Goal: Transaction & Acquisition: Book appointment/travel/reservation

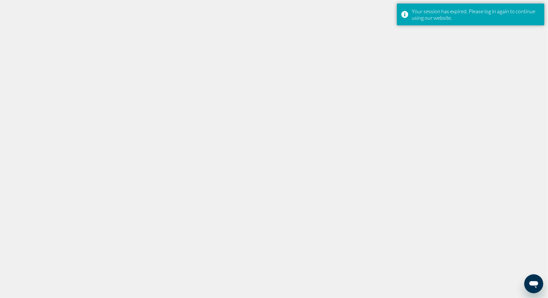
click at [136, 101] on div at bounding box center [274, 149] width 548 height 298
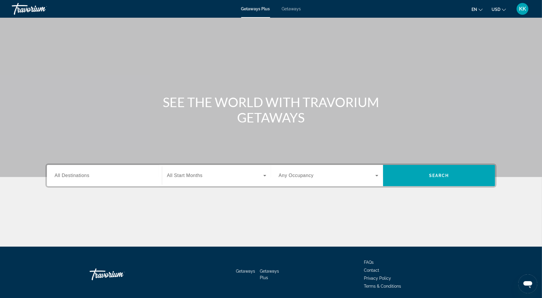
click at [301, 11] on span "Getaways" at bounding box center [291, 8] width 19 height 5
click at [56, 178] on span "All Destinations" at bounding box center [72, 175] width 35 height 5
click at [56, 179] on input "Destination All Destinations" at bounding box center [105, 175] width 100 height 7
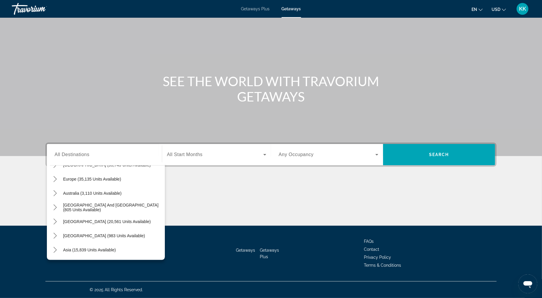
scroll to position [73, 0]
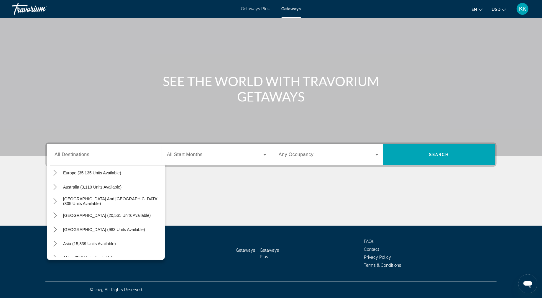
click at [73, 241] on span "Asia (15,839 units available)" at bounding box center [89, 243] width 53 height 5
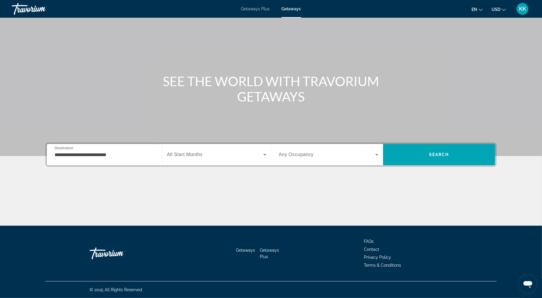
click at [65, 146] on div "**********" at bounding box center [105, 154] width 100 height 17
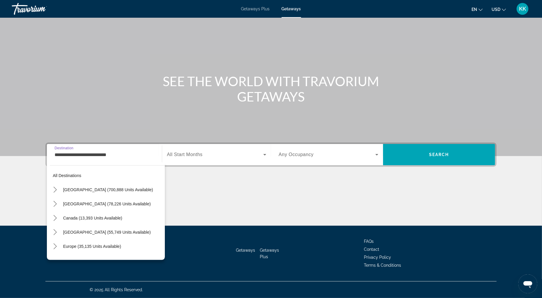
scroll to position [95, 0]
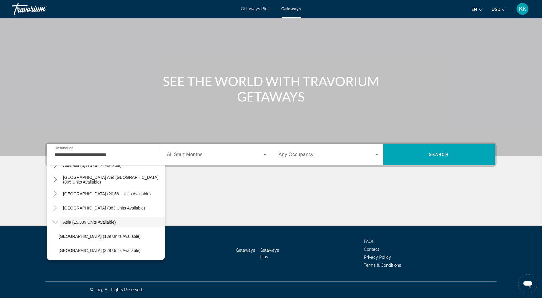
drag, startPoint x: 138, startPoint y: 180, endPoint x: 140, endPoint y: 195, distance: 14.5
click at [140, 195] on div "All destinations United States (700,888 units available) Mexico (78,226 units a…" at bounding box center [107, 211] width 115 height 91
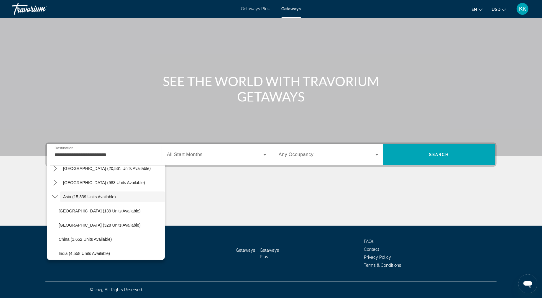
scroll to position [125, 0]
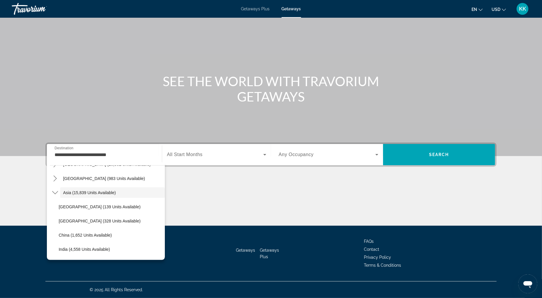
click at [302, 15] on div "Getaways Plus Getaways en English Español Français Italiano Português русский U…" at bounding box center [271, 8] width 542 height 15
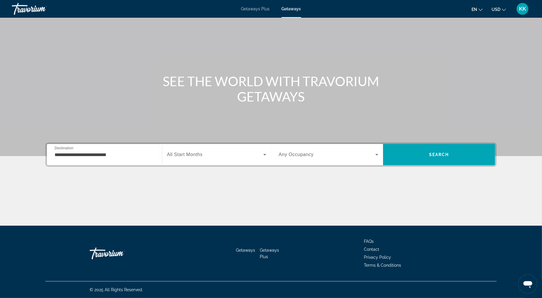
click at [300, 10] on span "Getaways" at bounding box center [291, 8] width 19 height 5
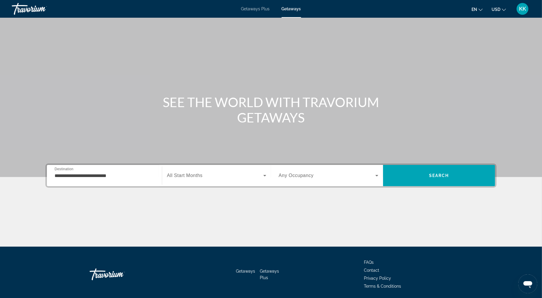
click at [100, 184] on div "**********" at bounding box center [105, 175] width 100 height 17
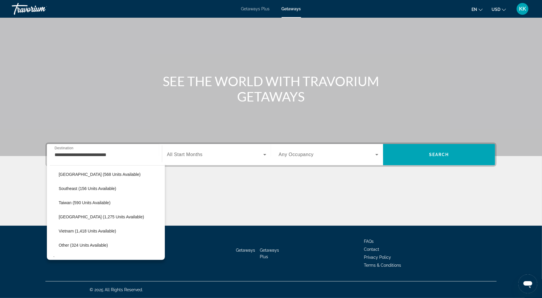
scroll to position [286, 0]
click at [75, 227] on span "Vietnam (1,418 units available)" at bounding box center [88, 229] width 58 height 5
type input "**********"
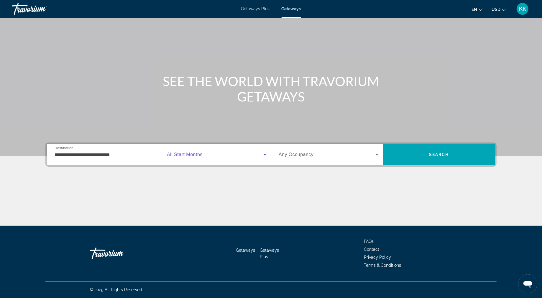
click at [264, 151] on icon "Search widget" at bounding box center [264, 154] width 7 height 7
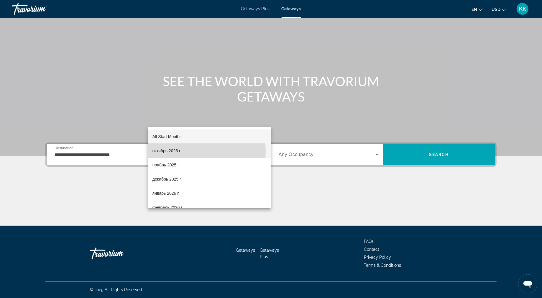
click at [202, 151] on mat-option "октябрь 2025 г." at bounding box center [209, 151] width 123 height 14
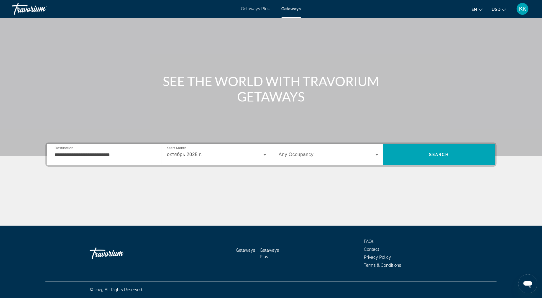
click at [297, 152] on span "Any Occupancy" at bounding box center [296, 154] width 35 height 5
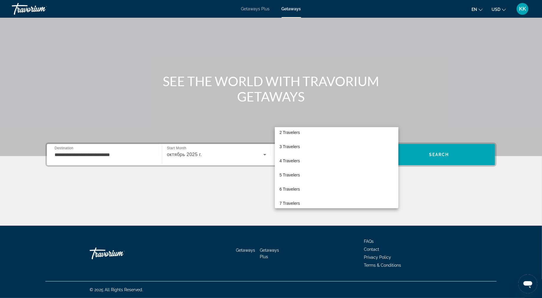
scroll to position [29, 0]
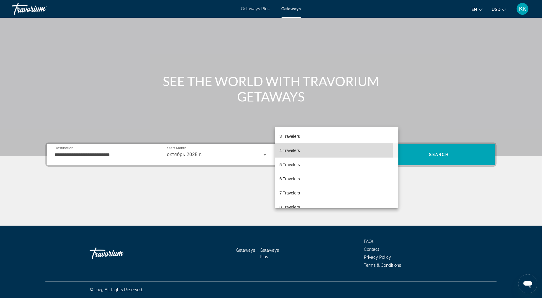
click at [294, 151] on span "4 Travelers" at bounding box center [290, 150] width 20 height 7
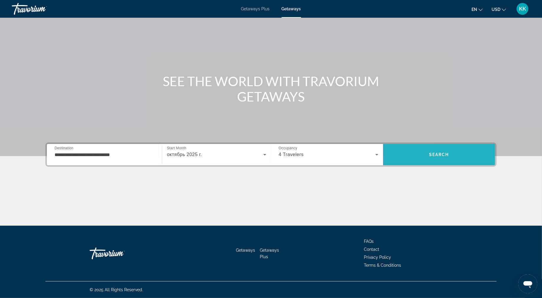
click at [451, 148] on span "Search" at bounding box center [439, 155] width 112 height 14
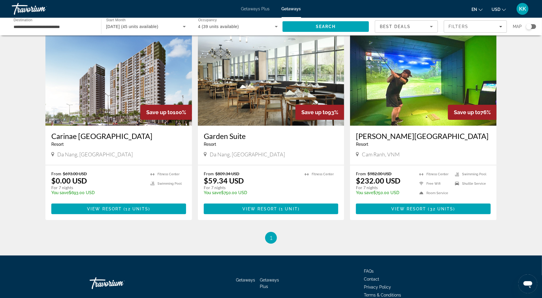
scroll to position [38, 0]
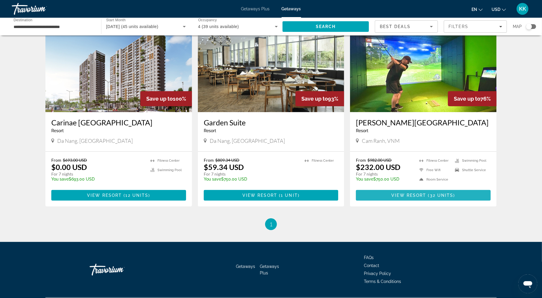
click at [454, 198] on span "32 units" at bounding box center [442, 195] width 24 height 5
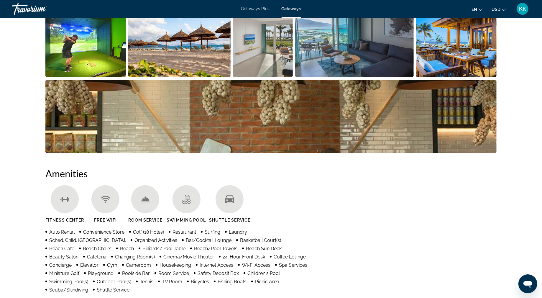
scroll to position [333, 0]
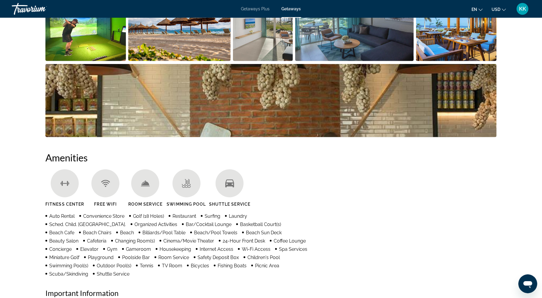
click at [79, 61] on img "Open full-screen image slider" at bounding box center [85, 24] width 81 height 73
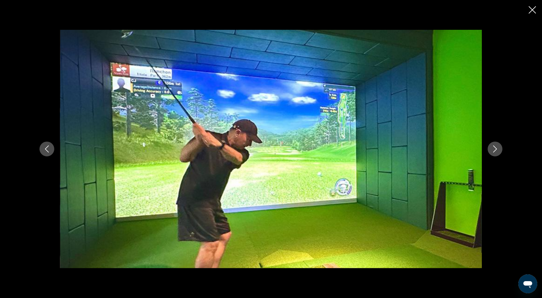
click at [503, 155] on button "Next image" at bounding box center [495, 149] width 15 height 15
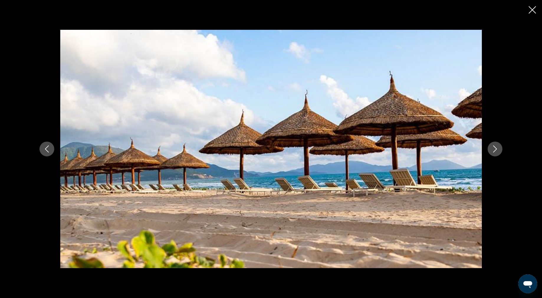
click at [503, 155] on button "Next image" at bounding box center [495, 149] width 15 height 15
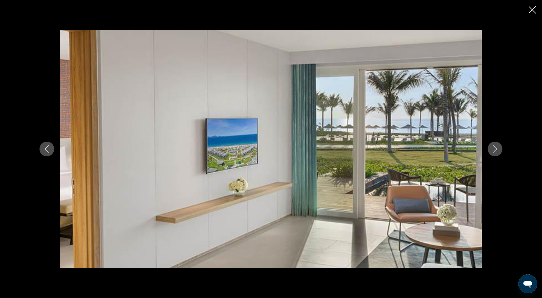
click at [503, 155] on button "Next image" at bounding box center [495, 149] width 15 height 15
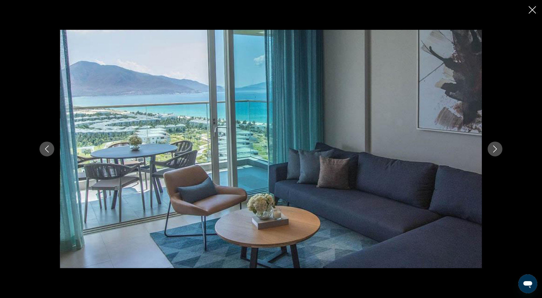
click at [503, 155] on button "Next image" at bounding box center [495, 149] width 15 height 15
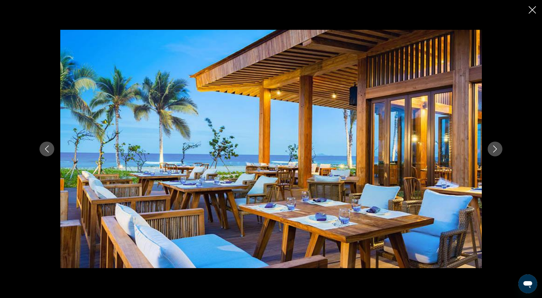
click at [503, 155] on button "Next image" at bounding box center [495, 149] width 15 height 15
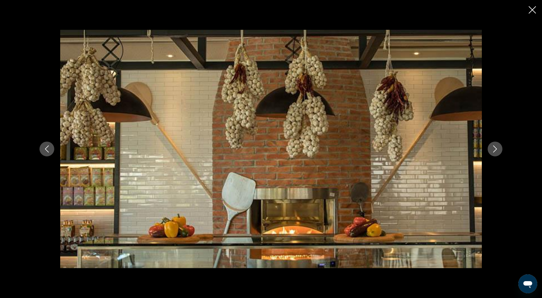
click at [503, 155] on button "Next image" at bounding box center [495, 149] width 15 height 15
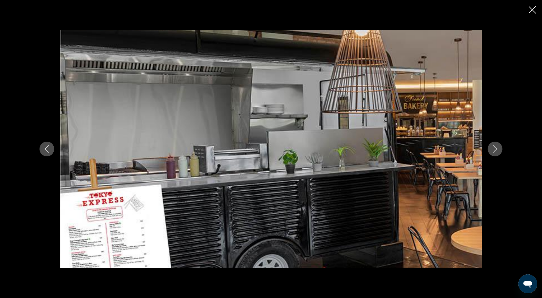
click at [503, 155] on button "Next image" at bounding box center [495, 149] width 15 height 15
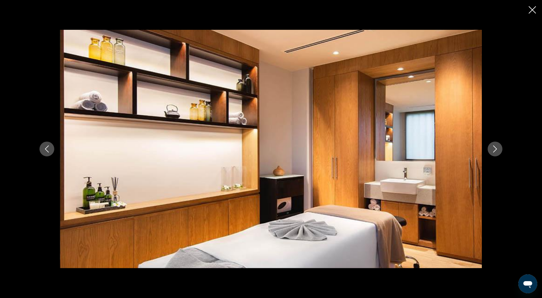
click at [503, 155] on button "Next image" at bounding box center [495, 149] width 15 height 15
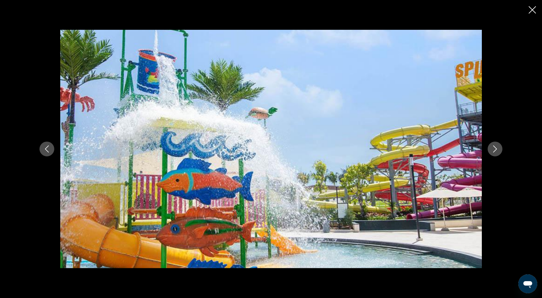
click at [503, 155] on button "Next image" at bounding box center [495, 149] width 15 height 15
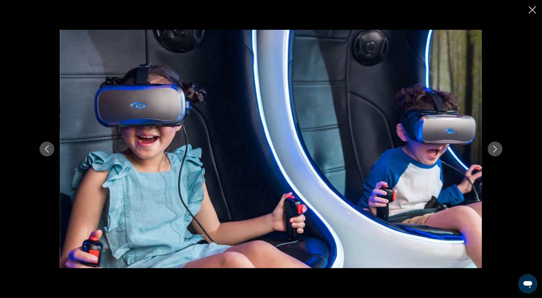
click at [503, 155] on button "Next image" at bounding box center [495, 149] width 15 height 15
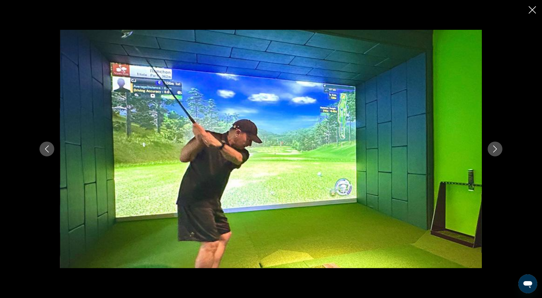
click at [503, 155] on button "Next image" at bounding box center [495, 149] width 15 height 15
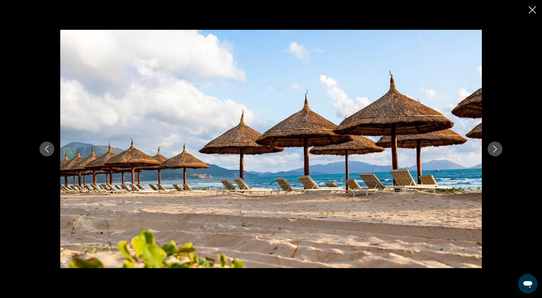
click at [503, 155] on button "Next image" at bounding box center [495, 149] width 15 height 15
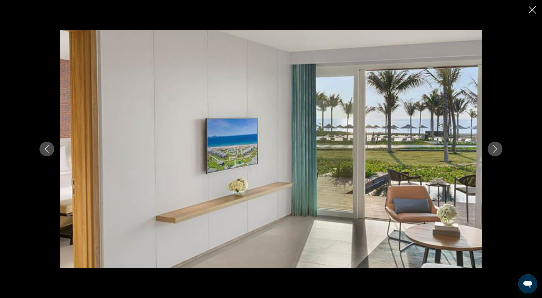
click at [503, 155] on button "Next image" at bounding box center [495, 149] width 15 height 15
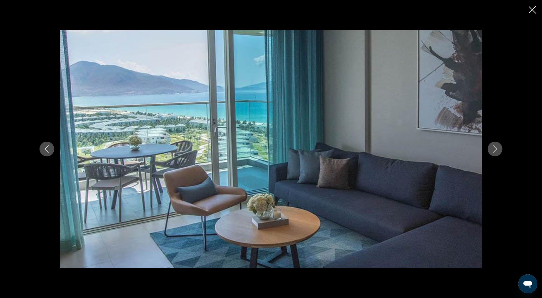
click at [503, 155] on button "Next image" at bounding box center [495, 149] width 15 height 15
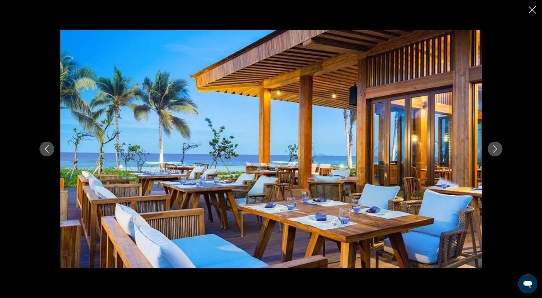
click at [503, 155] on button "Next image" at bounding box center [495, 149] width 15 height 15
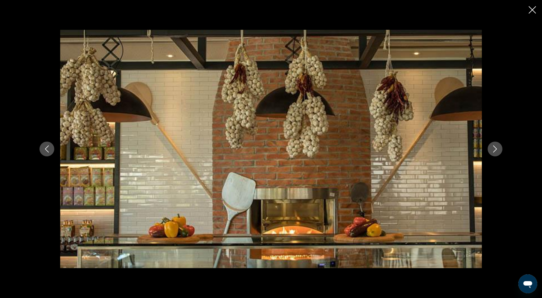
click at [503, 155] on button "Next image" at bounding box center [495, 149] width 15 height 15
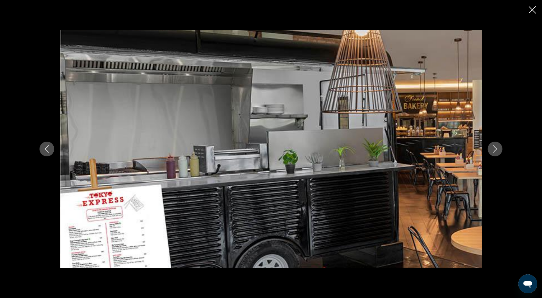
click at [503, 155] on button "Next image" at bounding box center [495, 149] width 15 height 15
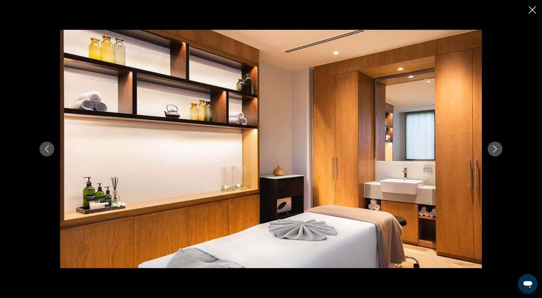
click at [503, 155] on button "Next image" at bounding box center [495, 149] width 15 height 15
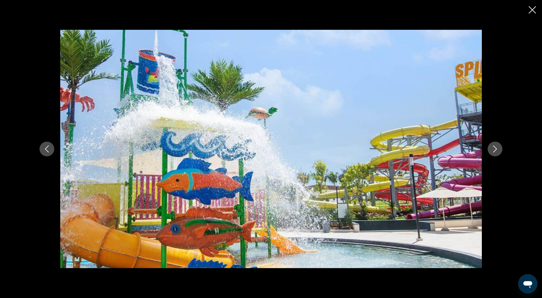
click at [503, 155] on button "Next image" at bounding box center [495, 149] width 15 height 15
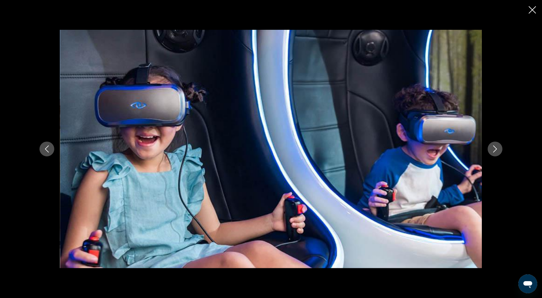
click at [503, 155] on button "Next image" at bounding box center [495, 149] width 15 height 15
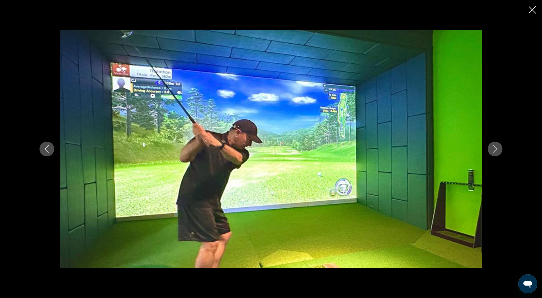
click at [525, 14] on div "prev next" at bounding box center [271, 149] width 542 height 298
click at [531, 14] on icon "Close slideshow" at bounding box center [532, 9] width 7 height 7
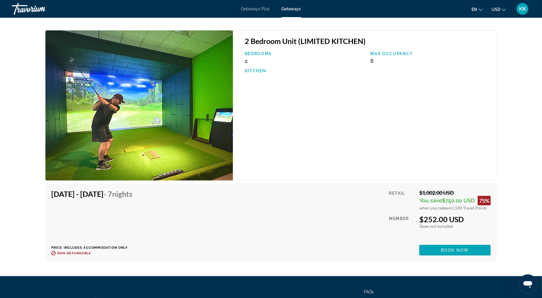
scroll to position [1745, 0]
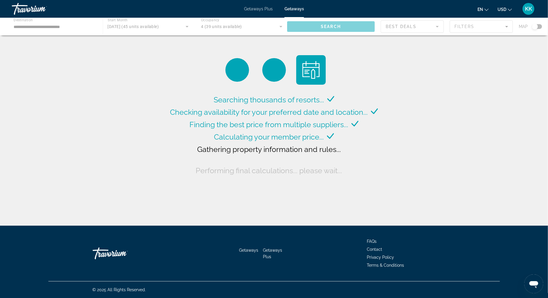
drag, startPoint x: 459, startPoint y: 125, endPoint x: 460, endPoint y: 143, distance: 17.1
click at [460, 146] on div "Searching thousands of resorts... Checking availability for your preferred date…" at bounding box center [274, 114] width 548 height 229
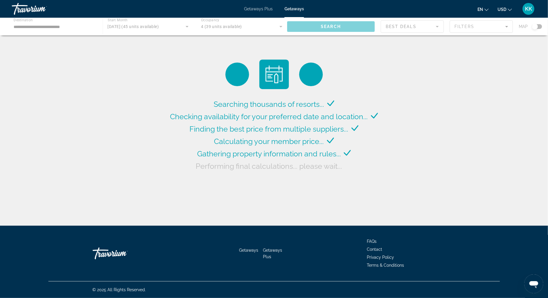
drag, startPoint x: 459, startPoint y: 103, endPoint x: 460, endPoint y: 163, distance: 60.5
click at [460, 165] on div "Searching thousands of resorts... Checking availability for your preferred date…" at bounding box center [274, 114] width 548 height 229
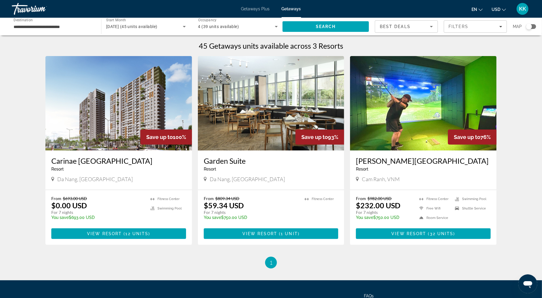
click at [298, 11] on span "Getaways" at bounding box center [291, 8] width 19 height 5
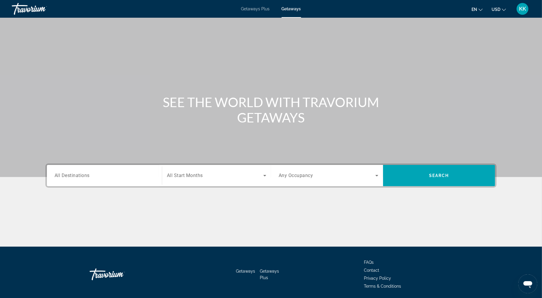
click at [61, 178] on span "All Destinations" at bounding box center [72, 176] width 35 height 6
click at [61, 179] on input "Destination All Destinations" at bounding box center [105, 175] width 100 height 7
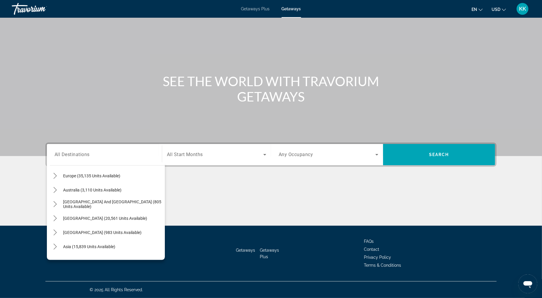
scroll to position [73, 0]
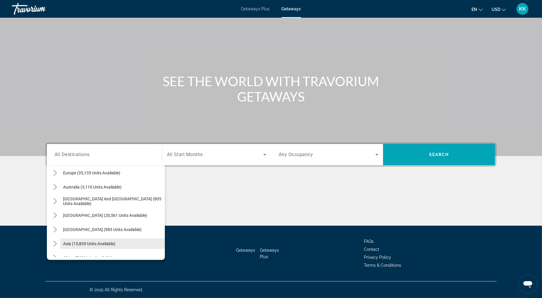
click at [83, 241] on span "Asia (15,839 units available)" at bounding box center [89, 243] width 52 height 5
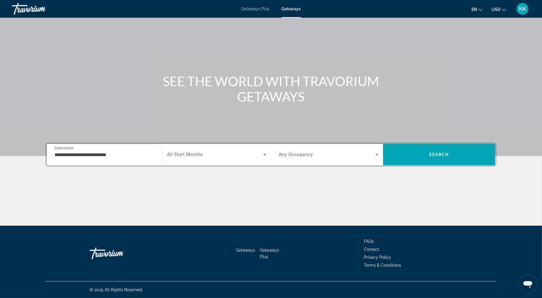
click at [87, 151] on input "**********" at bounding box center [105, 154] width 100 height 7
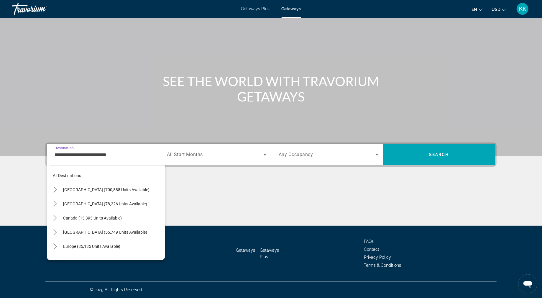
scroll to position [95, 0]
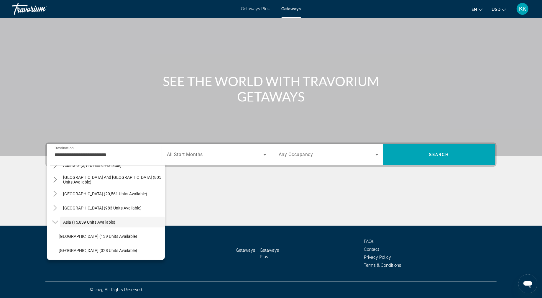
click at [292, 11] on span "Getaways" at bounding box center [291, 8] width 19 height 5
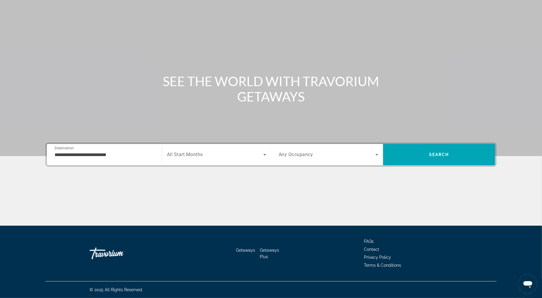
scroll to position [0, 0]
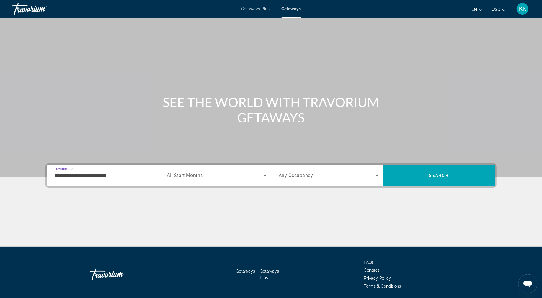
click at [60, 179] on input "**********" at bounding box center [105, 175] width 100 height 7
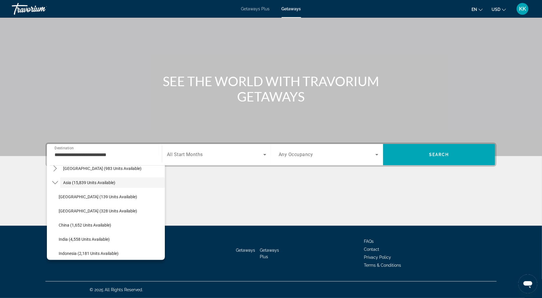
scroll to position [142, 0]
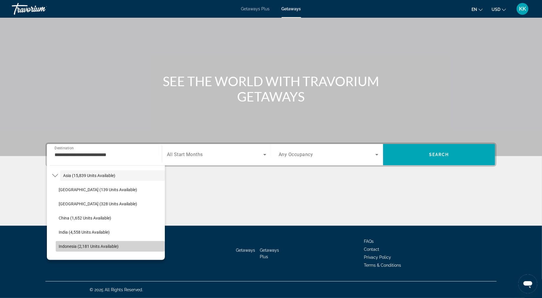
click at [63, 244] on span "Indonesia (2,181 units available)" at bounding box center [89, 246] width 60 height 5
type input "**********"
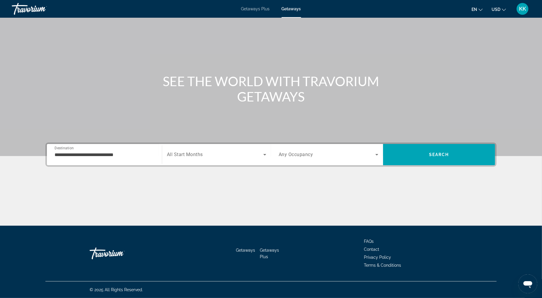
click at [182, 146] on div "Search widget" at bounding box center [216, 154] width 99 height 17
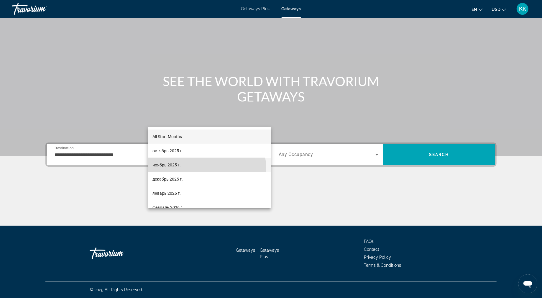
click at [199, 170] on mat-option "ноябрь 2025 г." at bounding box center [209, 165] width 123 height 14
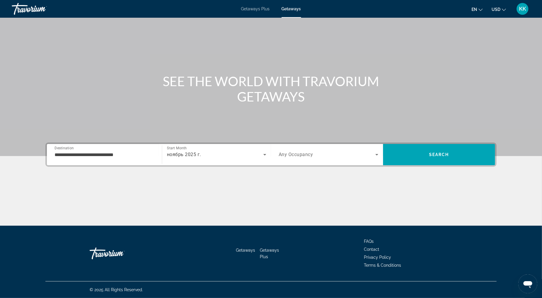
click at [307, 152] on span "Any Occupancy" at bounding box center [296, 155] width 35 height 6
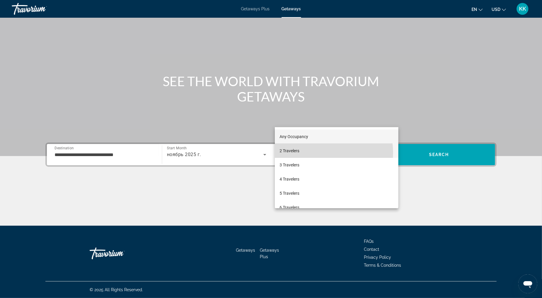
click at [315, 153] on mat-option "2 Travelers" at bounding box center [337, 151] width 124 height 14
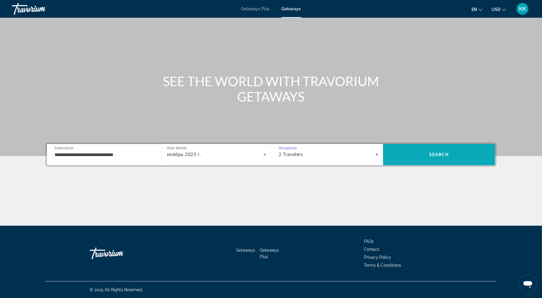
click at [475, 148] on span "Search" at bounding box center [439, 155] width 112 height 14
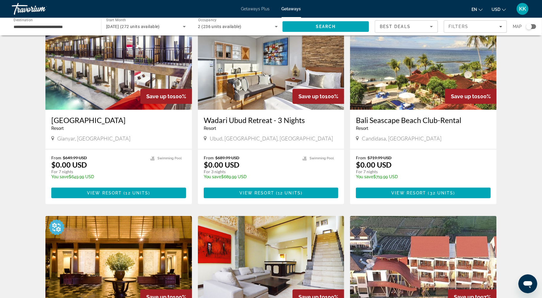
scroll to position [56, 0]
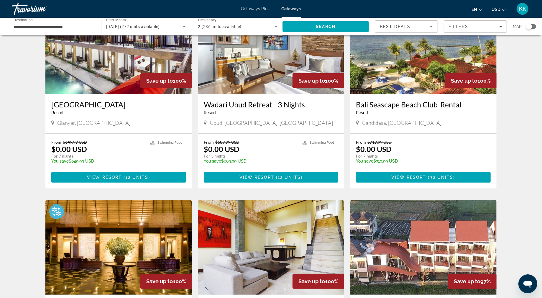
click at [448, 94] on img "Main content" at bounding box center [423, 47] width 147 height 94
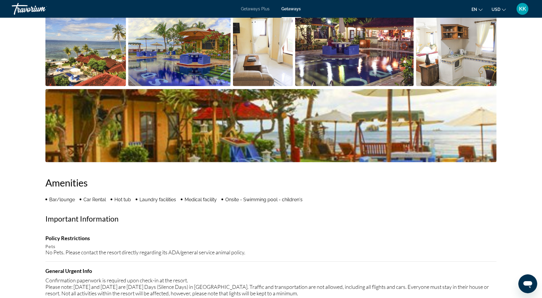
scroll to position [313, 0]
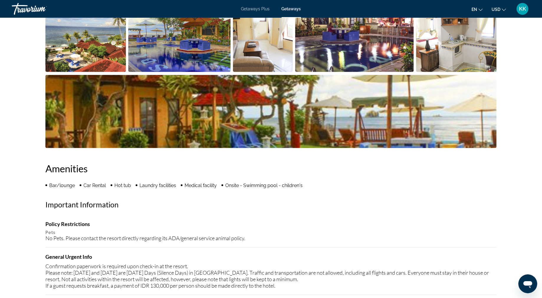
click at [74, 72] on img "Open full-screen image slider" at bounding box center [85, 35] width 81 height 73
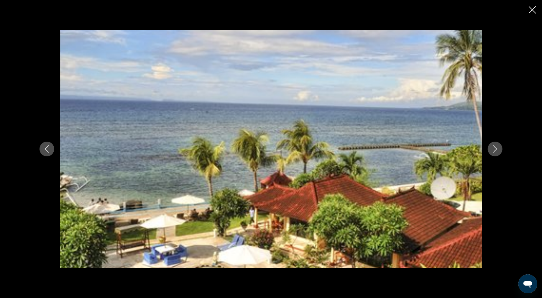
click at [499, 148] on icon "Next image" at bounding box center [495, 148] width 7 height 7
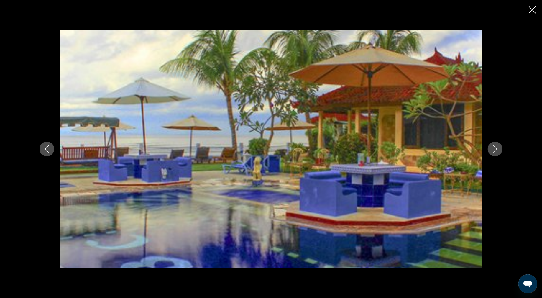
click at [499, 148] on icon "Next image" at bounding box center [495, 148] width 7 height 7
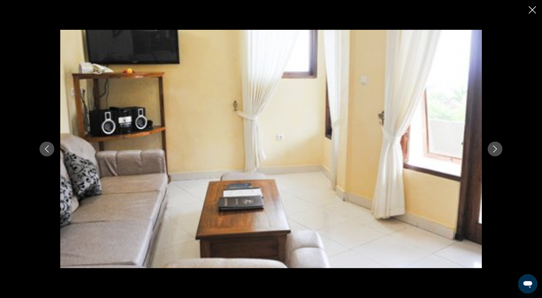
click at [499, 148] on icon "Next image" at bounding box center [495, 148] width 7 height 7
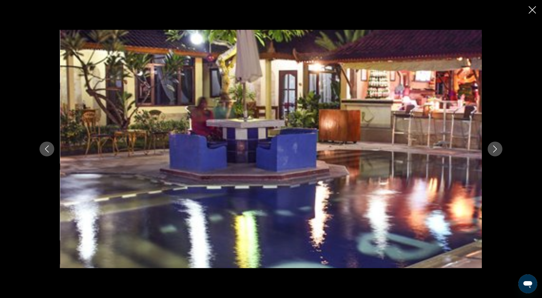
click at [499, 148] on icon "Next image" at bounding box center [495, 148] width 7 height 7
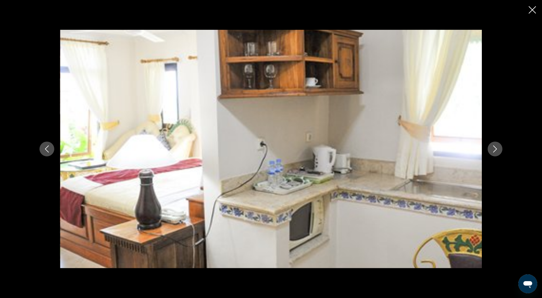
click at [499, 148] on icon "Next image" at bounding box center [495, 148] width 7 height 7
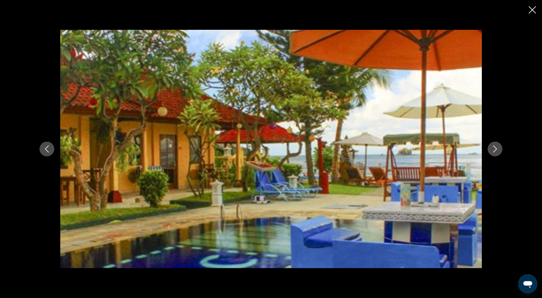
click at [499, 148] on icon "Next image" at bounding box center [495, 148] width 7 height 7
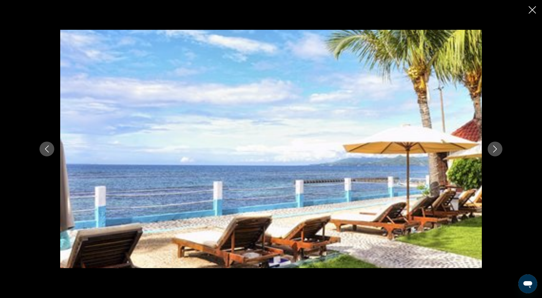
click at [499, 148] on icon "Next image" at bounding box center [495, 148] width 7 height 7
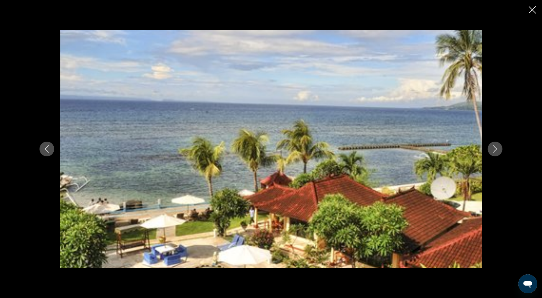
click at [499, 148] on icon "Next image" at bounding box center [495, 148] width 7 height 7
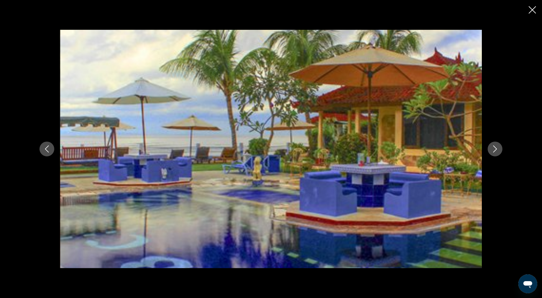
click at [499, 148] on icon "Next image" at bounding box center [495, 148] width 7 height 7
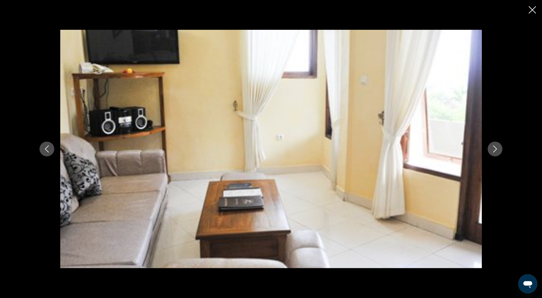
click at [530, 14] on icon "Close slideshow" at bounding box center [532, 9] width 7 height 7
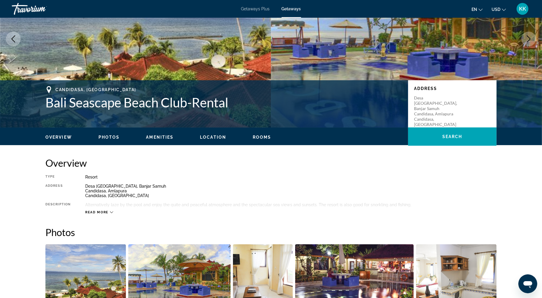
scroll to position [65, 0]
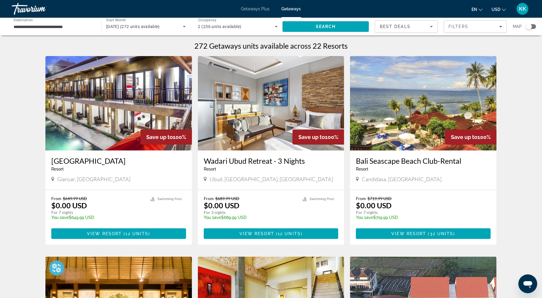
click at [67, 140] on img "Main content" at bounding box center [118, 103] width 147 height 94
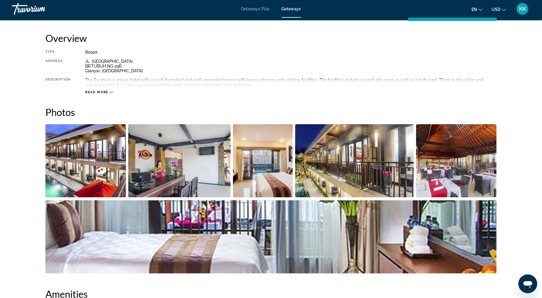
scroll to position [185, 0]
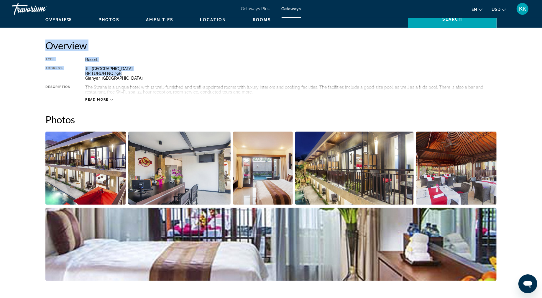
drag, startPoint x: 541, startPoint y: 71, endPoint x: 541, endPoint y: 139, distance: 68.2
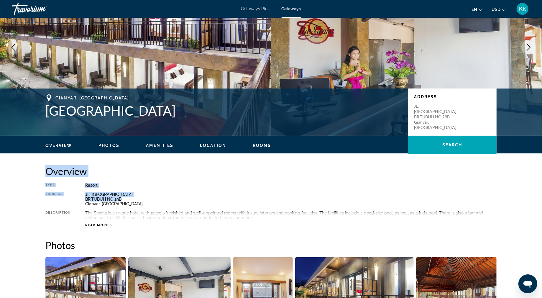
scroll to position [0, 0]
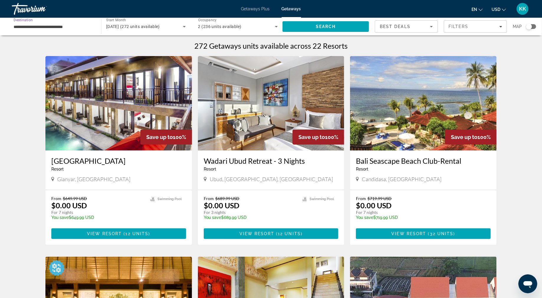
click at [53, 30] on input "**********" at bounding box center [54, 26] width 80 height 7
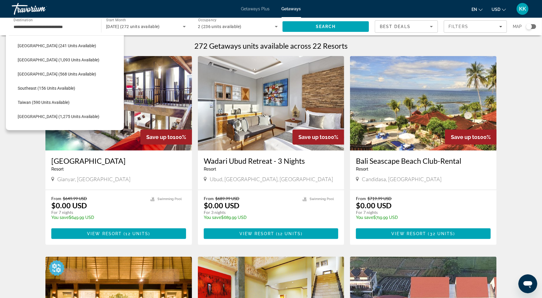
scroll to position [256, 0]
click at [55, 118] on span "[GEOGRAPHIC_DATA] (1,275 units available)" at bounding box center [59, 115] width 82 height 5
type input "**********"
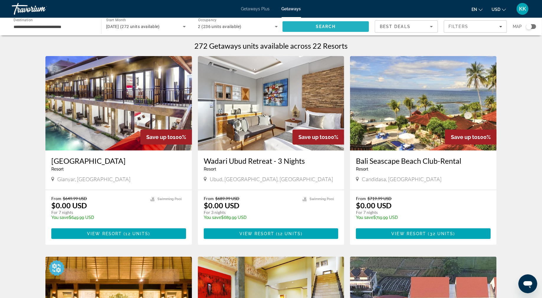
click at [319, 29] on span "Search" at bounding box center [326, 26] width 20 height 5
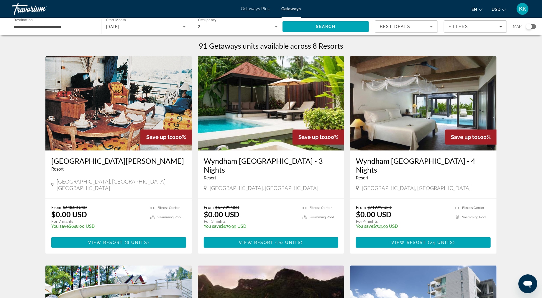
click at [457, 149] on img "Main content" at bounding box center [423, 103] width 147 height 94
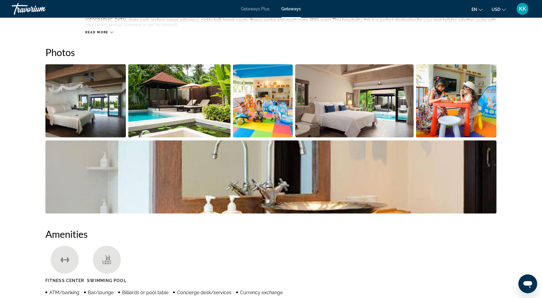
scroll to position [302, 0]
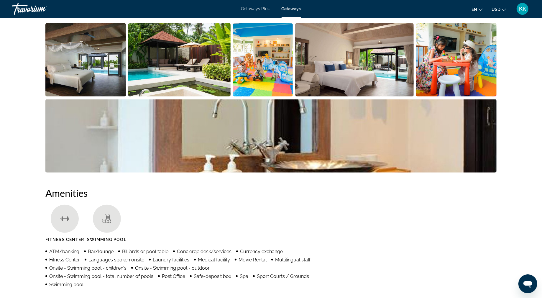
click at [90, 96] on img "Open full-screen image slider" at bounding box center [85, 59] width 81 height 73
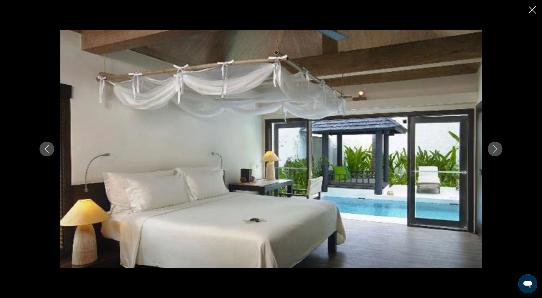
click at [503, 153] on button "Next image" at bounding box center [495, 149] width 15 height 15
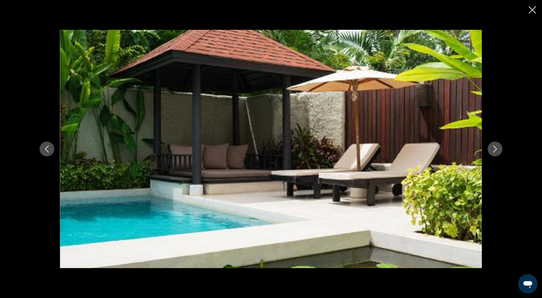
click at [503, 153] on button "Next image" at bounding box center [495, 149] width 15 height 15
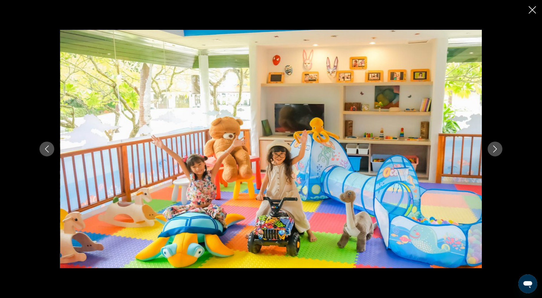
click at [503, 153] on button "Next image" at bounding box center [495, 149] width 15 height 15
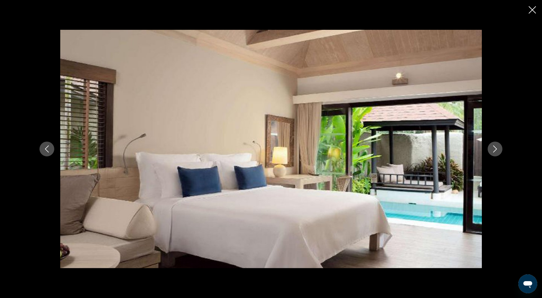
click at [503, 153] on button "Next image" at bounding box center [495, 149] width 15 height 15
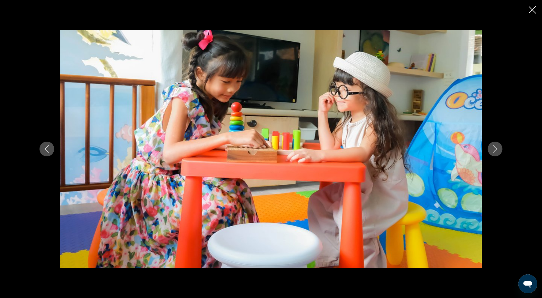
click at [503, 153] on button "Next image" at bounding box center [495, 149] width 15 height 15
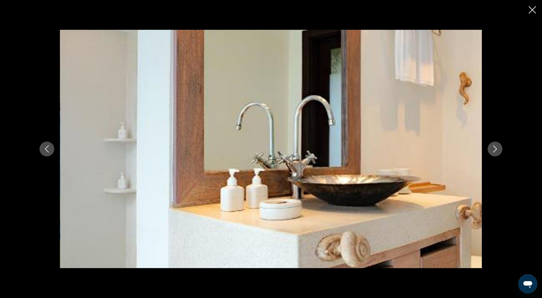
click at [503, 153] on button "Next image" at bounding box center [495, 149] width 15 height 15
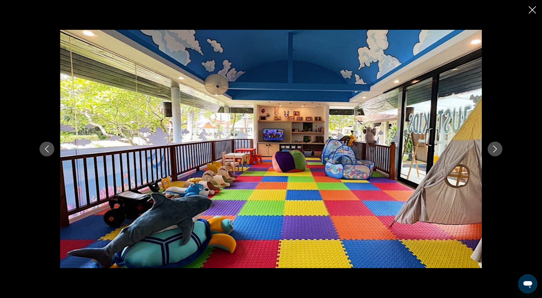
click at [503, 152] on button "Next image" at bounding box center [495, 149] width 15 height 15
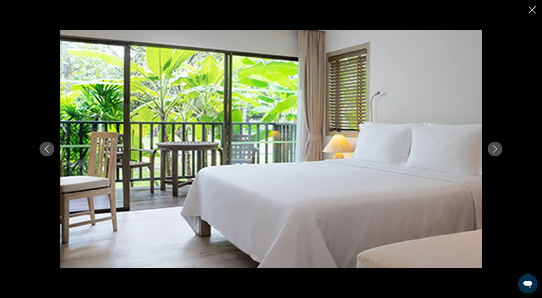
click at [503, 152] on button "Next image" at bounding box center [495, 149] width 15 height 15
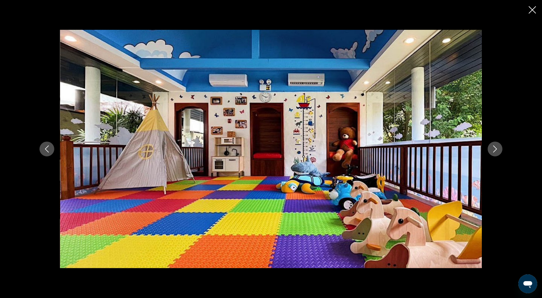
click at [40, 148] on button "Previous image" at bounding box center [47, 149] width 15 height 15
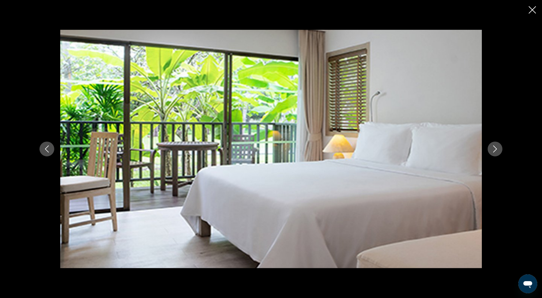
click at [531, 11] on icon "Close slideshow" at bounding box center [532, 9] width 7 height 7
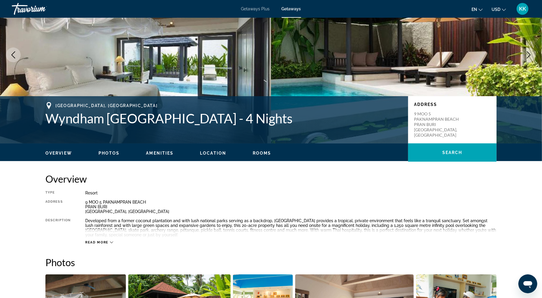
scroll to position [43, 0]
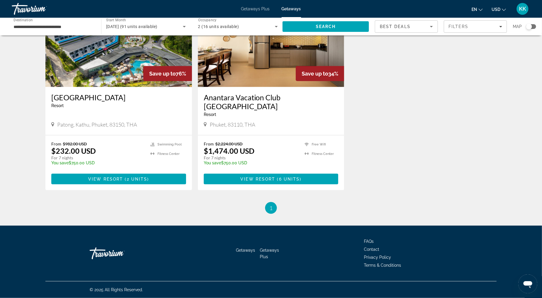
scroll to position [539, 0]
click at [94, 87] on img "Main content" at bounding box center [118, 40] width 147 height 94
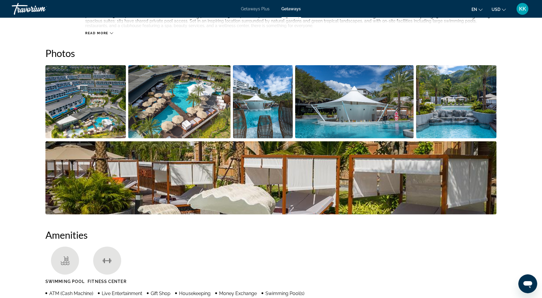
scroll to position [267, 0]
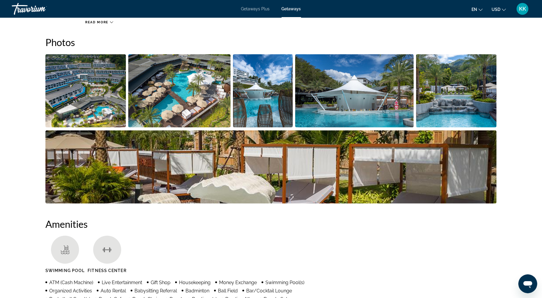
click at [99, 127] on img "Open full-screen image slider" at bounding box center [85, 90] width 81 height 73
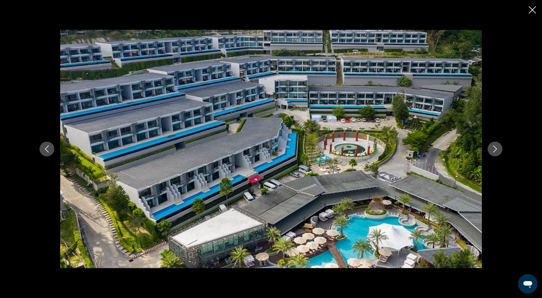
click at [499, 151] on icon "Next image" at bounding box center [495, 148] width 7 height 7
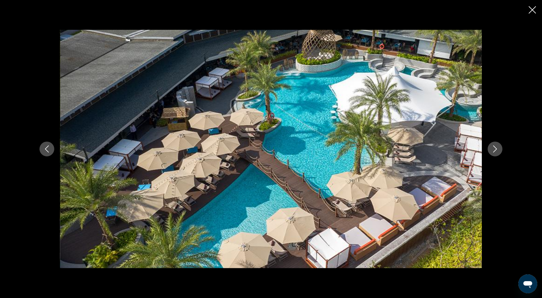
click at [499, 151] on icon "Next image" at bounding box center [495, 148] width 7 height 7
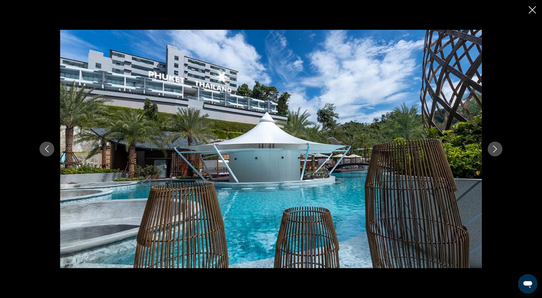
click at [499, 151] on icon "Next image" at bounding box center [495, 148] width 7 height 7
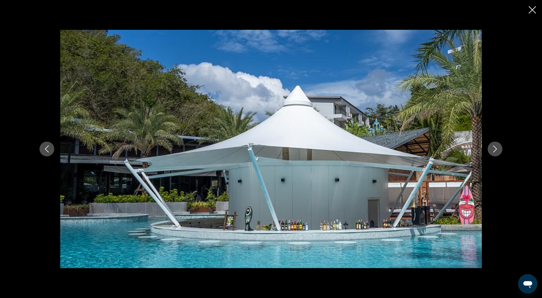
click at [499, 151] on icon "Next image" at bounding box center [495, 148] width 7 height 7
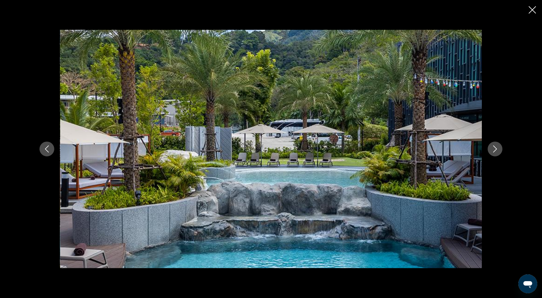
click at [499, 151] on icon "Next image" at bounding box center [495, 148] width 7 height 7
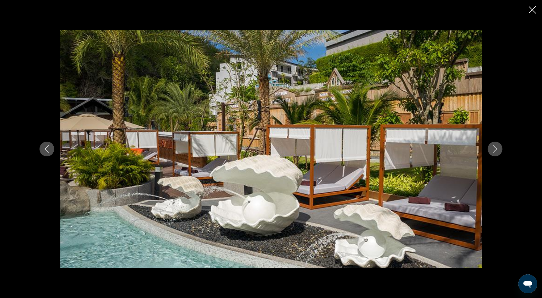
click at [499, 151] on icon "Next image" at bounding box center [495, 148] width 7 height 7
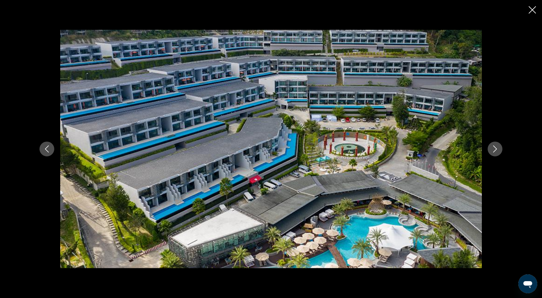
click at [499, 151] on icon "Next image" at bounding box center [495, 148] width 7 height 7
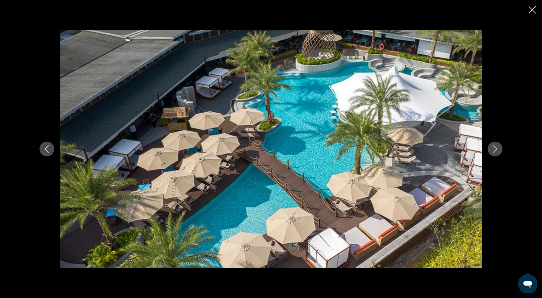
click at [499, 151] on icon "Next image" at bounding box center [495, 148] width 7 height 7
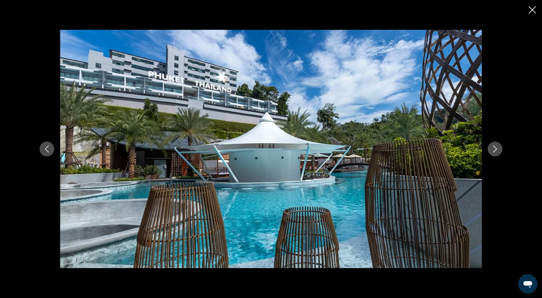
click at [499, 151] on icon "Next image" at bounding box center [495, 148] width 7 height 7
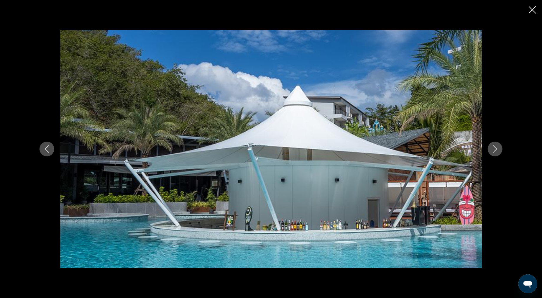
click at [499, 151] on icon "Next image" at bounding box center [495, 148] width 7 height 7
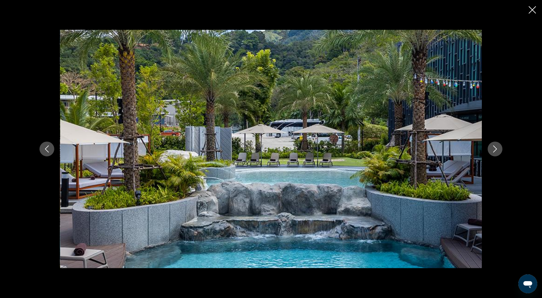
click at [499, 151] on icon "Next image" at bounding box center [495, 148] width 7 height 7
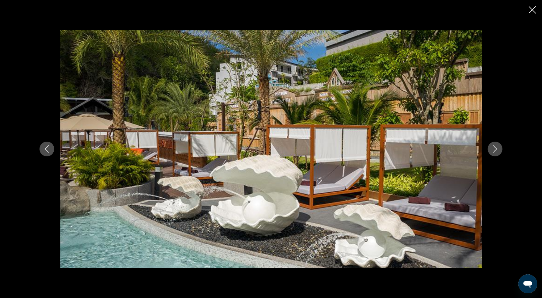
click at [499, 151] on icon "Next image" at bounding box center [495, 148] width 7 height 7
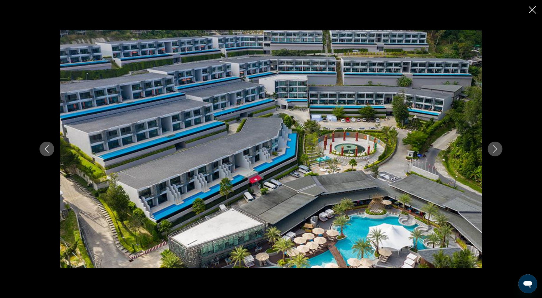
click at [499, 151] on icon "Next image" at bounding box center [495, 148] width 7 height 7
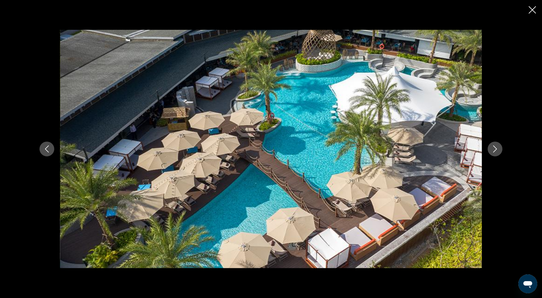
click at [499, 151] on icon "Next image" at bounding box center [495, 148] width 7 height 7
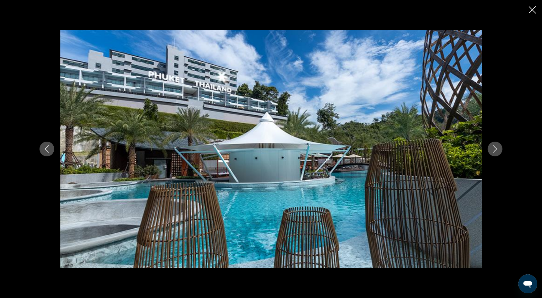
click at [499, 150] on icon "Next image" at bounding box center [495, 148] width 7 height 7
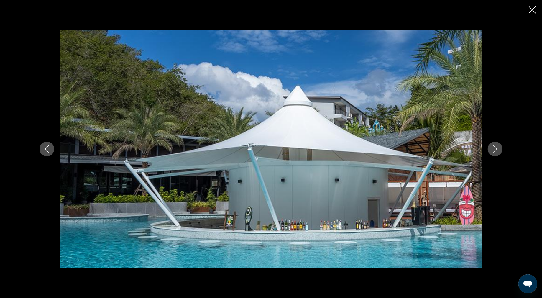
click at [499, 150] on icon "Next image" at bounding box center [495, 148] width 7 height 7
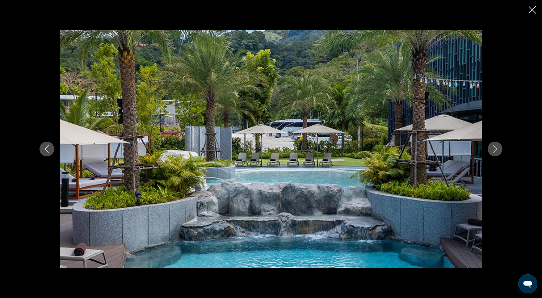
click at [499, 150] on icon "Next image" at bounding box center [495, 148] width 7 height 7
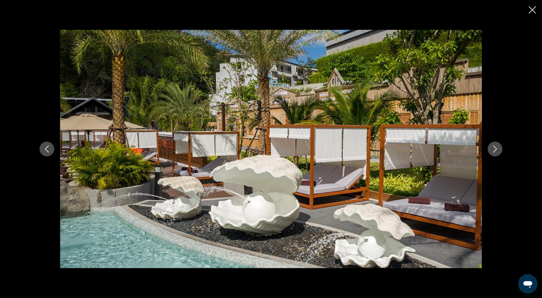
click at [499, 150] on icon "Next image" at bounding box center [495, 148] width 7 height 7
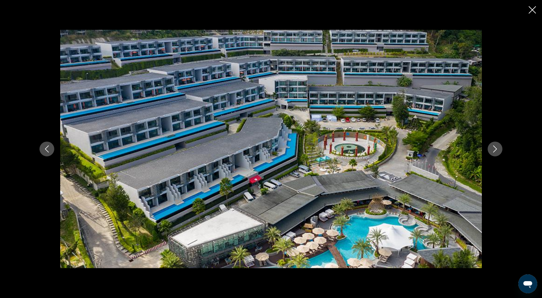
click at [499, 150] on icon "Next image" at bounding box center [495, 148] width 7 height 7
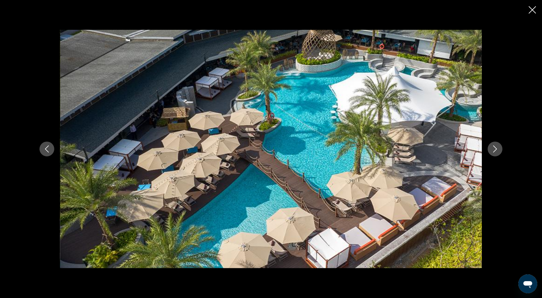
click at [499, 150] on icon "Next image" at bounding box center [495, 148] width 7 height 7
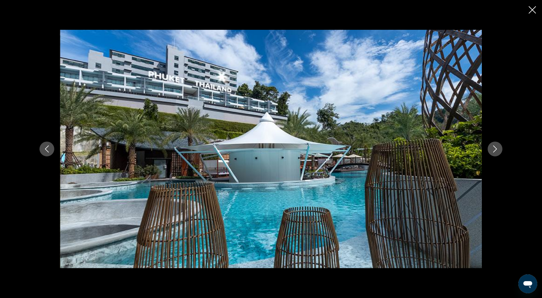
click at [499, 149] on icon "Next image" at bounding box center [495, 148] width 7 height 7
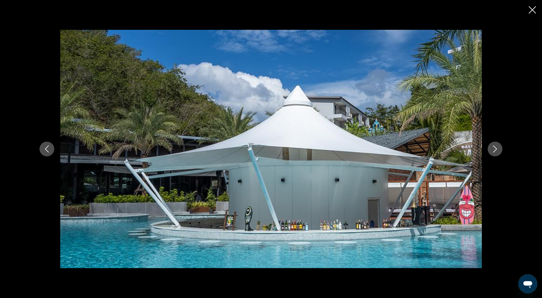
click at [529, 12] on icon "Close slideshow" at bounding box center [532, 9] width 7 height 7
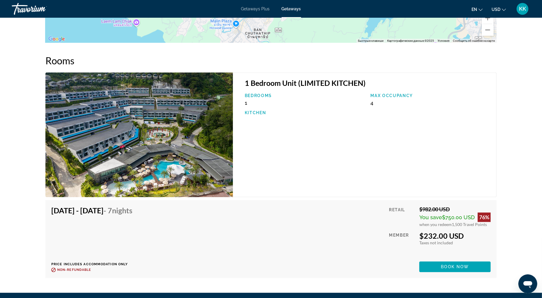
scroll to position [922, 0]
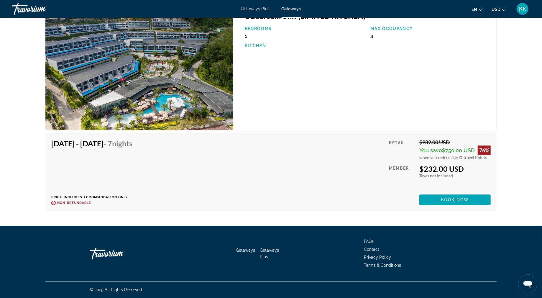
scroll to position [949, 0]
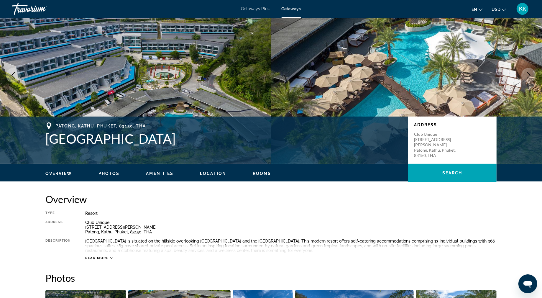
scroll to position [0, 0]
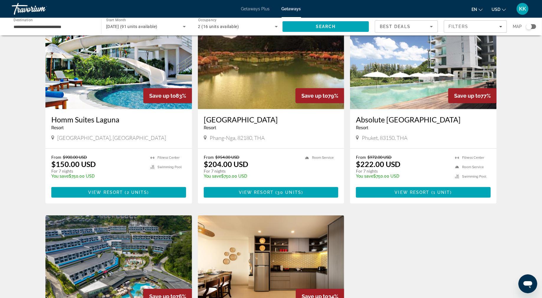
scroll to position [260, 0]
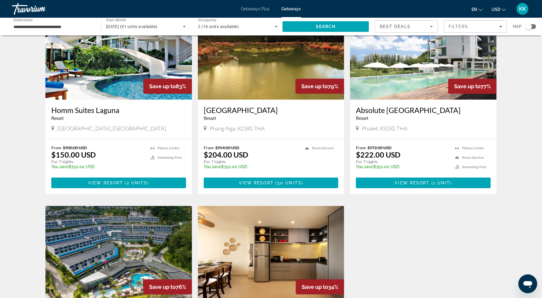
click at [275, 100] on img "Main content" at bounding box center [271, 52] width 147 height 94
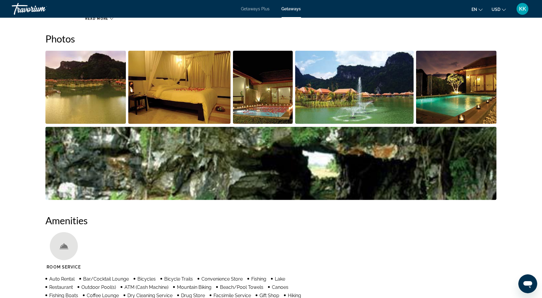
scroll to position [297, 0]
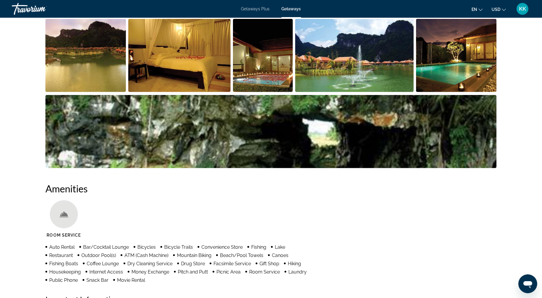
click at [99, 92] on img "Open full-screen image slider" at bounding box center [85, 55] width 81 height 73
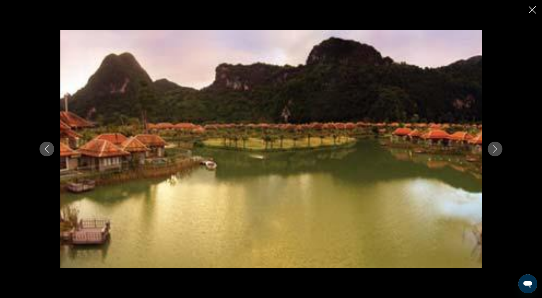
click at [499, 152] on icon "Next image" at bounding box center [495, 148] width 7 height 7
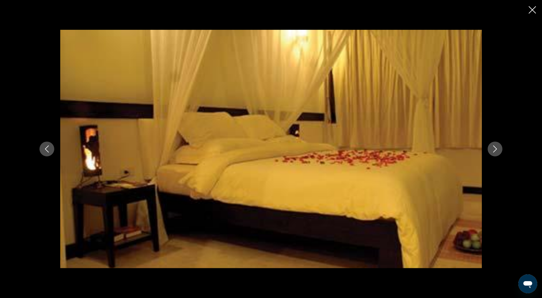
click at [499, 152] on icon "Next image" at bounding box center [495, 148] width 7 height 7
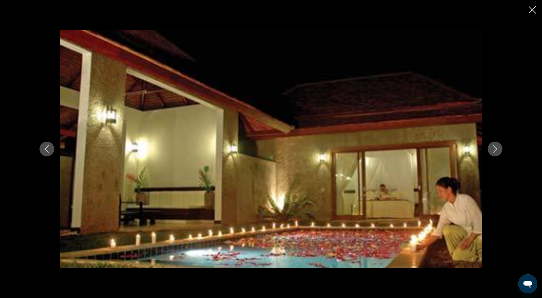
click at [499, 152] on icon "Next image" at bounding box center [495, 148] width 7 height 7
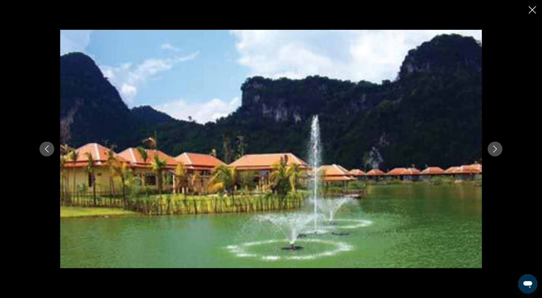
click at [499, 152] on icon "Next image" at bounding box center [495, 148] width 7 height 7
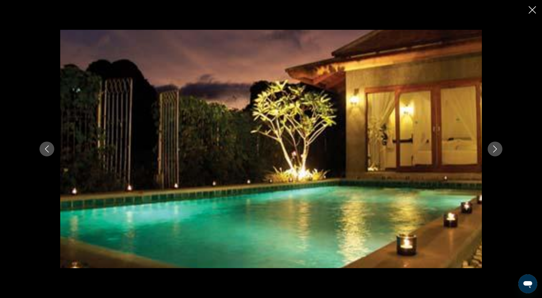
click at [499, 152] on icon "Next image" at bounding box center [495, 148] width 7 height 7
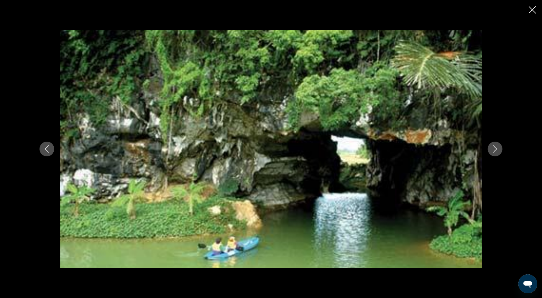
click at [499, 152] on icon "Next image" at bounding box center [495, 148] width 7 height 7
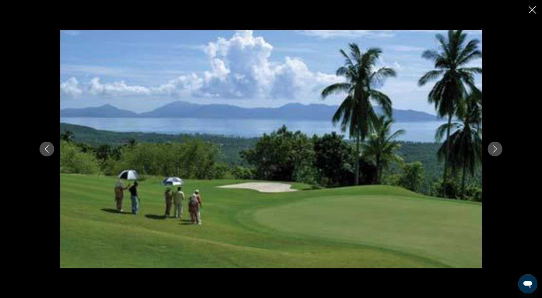
click at [499, 152] on icon "Next image" at bounding box center [495, 148] width 7 height 7
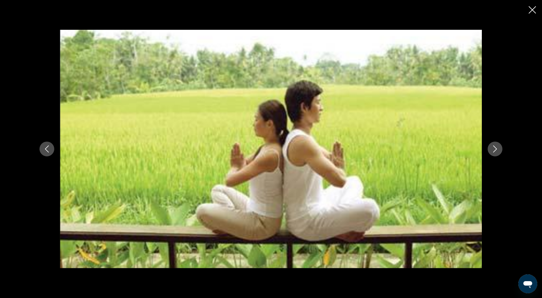
click at [499, 152] on icon "Next image" at bounding box center [495, 148] width 7 height 7
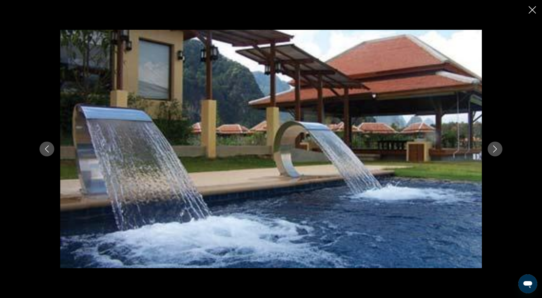
click at [499, 152] on icon "Next image" at bounding box center [495, 148] width 7 height 7
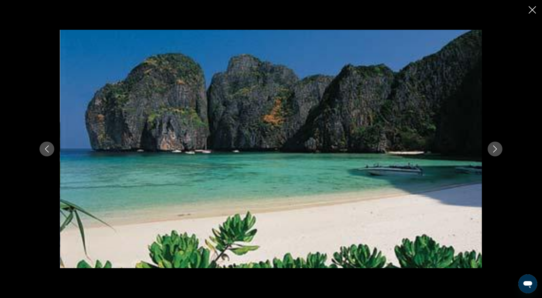
click at [499, 152] on icon "Next image" at bounding box center [495, 148] width 7 height 7
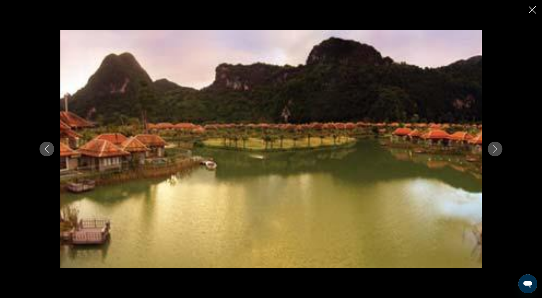
click at [499, 152] on icon "Next image" at bounding box center [495, 148] width 7 height 7
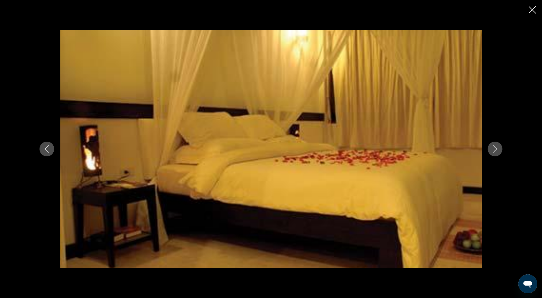
click at [499, 152] on icon "Next image" at bounding box center [495, 148] width 7 height 7
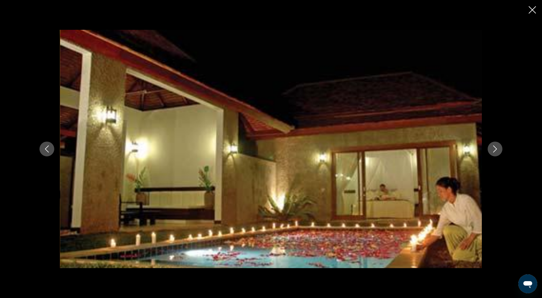
click at [531, 14] on icon "Close slideshow" at bounding box center [532, 9] width 7 height 7
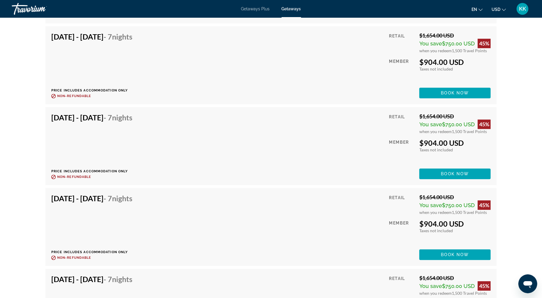
scroll to position [1124, 0]
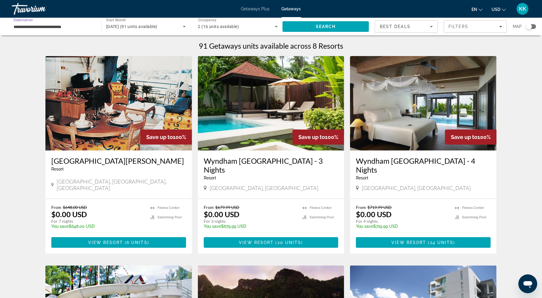
click at [28, 30] on input "**********" at bounding box center [54, 26] width 80 height 7
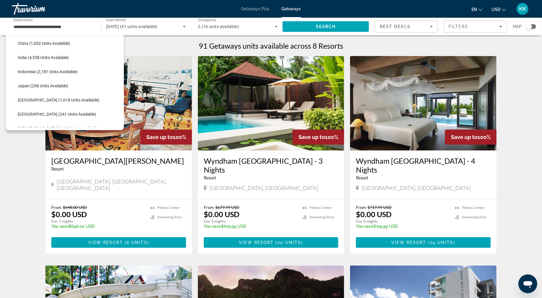
scroll to position [184, 0]
click at [80, 152] on span "Select destination: Singapore (568 units available)" at bounding box center [69, 144] width 109 height 14
type input "**********"
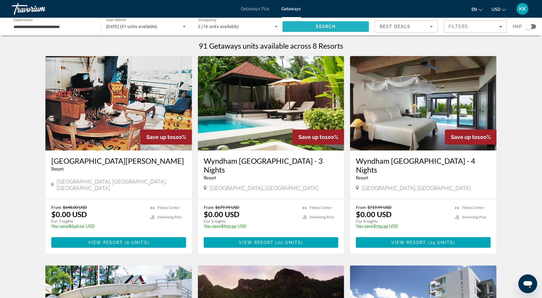
click at [319, 29] on span "Search" at bounding box center [326, 26] width 86 height 14
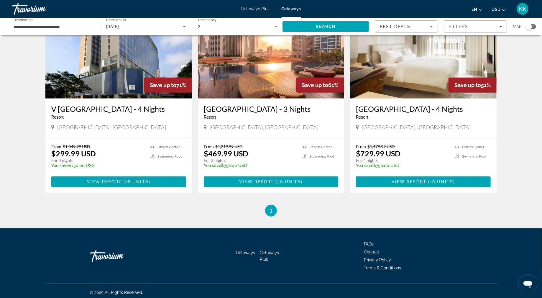
scroll to position [254, 0]
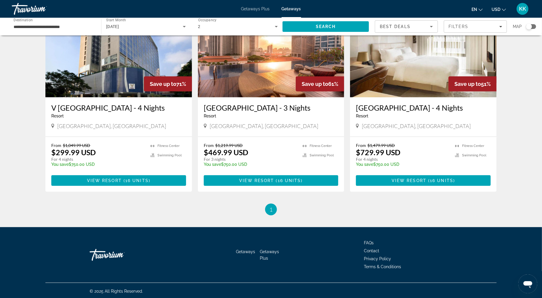
click at [292, 97] on img "Main content" at bounding box center [271, 50] width 147 height 94
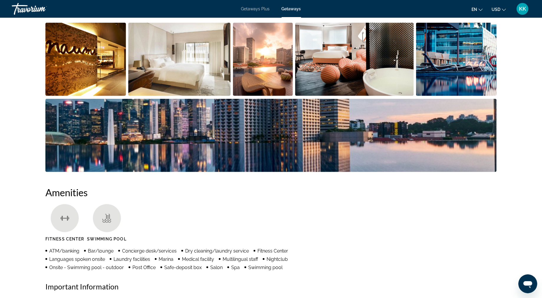
scroll to position [314, 0]
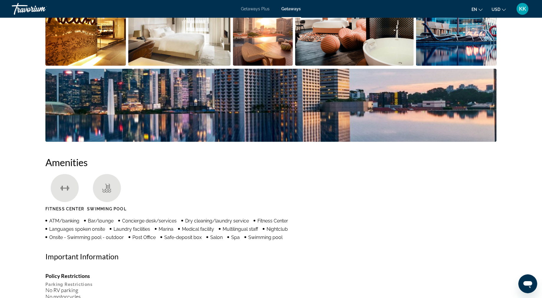
click at [111, 66] on img "Open full-screen image slider" at bounding box center [85, 29] width 81 height 73
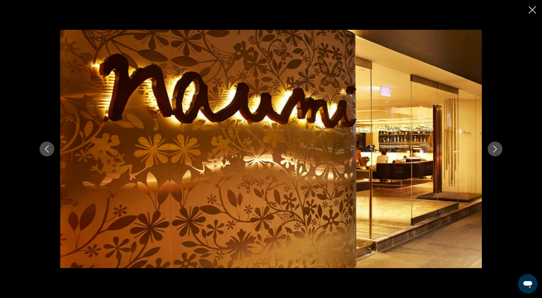
click at [499, 152] on icon "Next image" at bounding box center [495, 148] width 7 height 7
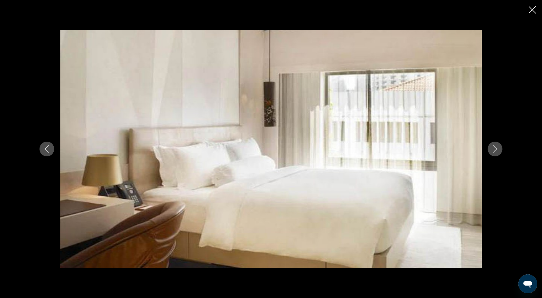
click at [503, 153] on button "Next image" at bounding box center [495, 149] width 15 height 15
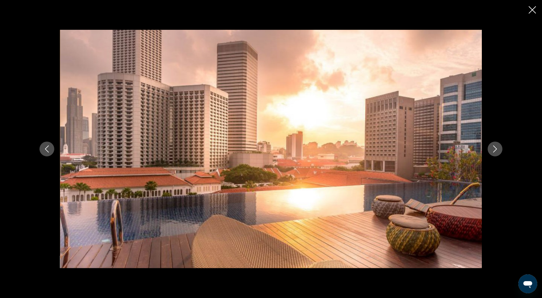
click at [503, 155] on button "Next image" at bounding box center [495, 149] width 15 height 15
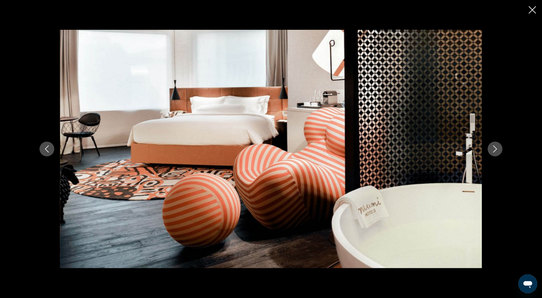
click at [503, 156] on button "Next image" at bounding box center [495, 149] width 15 height 15
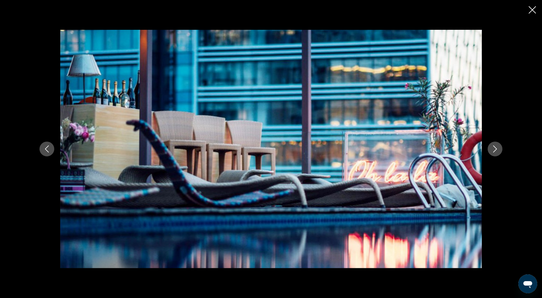
click at [503, 156] on button "Next image" at bounding box center [495, 149] width 15 height 15
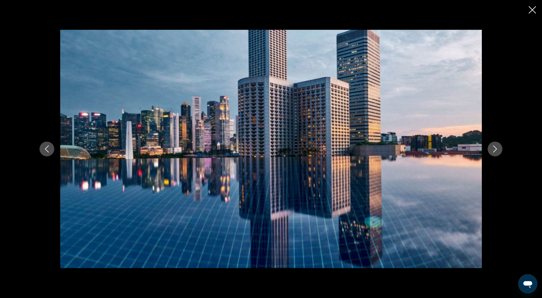
click at [503, 156] on button "Next image" at bounding box center [495, 149] width 15 height 15
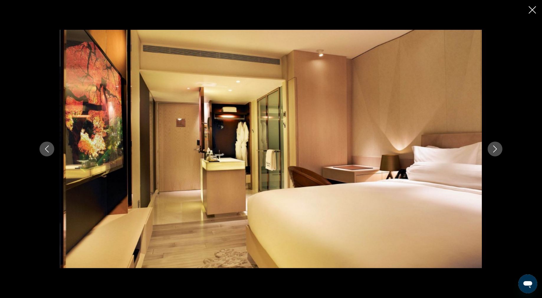
click at [503, 156] on button "Next image" at bounding box center [495, 149] width 15 height 15
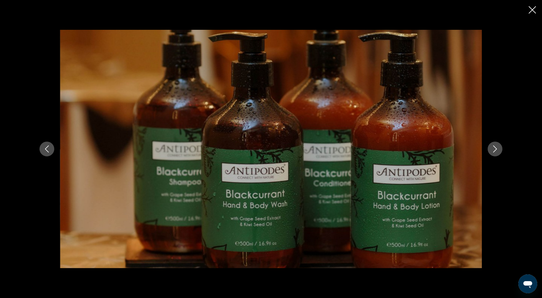
click at [509, 158] on div "prev next" at bounding box center [271, 149] width 475 height 238
click at [509, 159] on div "prev next" at bounding box center [271, 149] width 475 height 238
click at [499, 150] on icon "Next image" at bounding box center [495, 148] width 7 height 7
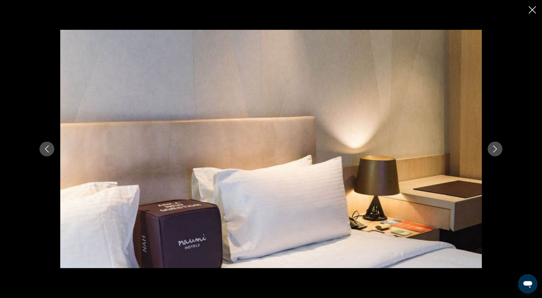
click at [499, 150] on icon "Next image" at bounding box center [495, 148] width 7 height 7
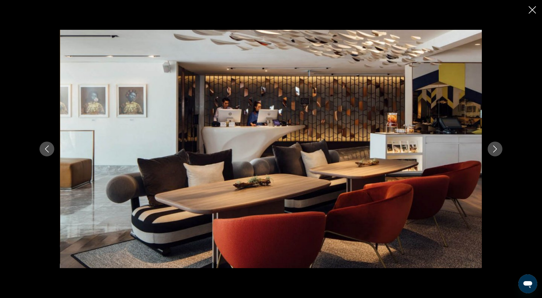
click at [499, 150] on icon "Next image" at bounding box center [495, 148] width 7 height 7
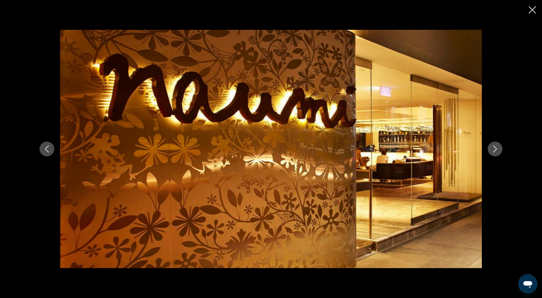
click at [499, 152] on icon "Next image" at bounding box center [495, 148] width 7 height 7
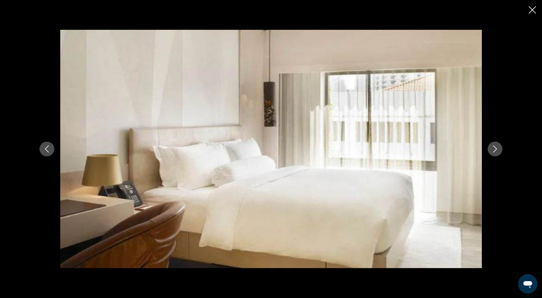
click at [497, 152] on icon "Next image" at bounding box center [496, 148] width 4 height 7
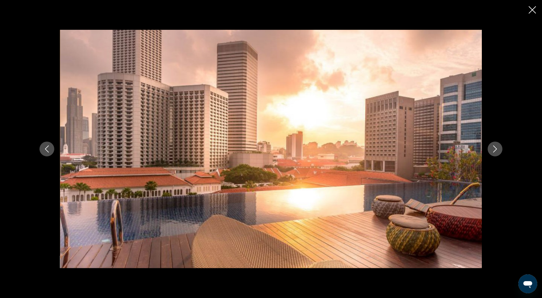
click at [499, 149] on icon "Next image" at bounding box center [495, 148] width 7 height 7
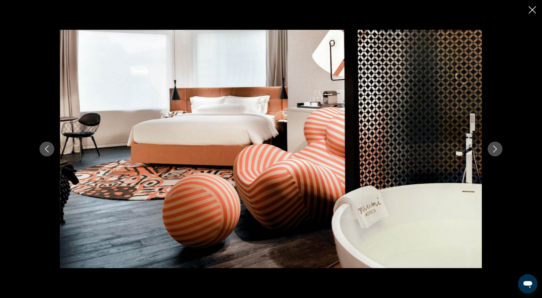
click at [531, 12] on icon "Close slideshow" at bounding box center [532, 9] width 7 height 7
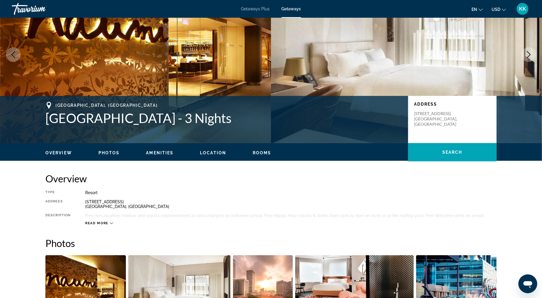
scroll to position [0, 0]
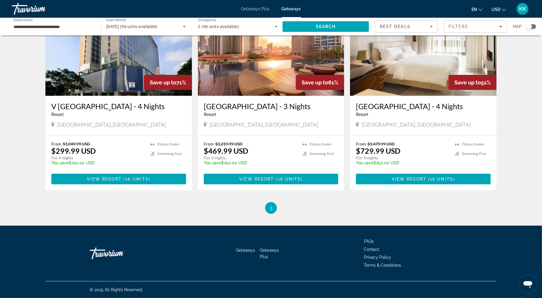
scroll to position [280, 0]
click at [135, 96] on img "Main content" at bounding box center [118, 48] width 147 height 94
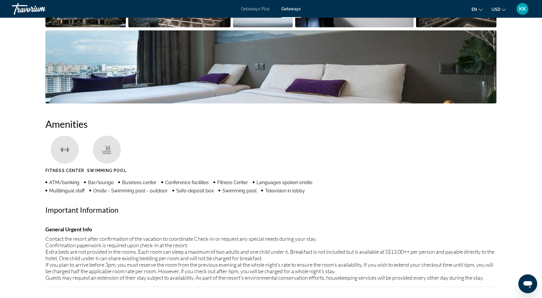
scroll to position [373, 0]
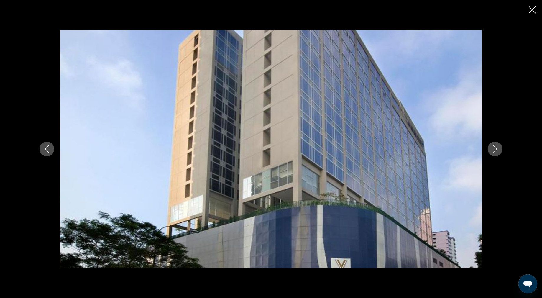
click at [503, 145] on button "Next image" at bounding box center [495, 149] width 15 height 15
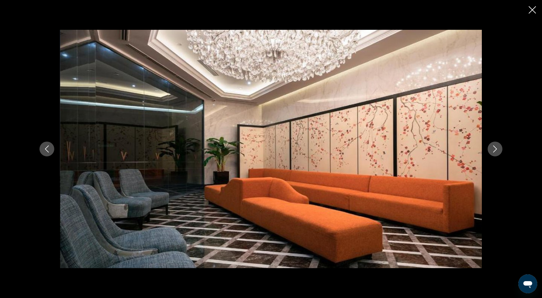
click at [503, 145] on button "Next image" at bounding box center [495, 149] width 15 height 15
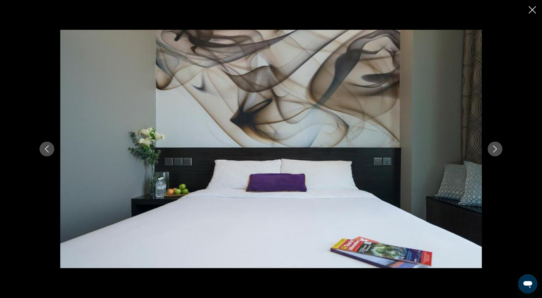
click at [503, 145] on button "Next image" at bounding box center [495, 149] width 15 height 15
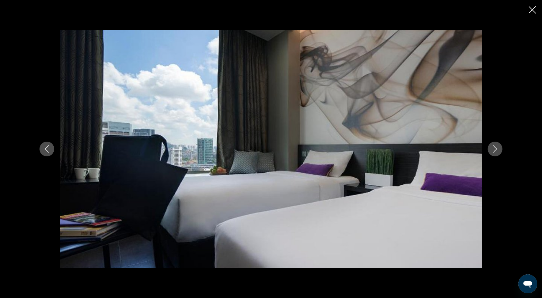
click at [503, 145] on button "Next image" at bounding box center [495, 149] width 15 height 15
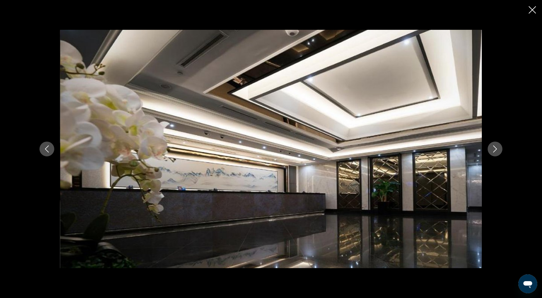
click at [503, 150] on button "Next image" at bounding box center [495, 149] width 15 height 15
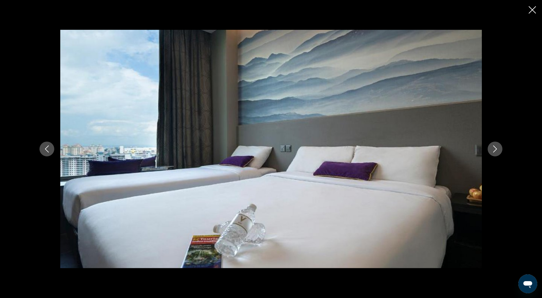
click at [503, 150] on button "Next image" at bounding box center [495, 149] width 15 height 15
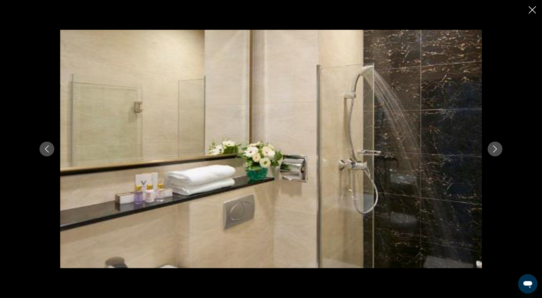
click at [503, 150] on button "Next image" at bounding box center [495, 149] width 15 height 15
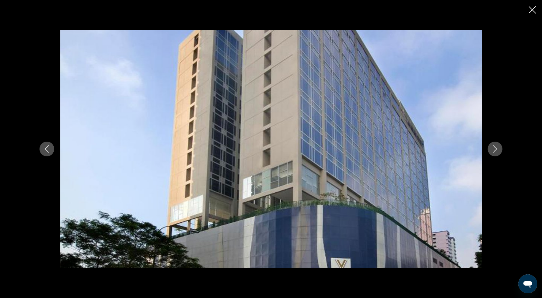
click at [503, 150] on button "Next image" at bounding box center [495, 149] width 15 height 15
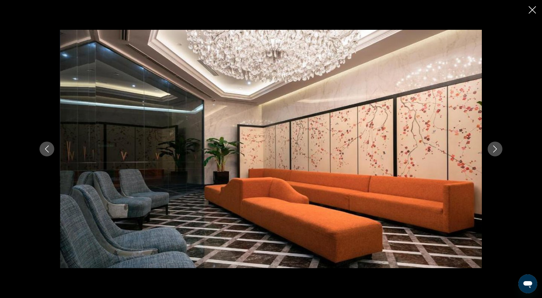
click at [503, 150] on button "Next image" at bounding box center [495, 149] width 15 height 15
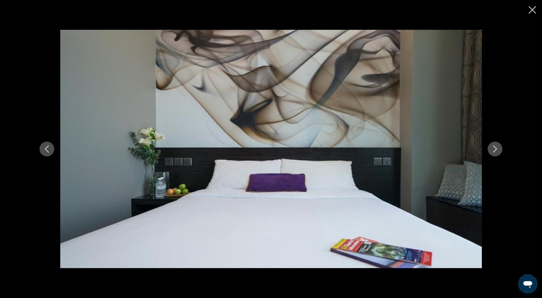
click at [503, 150] on button "Next image" at bounding box center [495, 149] width 15 height 15
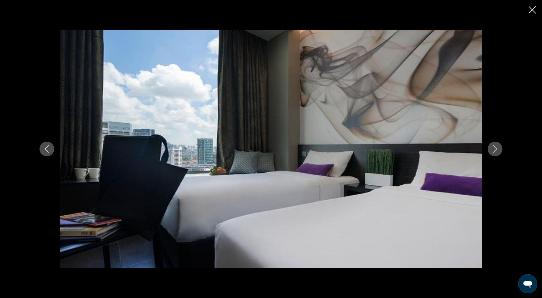
click at [503, 150] on button "Next image" at bounding box center [495, 149] width 15 height 15
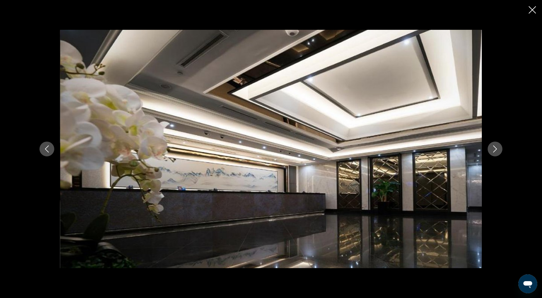
click at [503, 150] on button "Next image" at bounding box center [495, 149] width 15 height 15
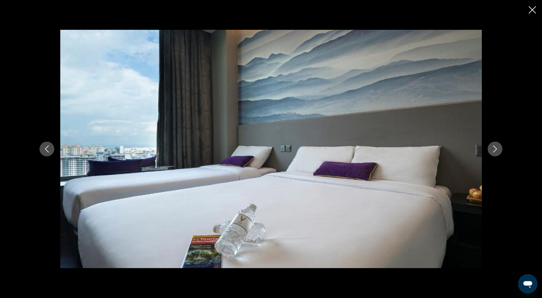
click at [503, 150] on button "Next image" at bounding box center [495, 149] width 15 height 15
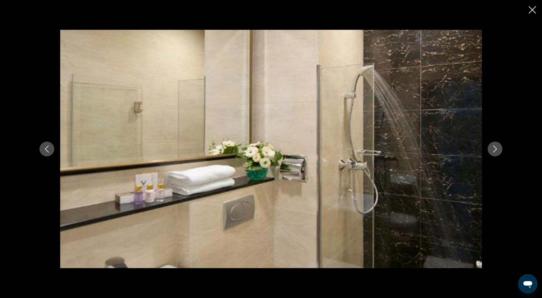
drag, startPoint x: 532, startPoint y: 150, endPoint x: 532, endPoint y: 153, distance: 3.2
click at [503, 153] on button "Next image" at bounding box center [495, 149] width 15 height 15
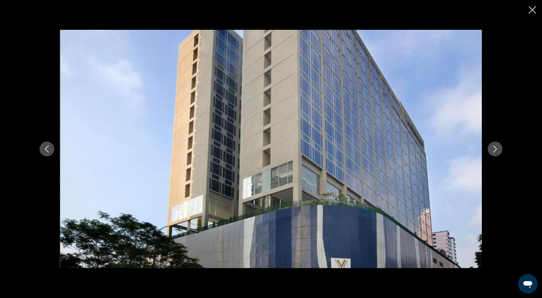
click at [503, 153] on button "Next image" at bounding box center [495, 149] width 15 height 15
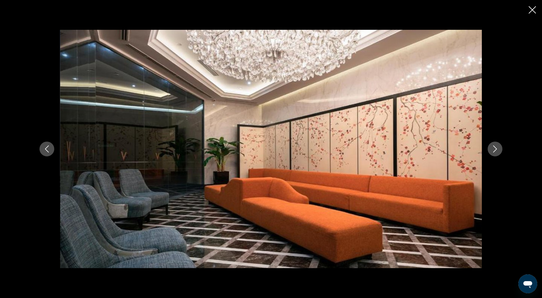
click at [529, 8] on icon "Close slideshow" at bounding box center [532, 9] width 7 height 7
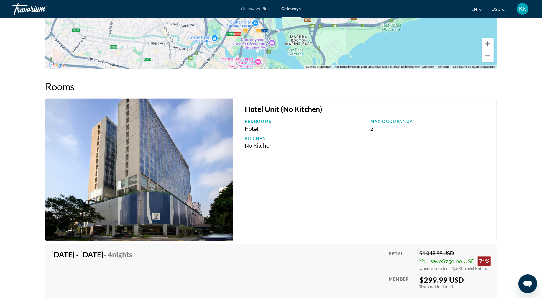
scroll to position [765, 0]
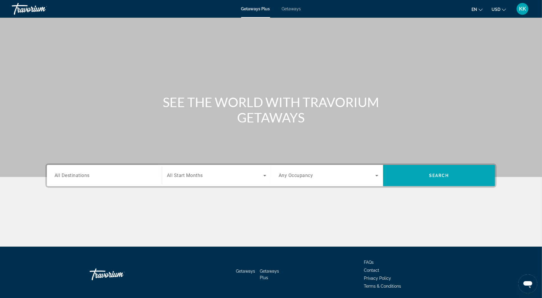
click at [520, 12] on span "KK" at bounding box center [522, 9] width 7 height 6
click at [301, 11] on span "Getaways" at bounding box center [291, 8] width 19 height 5
click at [297, 11] on span "Getaways" at bounding box center [291, 8] width 19 height 5
click at [519, 11] on span "KK" at bounding box center [522, 9] width 7 height 6
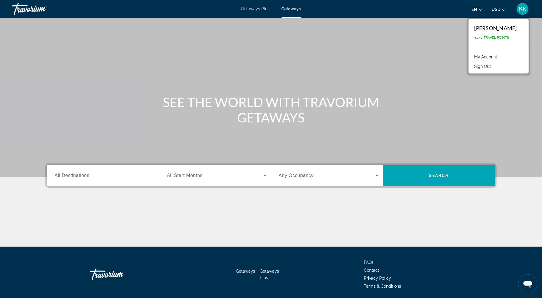
click at [524, 11] on div "KK" at bounding box center [523, 9] width 12 height 12
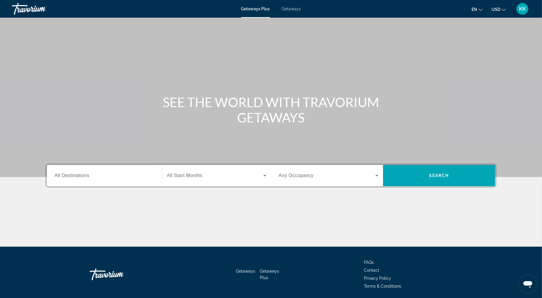
click at [298, 11] on span "Getaways" at bounding box center [291, 8] width 19 height 5
click at [251, 11] on span "Getaways Plus" at bounding box center [255, 8] width 29 height 5
click at [301, 11] on span "Getaways" at bounding box center [291, 8] width 19 height 5
click at [524, 14] on div "KK" at bounding box center [523, 9] width 12 height 12
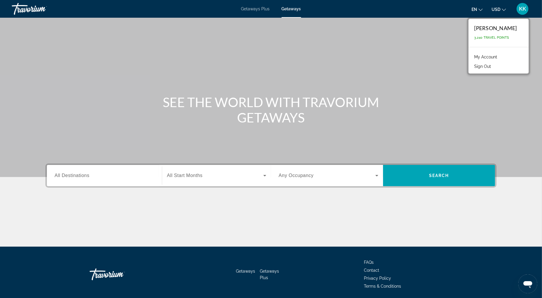
click at [343, 125] on h1 "SEE THE WORLD WITH TRAVORIUM GETAWAYS" at bounding box center [271, 109] width 221 height 31
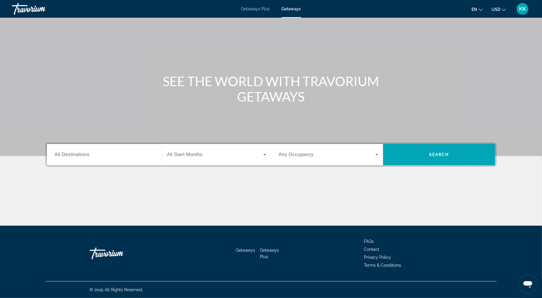
scroll to position [100, 0]
click at [103, 245] on div "Go Home" at bounding box center [119, 254] width 59 height 18
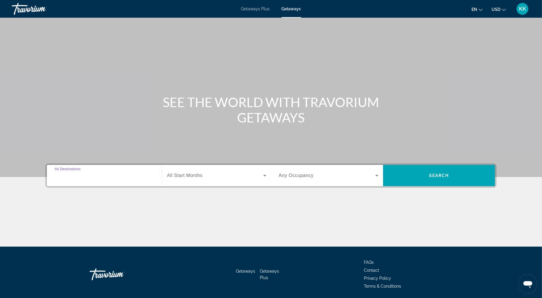
click at [75, 179] on input "Destination All Destinations" at bounding box center [105, 175] width 100 height 7
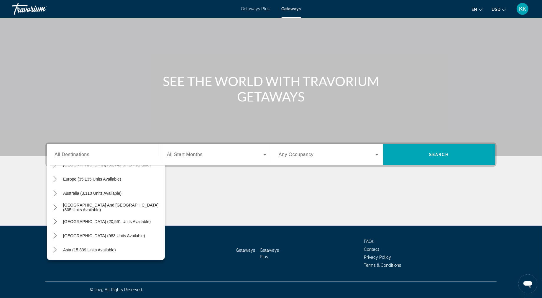
scroll to position [73, 0]
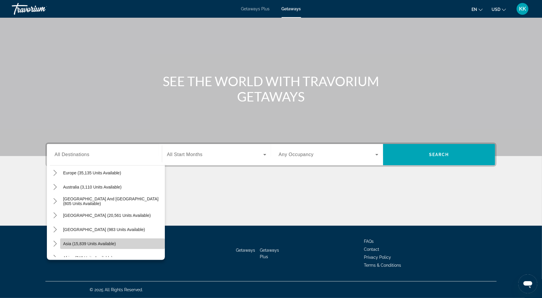
click at [74, 241] on span "Asia (15,839 units available)" at bounding box center [89, 243] width 53 height 5
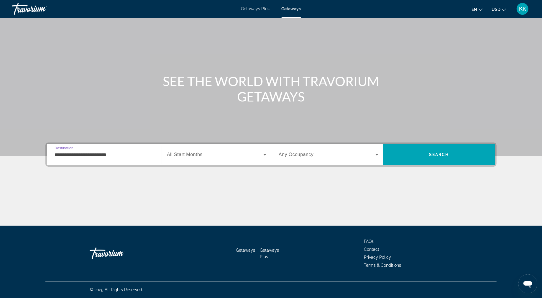
click at [93, 151] on input "**********" at bounding box center [105, 154] width 100 height 7
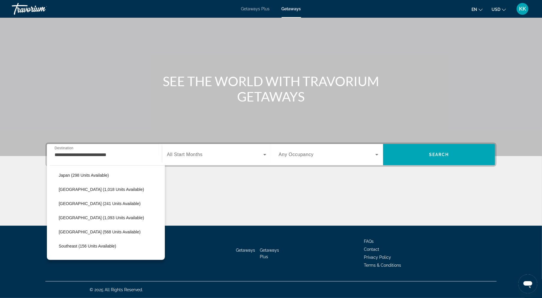
scroll to position [229, 0]
click at [60, 270] on span "[GEOGRAPHIC_DATA] (1,275 units available)" at bounding box center [101, 272] width 85 height 5
type input "**********"
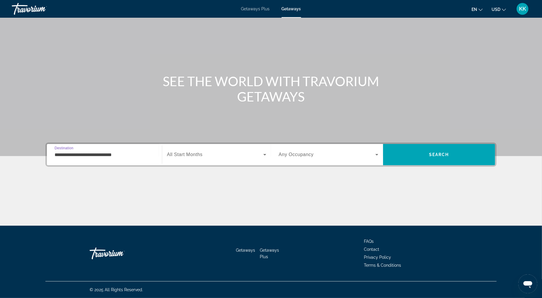
click at [168, 152] on span "All Start Months" at bounding box center [185, 154] width 36 height 5
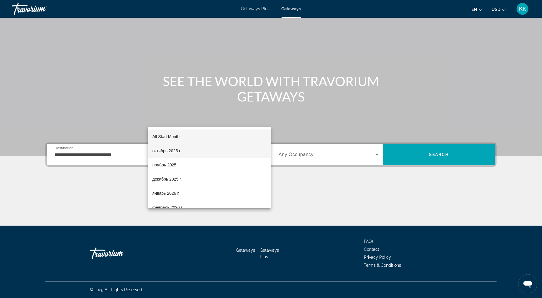
click at [181, 149] on span "октябрь 2025 г." at bounding box center [167, 150] width 29 height 7
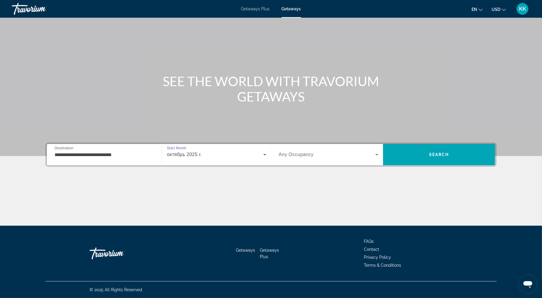
click at [308, 152] on span "Any Occupancy" at bounding box center [296, 154] width 35 height 5
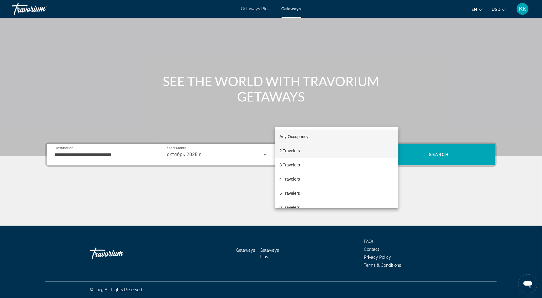
click at [311, 151] on mat-option "2 Travelers" at bounding box center [337, 151] width 124 height 14
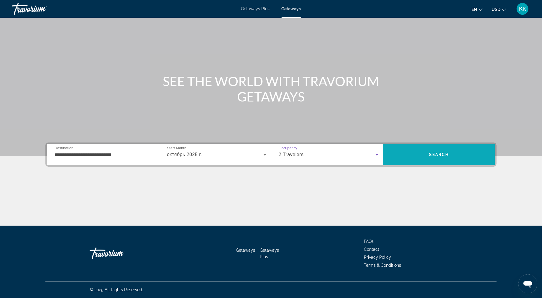
click at [449, 152] on span "Search" at bounding box center [439, 154] width 20 height 5
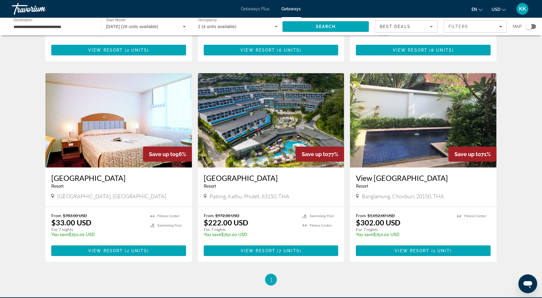
scroll to position [295, 0]
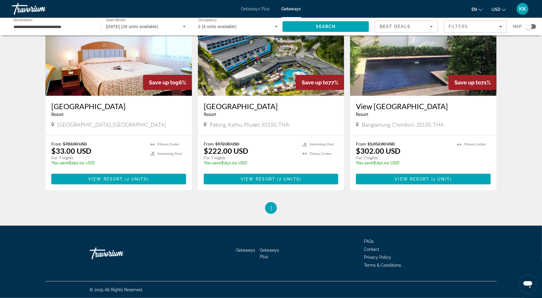
click at [263, 96] on img "Main content" at bounding box center [271, 48] width 147 height 94
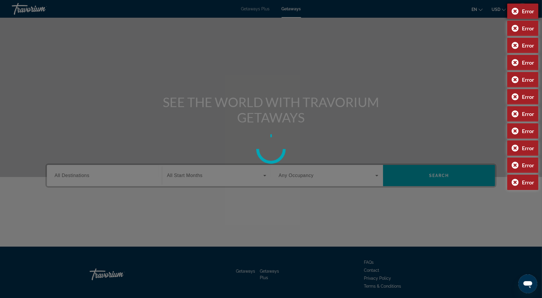
click at [512, 9] on div "Error" at bounding box center [522, 11] width 31 height 15
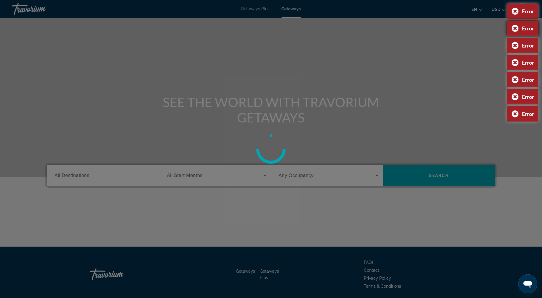
click at [513, 31] on div "Error" at bounding box center [522, 28] width 31 height 15
click at [510, 12] on div "Error" at bounding box center [522, 11] width 31 height 15
click at [513, 30] on div "Error" at bounding box center [522, 28] width 31 height 15
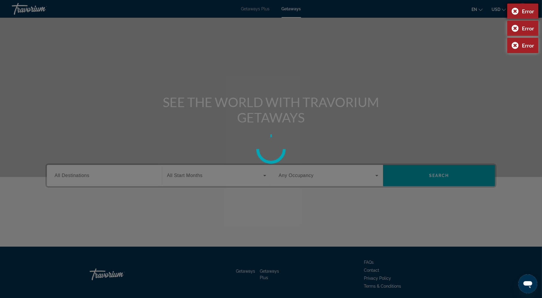
click at [513, 13] on div "Error" at bounding box center [522, 11] width 31 height 15
click at [515, 29] on div "Error" at bounding box center [522, 28] width 31 height 15
click at [512, 12] on div "Error" at bounding box center [522, 11] width 31 height 15
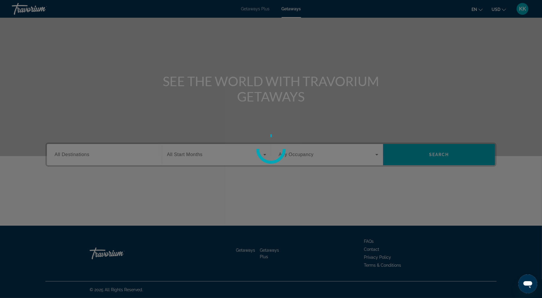
scroll to position [69, 0]
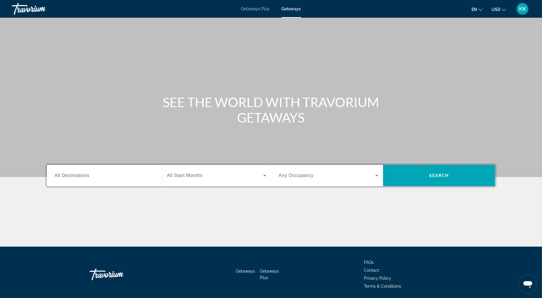
click at [60, 178] on span "All Destinations" at bounding box center [72, 175] width 35 height 5
click at [60, 179] on input "Destination All Destinations" at bounding box center [105, 175] width 100 height 7
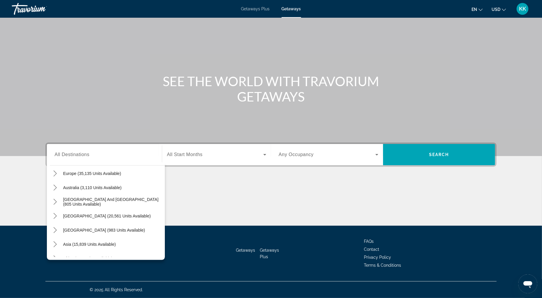
scroll to position [73, 0]
click at [63, 241] on span "Asia (15,839 units available)" at bounding box center [89, 243] width 53 height 5
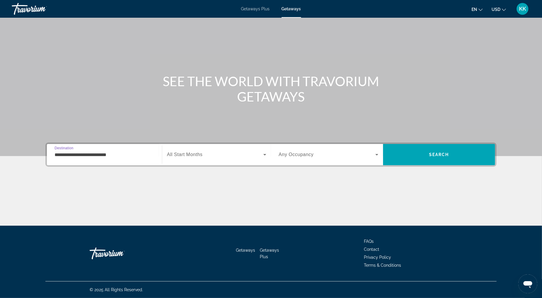
click at [81, 151] on input "**********" at bounding box center [105, 154] width 100 height 7
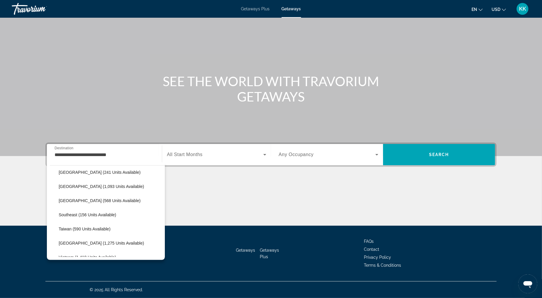
scroll to position [260, 0]
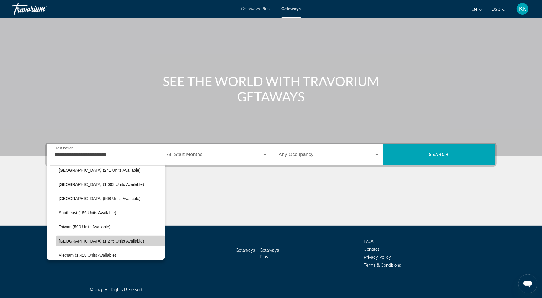
click at [90, 234] on span "Select destination: Thailand (1,275 units available)" at bounding box center [110, 241] width 109 height 14
type input "**********"
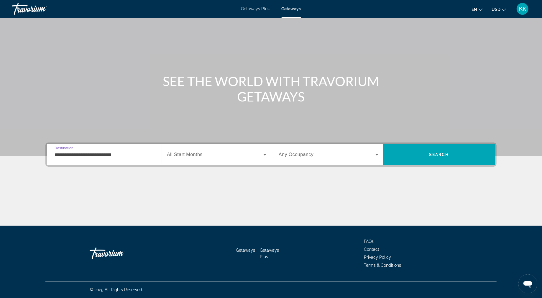
click at [178, 146] on div "Search widget" at bounding box center [216, 154] width 99 height 17
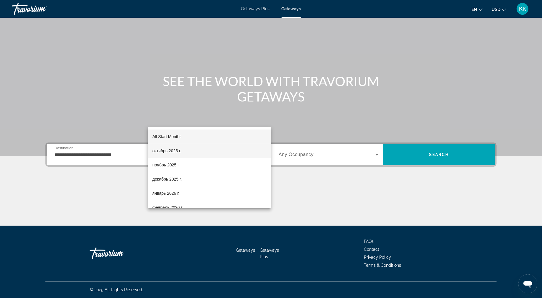
click at [181, 150] on span "октябрь 2025 г." at bounding box center [167, 150] width 29 height 7
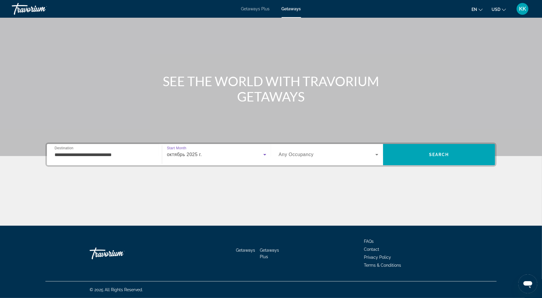
click at [376, 151] on span "Search widget" at bounding box center [327, 154] width 97 height 7
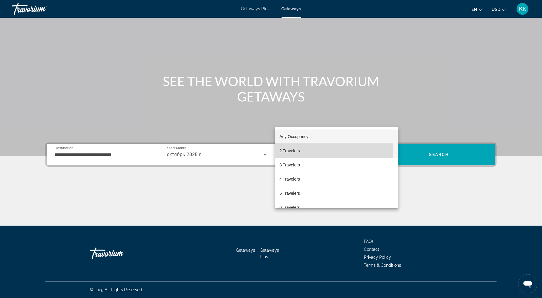
click at [332, 149] on mat-option "2 Travelers" at bounding box center [337, 151] width 124 height 14
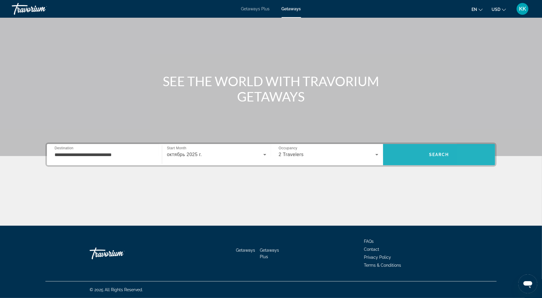
click at [486, 148] on span "Search" at bounding box center [439, 155] width 112 height 14
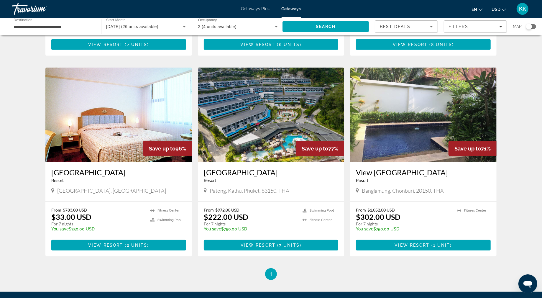
scroll to position [204, 0]
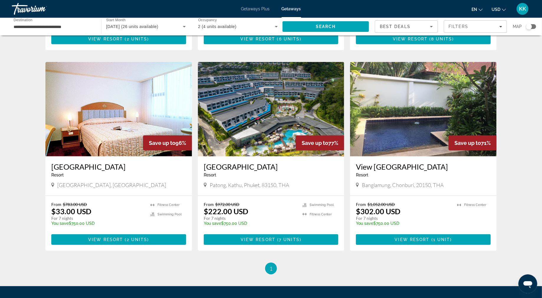
click at [266, 156] on img "Main content" at bounding box center [271, 109] width 147 height 94
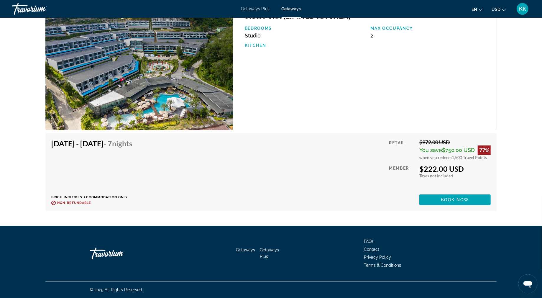
scroll to position [1423, 0]
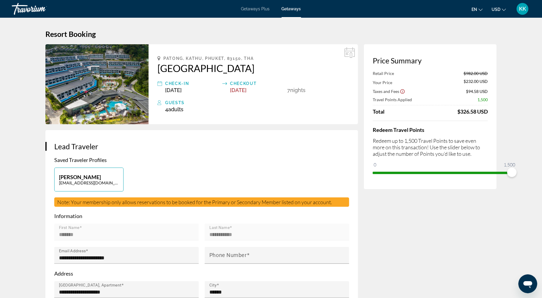
click at [70, 107] on img "Main content" at bounding box center [96, 84] width 103 height 80
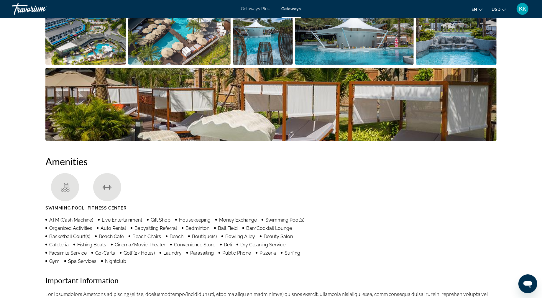
scroll to position [333, 0]
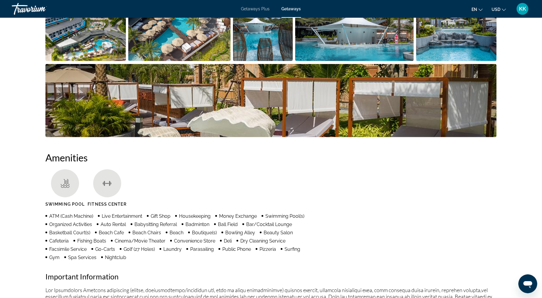
click at [90, 61] on img "Open full-screen image slider" at bounding box center [85, 24] width 81 height 73
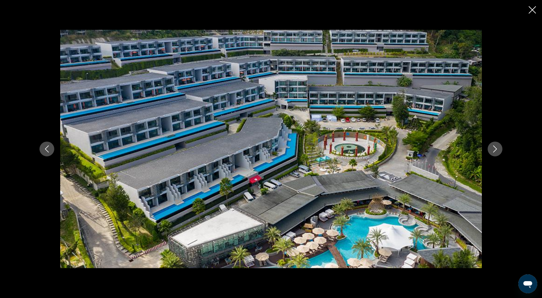
click at [503, 153] on button "Next image" at bounding box center [495, 149] width 15 height 15
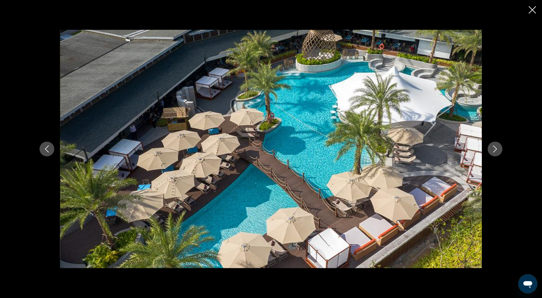
click at [503, 153] on button "Next image" at bounding box center [495, 149] width 15 height 15
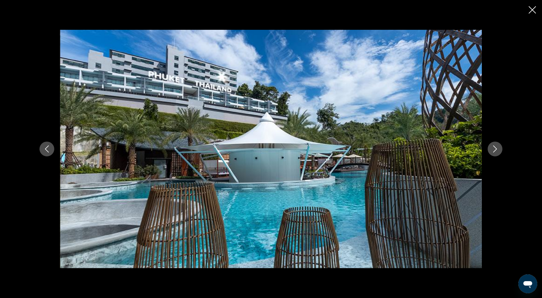
click at [503, 153] on button "Next image" at bounding box center [495, 149] width 15 height 15
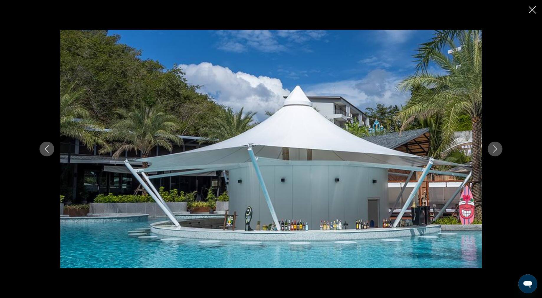
click at [499, 151] on icon "Next image" at bounding box center [495, 148] width 7 height 7
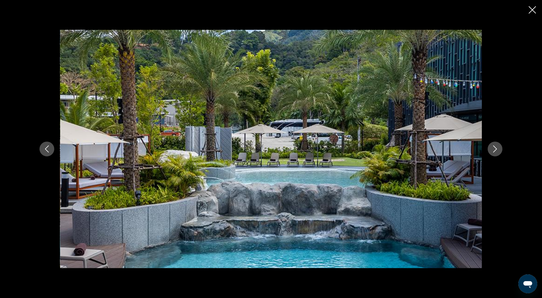
click at [499, 151] on icon "Next image" at bounding box center [495, 148] width 7 height 7
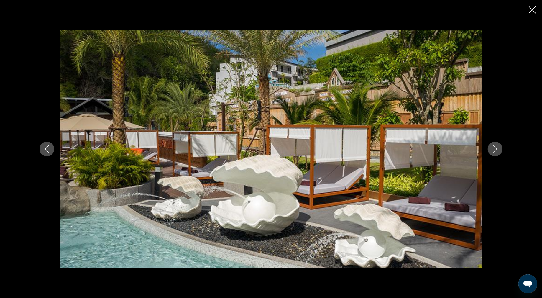
click at [499, 151] on icon "Next image" at bounding box center [495, 148] width 7 height 7
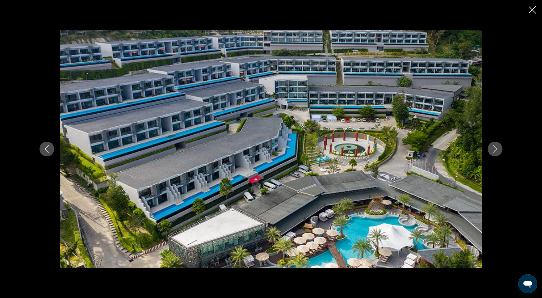
click at [530, 6] on div "prev next" at bounding box center [271, 149] width 542 height 298
click at [530, 12] on icon "Close slideshow" at bounding box center [532, 9] width 7 height 7
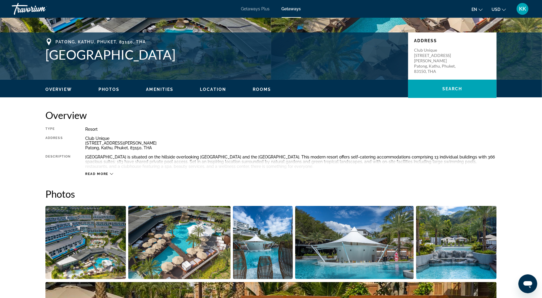
scroll to position [104, 0]
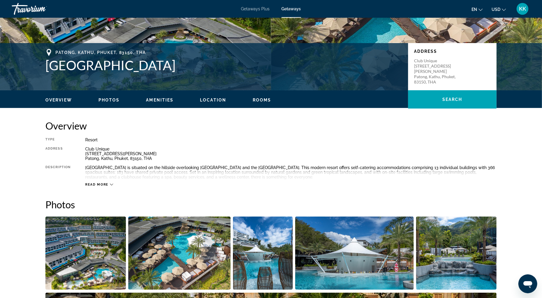
click at [94, 186] on div "Read more" at bounding box center [99, 185] width 28 height 4
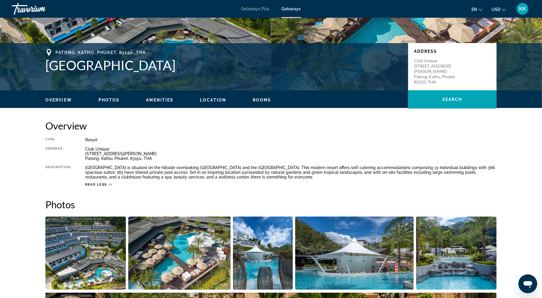
click at [472, 12] on button "en English Español Français Italiano Português русский" at bounding box center [477, 9] width 11 height 9
click at [457, 66] on button "русский" at bounding box center [465, 62] width 26 height 8
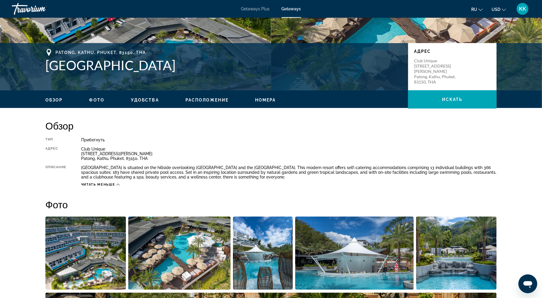
click at [95, 186] on span "Читать меньше" at bounding box center [98, 185] width 34 height 4
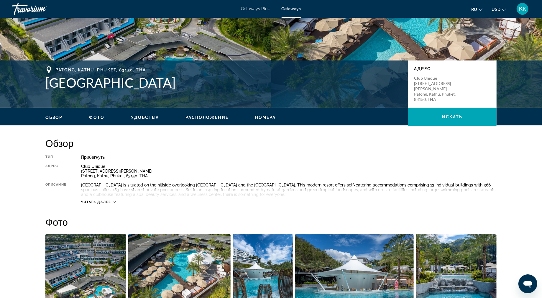
click at [96, 204] on span "Читать далее" at bounding box center [96, 202] width 30 height 4
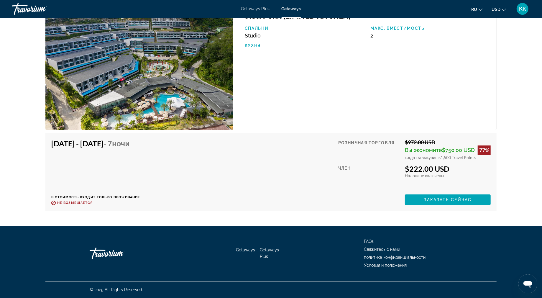
scroll to position [1686, 0]
click at [467, 202] on span "Заказать сейчас" at bounding box center [448, 199] width 48 height 5
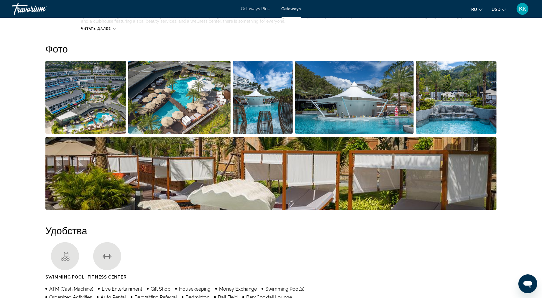
scroll to position [307, 0]
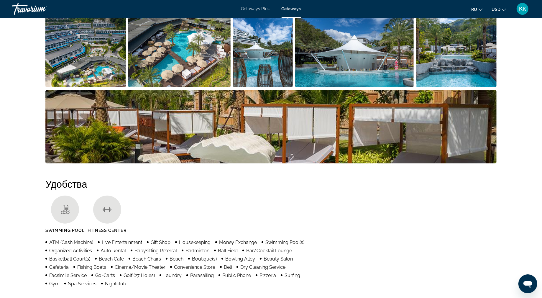
click at [73, 87] on img "Open full-screen image slider" at bounding box center [85, 50] width 81 height 73
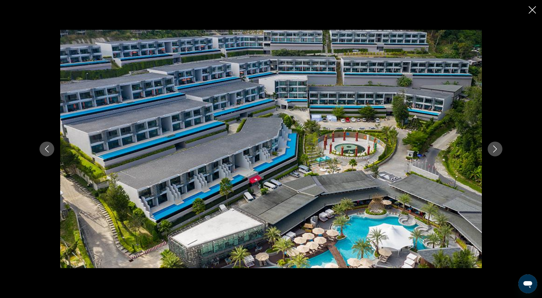
click at [503, 149] on button "Next image" at bounding box center [495, 149] width 15 height 15
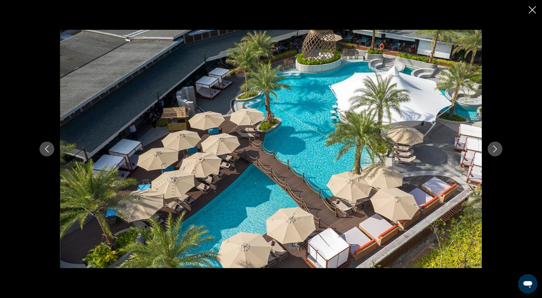
click at [503, 149] on button "Next image" at bounding box center [495, 149] width 15 height 15
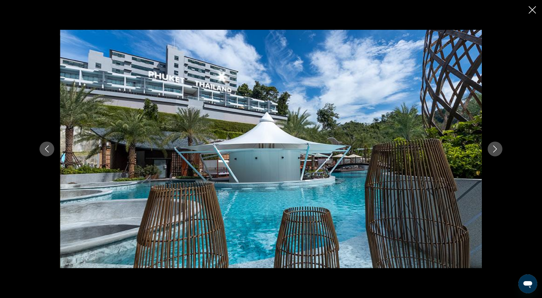
click at [503, 149] on button "Next image" at bounding box center [495, 149] width 15 height 15
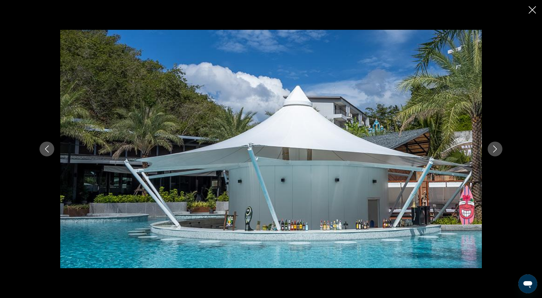
click at [503, 149] on button "Next image" at bounding box center [495, 149] width 15 height 15
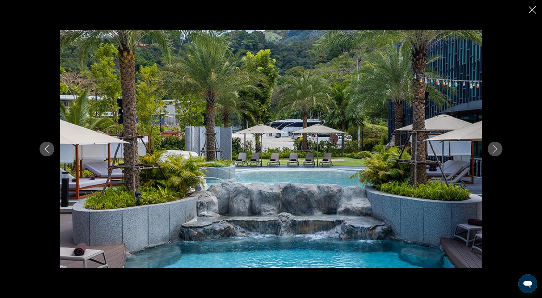
click at [503, 149] on button "Next image" at bounding box center [495, 149] width 15 height 15
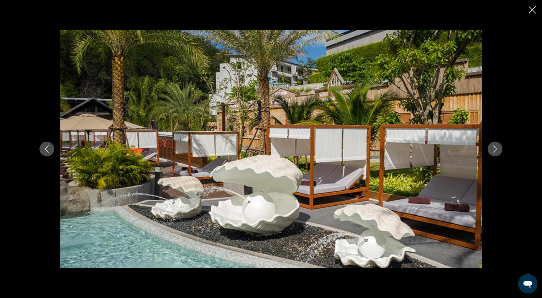
click at [503, 149] on button "Next image" at bounding box center [495, 149] width 15 height 15
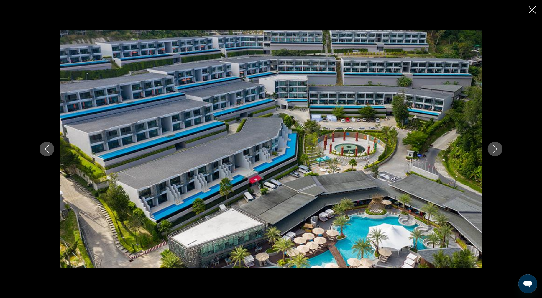
click at [503, 149] on button "Next image" at bounding box center [495, 149] width 15 height 15
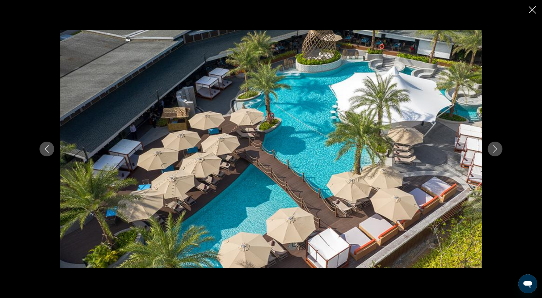
click at [503, 149] on button "Next image" at bounding box center [495, 149] width 15 height 15
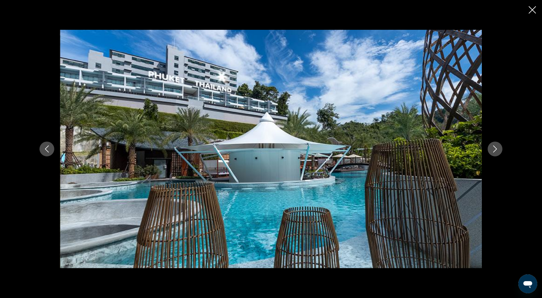
click at [503, 149] on button "Next image" at bounding box center [495, 149] width 15 height 15
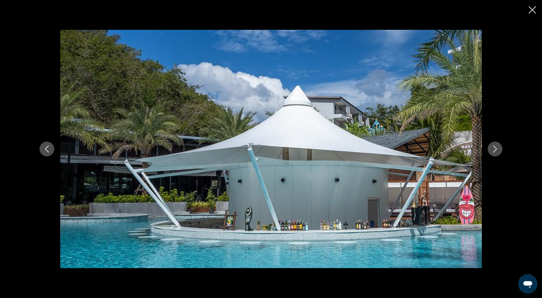
click at [503, 149] on button "Next image" at bounding box center [495, 149] width 15 height 15
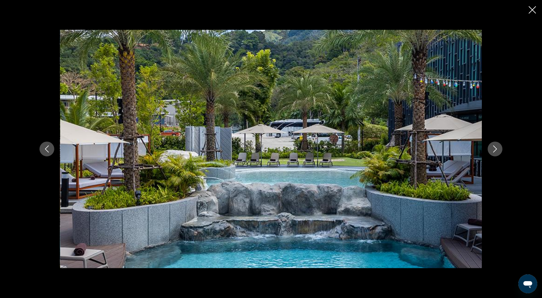
click at [503, 149] on button "Next image" at bounding box center [495, 149] width 15 height 15
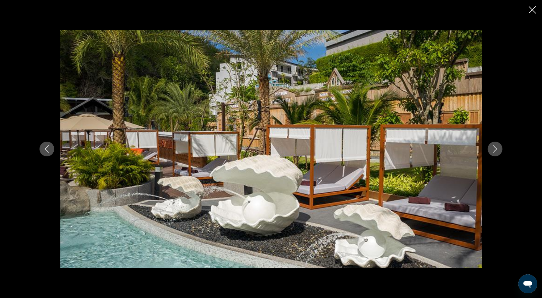
click at [503, 149] on button "Next image" at bounding box center [495, 149] width 15 height 15
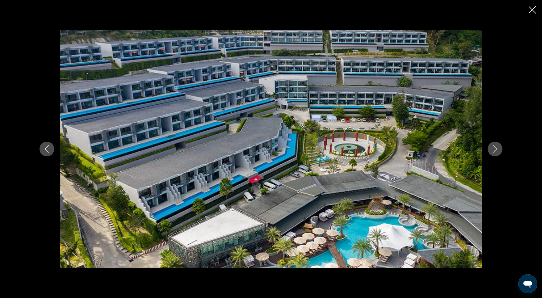
click at [503, 149] on button "Next image" at bounding box center [495, 149] width 15 height 15
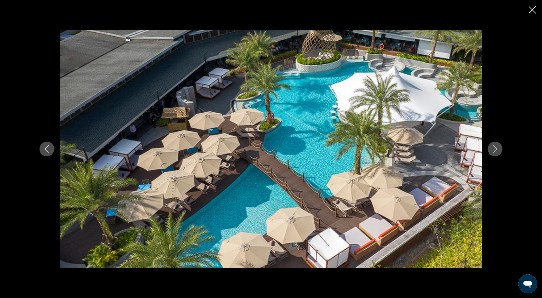
click at [503, 149] on button "Next image" at bounding box center [495, 149] width 15 height 15
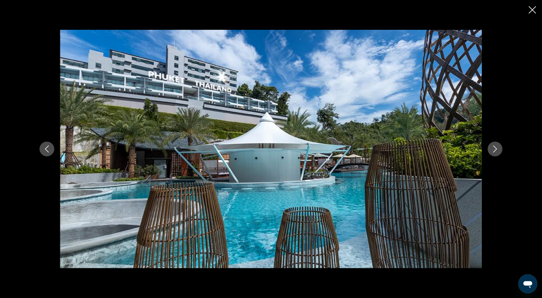
click at [503, 149] on button "Next image" at bounding box center [495, 149] width 15 height 15
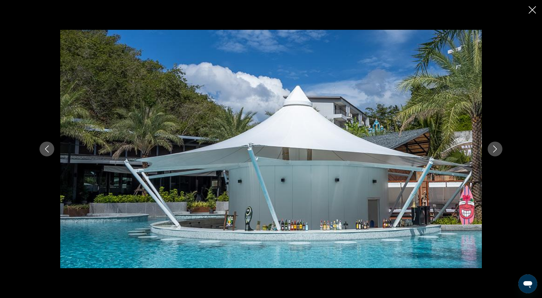
click at [503, 149] on button "Next image" at bounding box center [495, 149] width 15 height 15
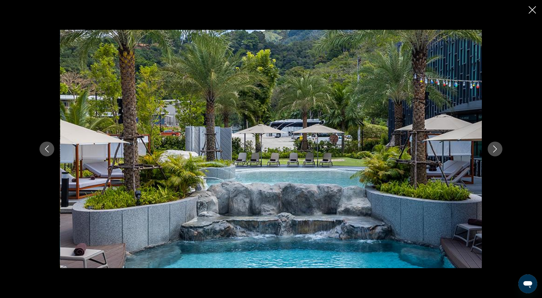
click at [503, 149] on button "Next image" at bounding box center [495, 149] width 15 height 15
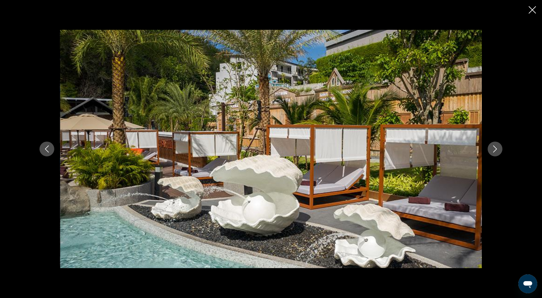
click at [503, 149] on button "Next image" at bounding box center [495, 149] width 15 height 15
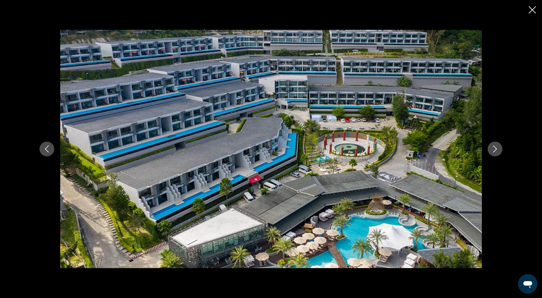
click at [503, 149] on button "Next image" at bounding box center [495, 149] width 15 height 15
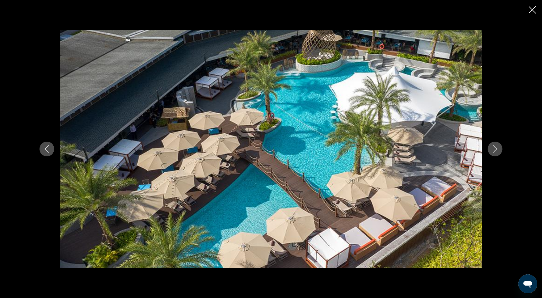
click at [503, 149] on button "Next image" at bounding box center [495, 149] width 15 height 15
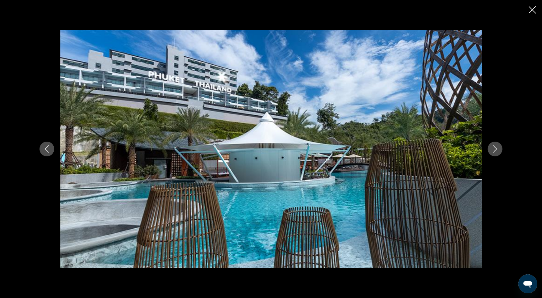
click at [503, 149] on button "Next image" at bounding box center [495, 149] width 15 height 15
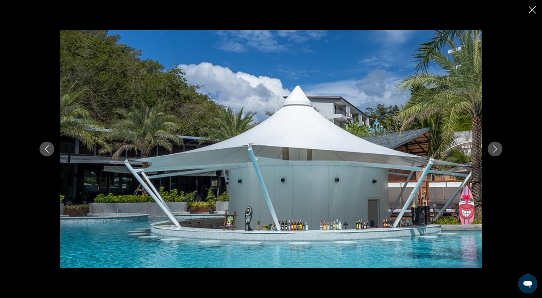
click at [503, 149] on button "Next image" at bounding box center [495, 149] width 15 height 15
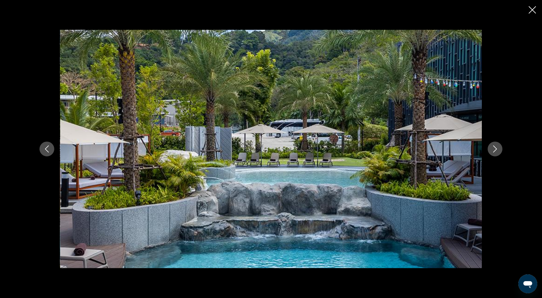
click at [503, 149] on button "Next image" at bounding box center [495, 149] width 15 height 15
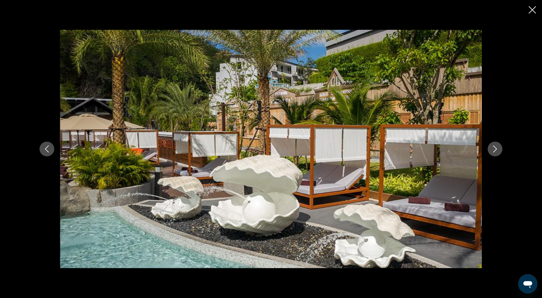
click at [503, 149] on button "Next image" at bounding box center [495, 149] width 15 height 15
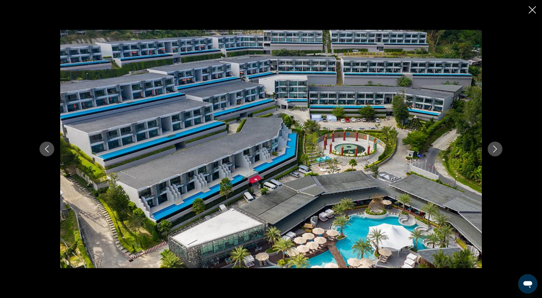
click at [503, 149] on button "Next image" at bounding box center [495, 149] width 15 height 15
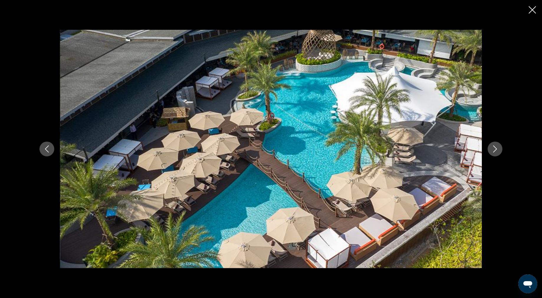
click at [503, 149] on button "Next image" at bounding box center [495, 149] width 15 height 15
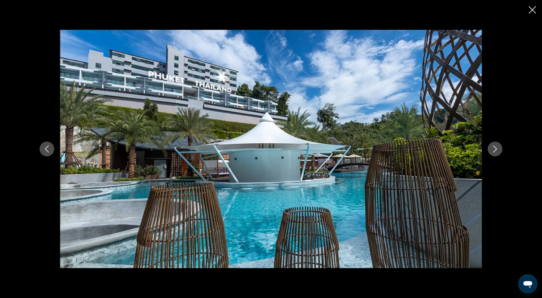
click at [503, 149] on button "Next image" at bounding box center [495, 149] width 15 height 15
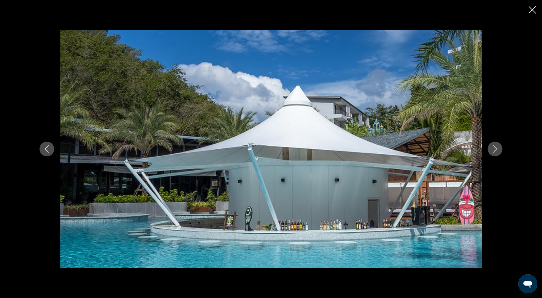
click at [503, 149] on button "Next image" at bounding box center [495, 149] width 15 height 15
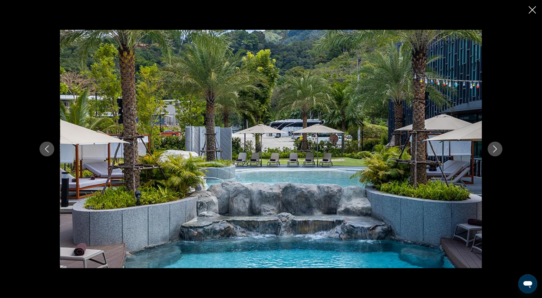
click at [503, 149] on button "Next image" at bounding box center [495, 149] width 15 height 15
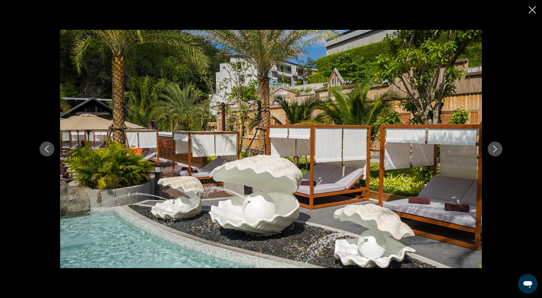
click at [503, 149] on button "Next image" at bounding box center [495, 149] width 15 height 15
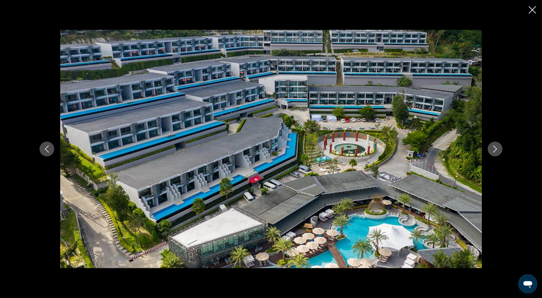
click at [503, 149] on button "Next image" at bounding box center [495, 149] width 15 height 15
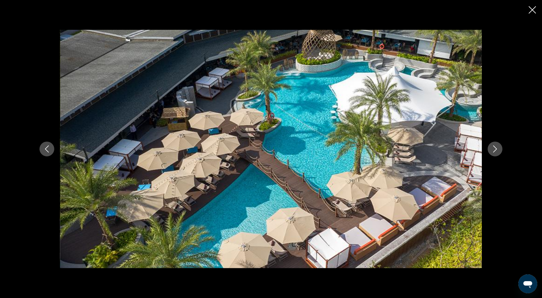
click at [503, 149] on button "Next image" at bounding box center [495, 149] width 15 height 15
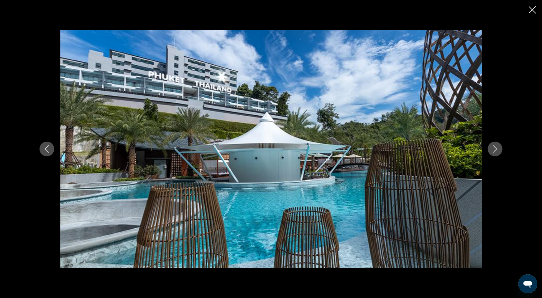
click at [503, 149] on button "Next image" at bounding box center [495, 149] width 15 height 15
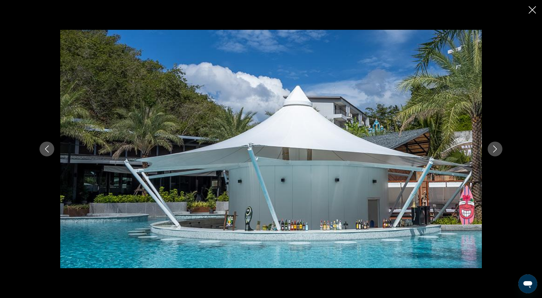
click at [503, 149] on button "Next image" at bounding box center [495, 149] width 15 height 15
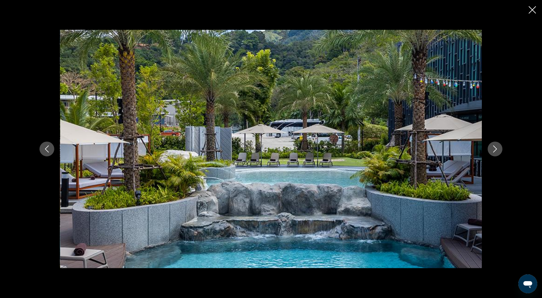
click at [503, 149] on button "Next image" at bounding box center [495, 149] width 15 height 15
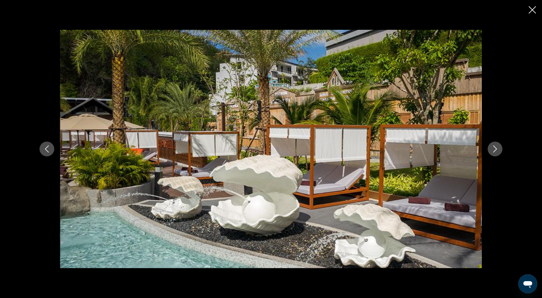
click at [503, 149] on button "Next image" at bounding box center [495, 149] width 15 height 15
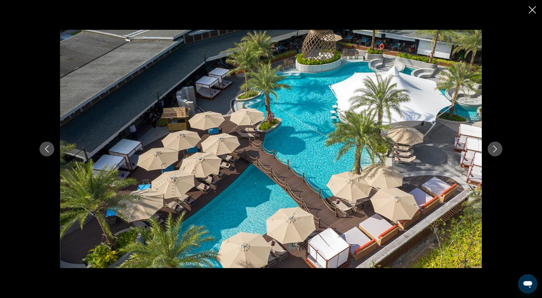
click at [503, 149] on button "Next image" at bounding box center [495, 149] width 15 height 15
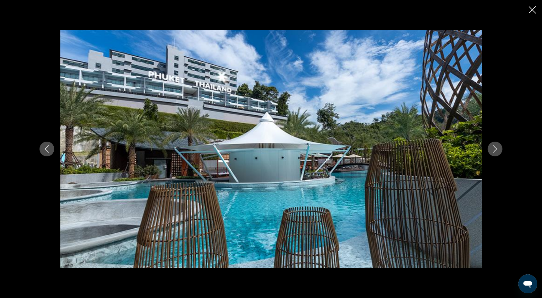
click at [503, 149] on button "Next image" at bounding box center [495, 149] width 15 height 15
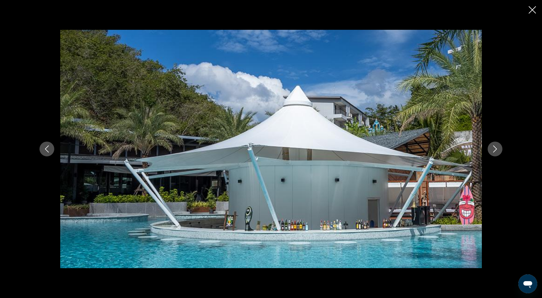
click at [503, 149] on button "Next image" at bounding box center [495, 149] width 15 height 15
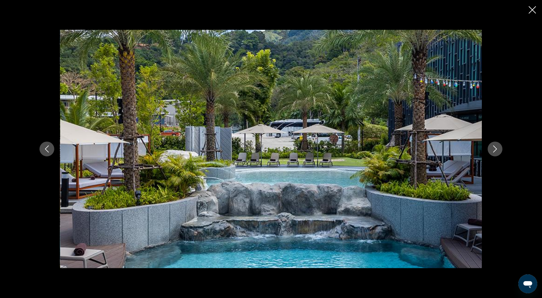
click at [503, 149] on button "Next image" at bounding box center [495, 149] width 15 height 15
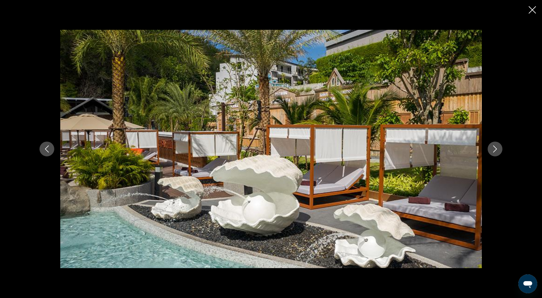
click at [503, 149] on button "Next image" at bounding box center [495, 149] width 15 height 15
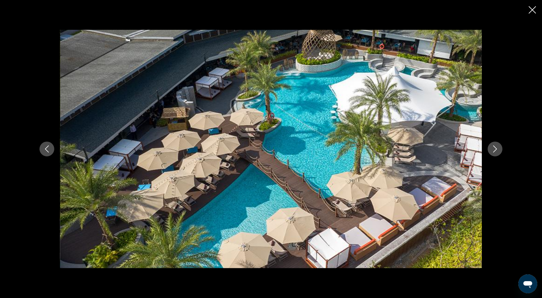
click at [503, 149] on button "Next image" at bounding box center [495, 149] width 15 height 15
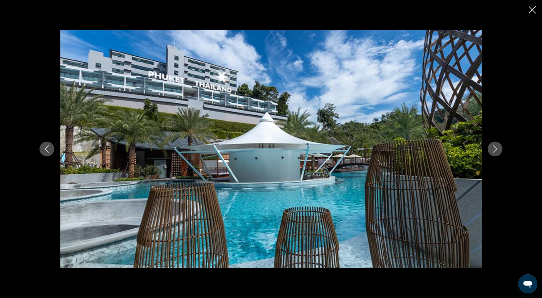
click at [503, 149] on button "Next image" at bounding box center [495, 149] width 15 height 15
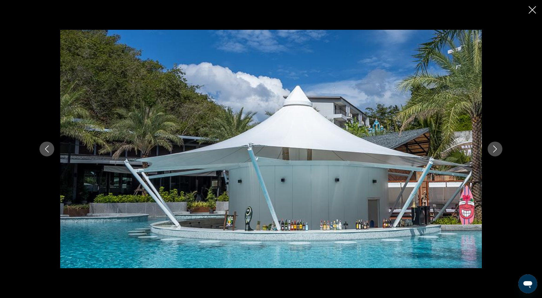
click at [503, 149] on button "Next image" at bounding box center [495, 149] width 15 height 15
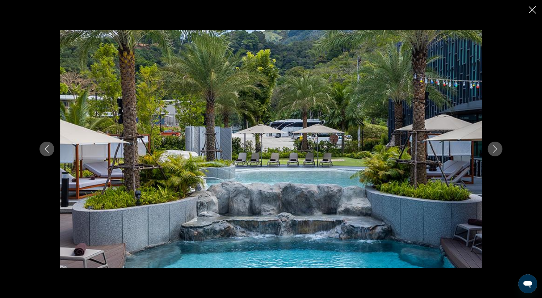
click at [503, 149] on button "Next image" at bounding box center [495, 149] width 15 height 15
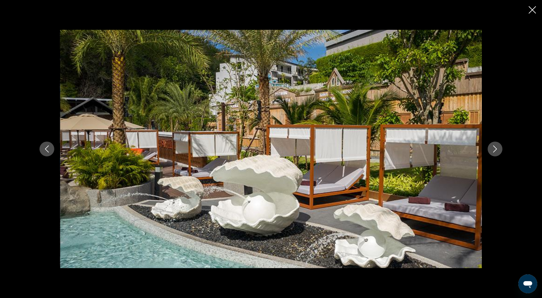
click at [503, 149] on button "Next image" at bounding box center [495, 149] width 15 height 15
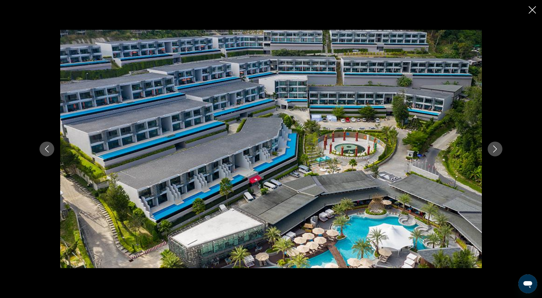
click at [533, 11] on icon "Close slideshow" at bounding box center [532, 9] width 7 height 7
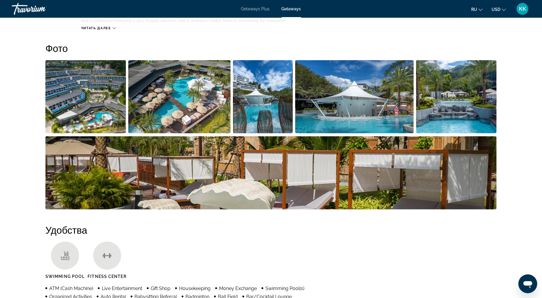
scroll to position [0, 0]
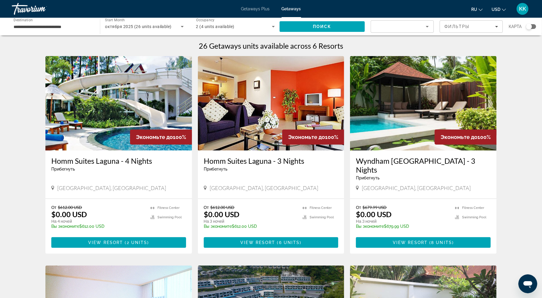
click at [136, 30] on div "октября 2025 (26 units available)" at bounding box center [143, 26] width 76 height 7
click at [120, 29] on div at bounding box center [271, 149] width 542 height 298
click at [120, 29] on div "октября 2025 (26 units available)" at bounding box center [144, 26] width 78 height 17
click at [135, 52] on mat-option "все месяцы" at bounding box center [141, 51] width 84 height 14
click at [135, 30] on span "Search widget" at bounding box center [143, 26] width 76 height 7
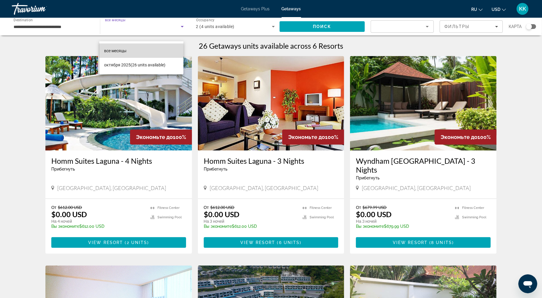
click at [135, 49] on mat-option "все месяцы" at bounding box center [141, 51] width 84 height 14
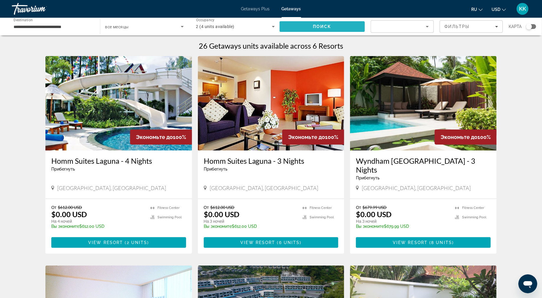
click at [334, 29] on span "Search" at bounding box center [322, 26] width 85 height 14
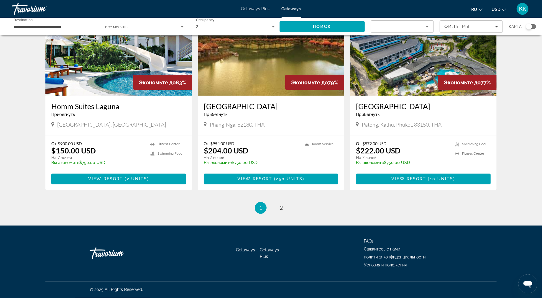
scroll to position [796, 0]
click at [268, 96] on img "Main content" at bounding box center [271, 48] width 147 height 94
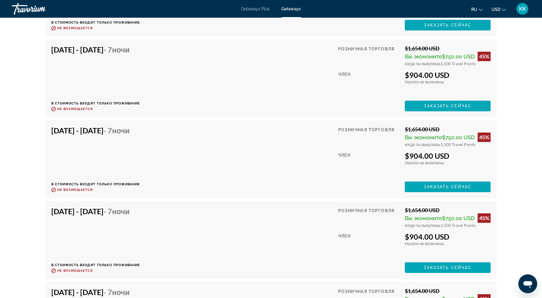
scroll to position [1052, 0]
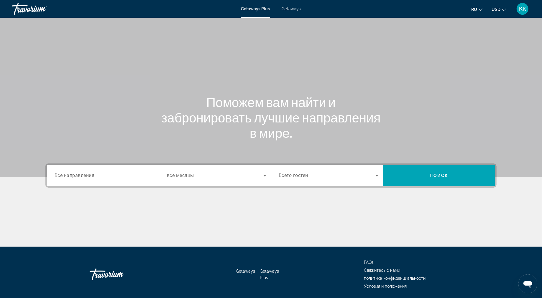
click at [296, 14] on div "Getaways Plus Getaways ru English Español Français Italiano Português русский U…" at bounding box center [271, 8] width 542 height 15
click at [297, 10] on span "Getaways" at bounding box center [291, 8] width 19 height 5
click at [58, 178] on span "Все направления" at bounding box center [75, 176] width 40 height 6
click at [58, 179] on input "Destination Все направления" at bounding box center [105, 175] width 100 height 7
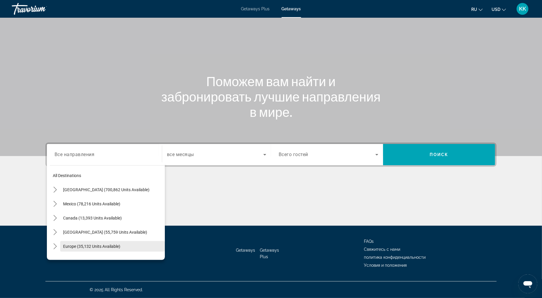
click at [63, 244] on span "Europe (35,132 units available)" at bounding box center [91, 246] width 57 height 5
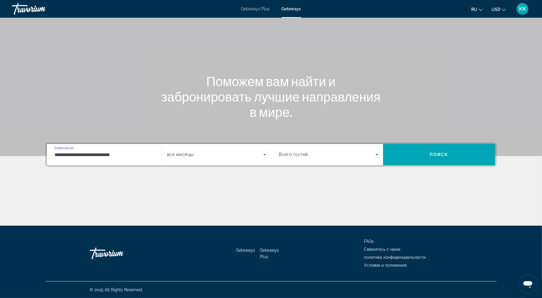
click at [85, 151] on input "**********" at bounding box center [105, 154] width 100 height 7
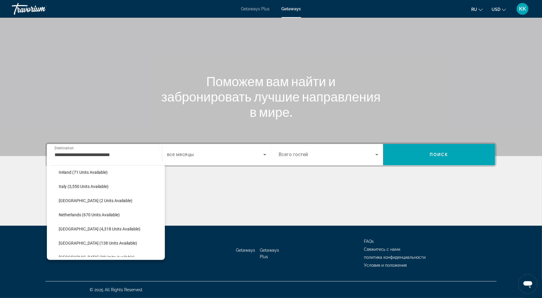
scroll to position [224, 0]
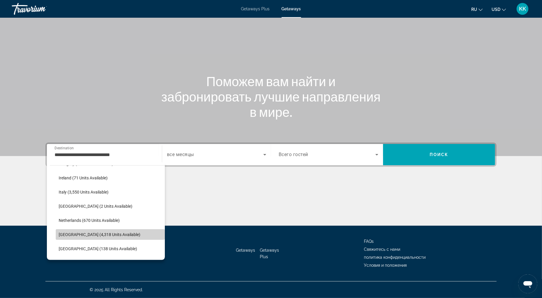
click at [66, 232] on span "[GEOGRAPHIC_DATA] (4,318 units available)" at bounding box center [100, 234] width 82 height 5
type input "**********"
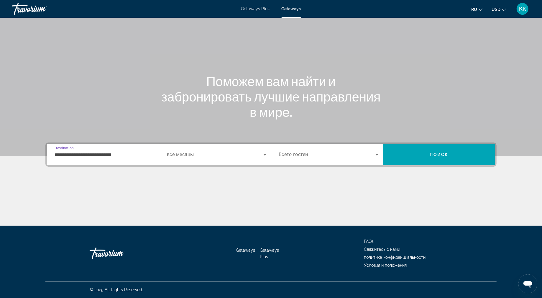
click at [186, 152] on span "все месяцы" at bounding box center [180, 155] width 27 height 6
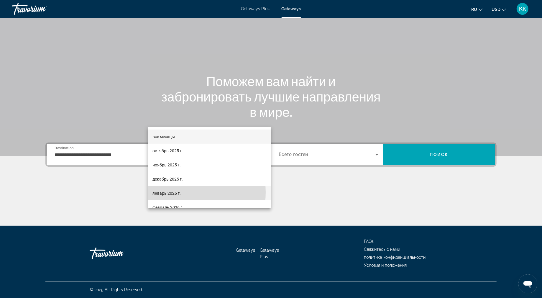
click at [163, 192] on span "январь 2026 г." at bounding box center [167, 193] width 28 height 7
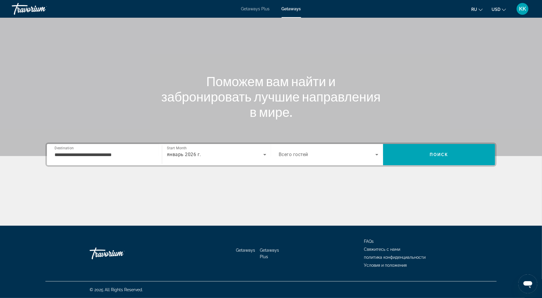
click at [308, 152] on span "Всего гостей" at bounding box center [294, 155] width 30 height 6
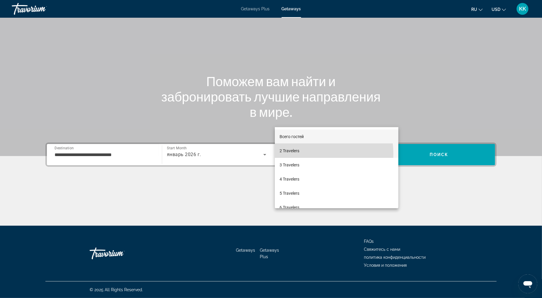
click at [311, 154] on mat-option "2 Travelers" at bounding box center [337, 151] width 124 height 14
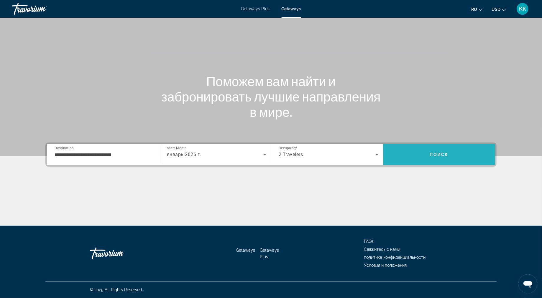
click at [449, 152] on span "Поиск" at bounding box center [439, 154] width 19 height 5
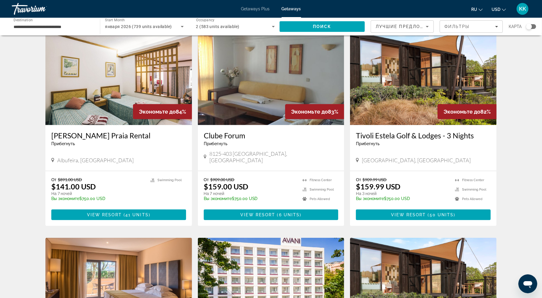
scroll to position [237, 0]
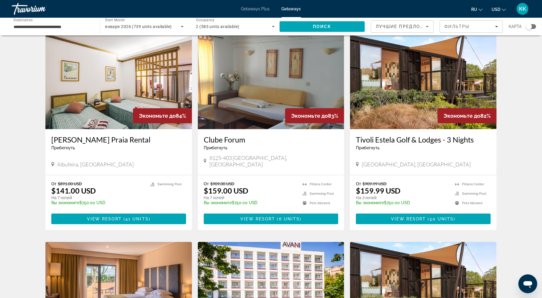
click at [499, 11] on ul "ru English Español Français Italiano Português русский USD USD ($) MXN (Mex$) C…" at bounding box center [493, 8] width 44 height 9
click at [492, 9] on button "USD USD ($) MXN (Mex$) CAD (Can$) GBP (£) EUR (€) AUD (A$) NZD (NZ$) CNY (CN¥)" at bounding box center [499, 9] width 14 height 9
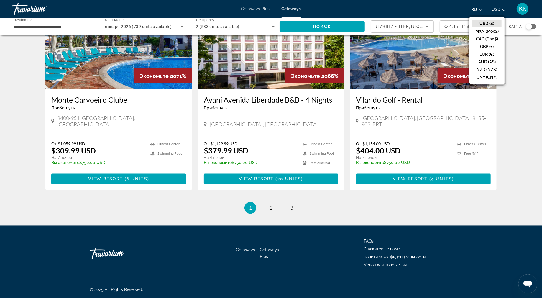
scroll to position [846, 0]
click at [270, 211] on span "2" at bounding box center [271, 208] width 3 height 6
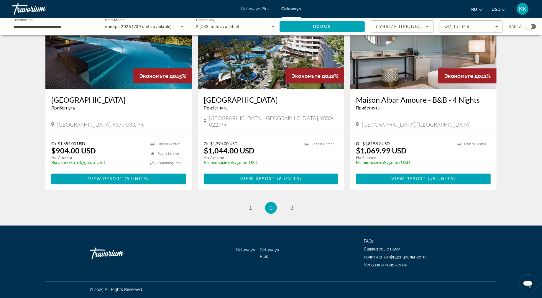
scroll to position [833, 0]
click at [293, 211] on span "3" at bounding box center [291, 208] width 3 height 6
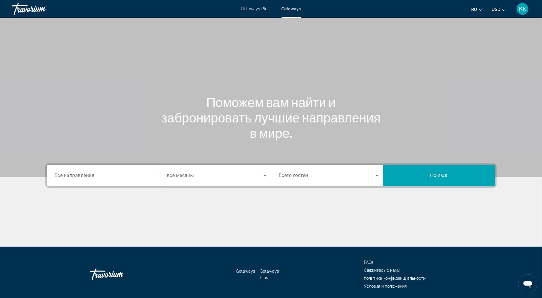
click at [55, 178] on span "Все направления" at bounding box center [75, 176] width 40 height 6
click at [55, 179] on input "Destination Все направления" at bounding box center [105, 175] width 100 height 7
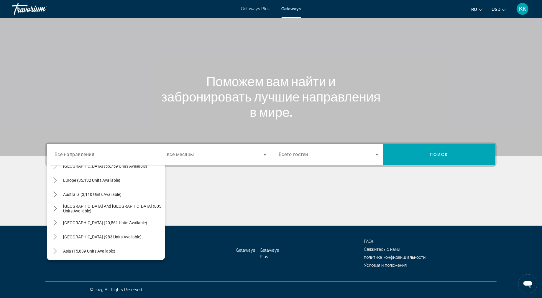
scroll to position [73, 0]
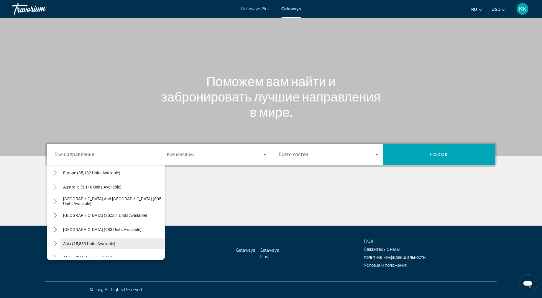
click at [72, 241] on span "Asia (15,839 units available)" at bounding box center [89, 243] width 52 height 5
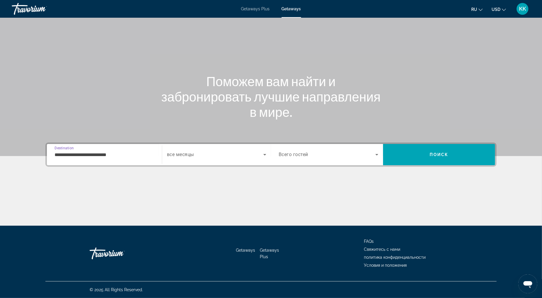
click at [79, 151] on input "**********" at bounding box center [105, 154] width 100 height 7
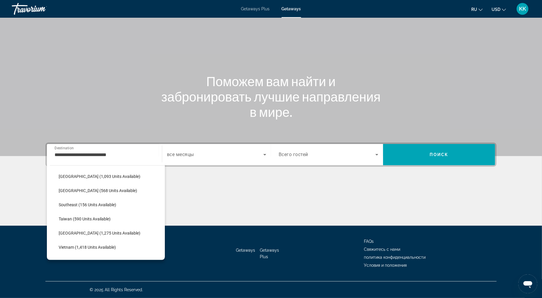
scroll to position [286, 0]
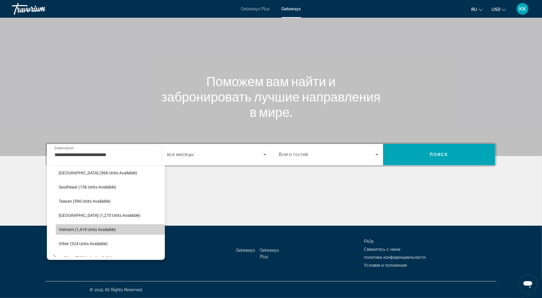
click at [97, 222] on span "Select destination: Vietnam (1,418 units available)" at bounding box center [110, 229] width 109 height 14
type input "**********"
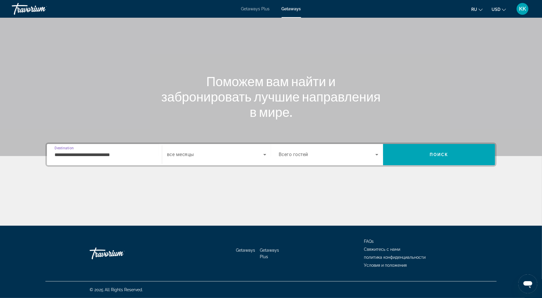
click at [185, 152] on span "все месяцы" at bounding box center [180, 155] width 27 height 6
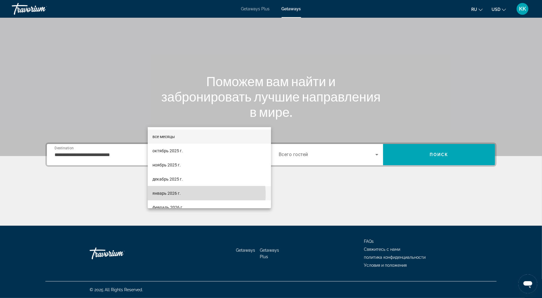
click at [181, 194] on span "январь 2026 г." at bounding box center [167, 193] width 28 height 7
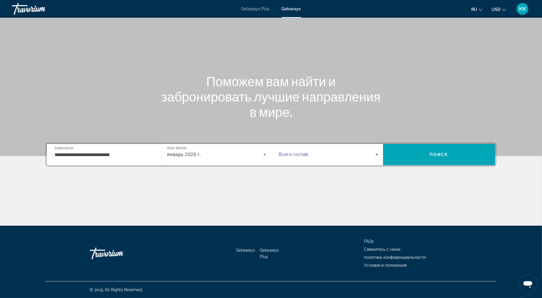
click at [317, 151] on span "Search widget" at bounding box center [327, 154] width 97 height 7
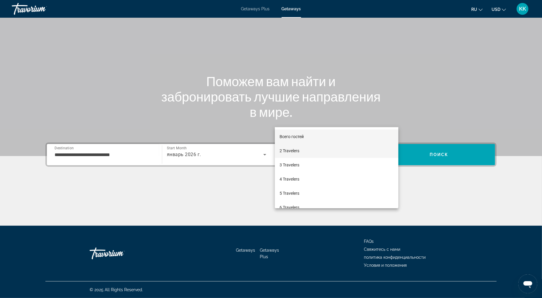
click at [308, 152] on mat-option "2 Travelers" at bounding box center [337, 151] width 124 height 14
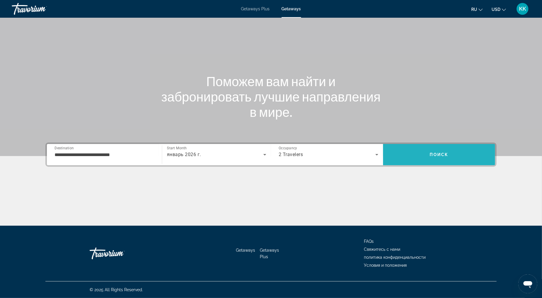
click at [456, 148] on span "Search" at bounding box center [439, 155] width 112 height 14
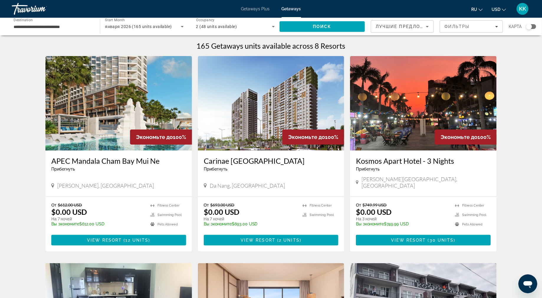
click at [519, 12] on span "KK" at bounding box center [522, 9] width 7 height 6
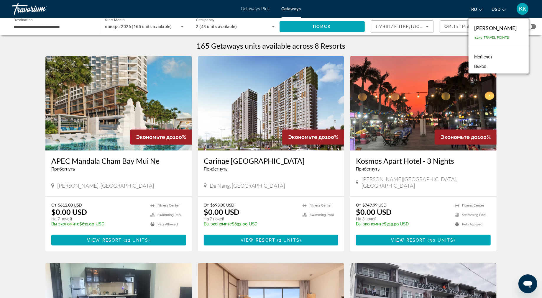
click at [433, 14] on div "ru English Español Français Italiano Português русский USD USD ($) MXN (Mex$) C…" at bounding box center [419, 9] width 224 height 12
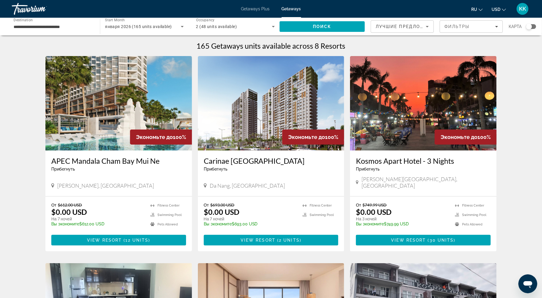
click at [471, 12] on span "ru" at bounding box center [474, 9] width 6 height 5
click at [457, 27] on button "English" at bounding box center [465, 24] width 26 height 8
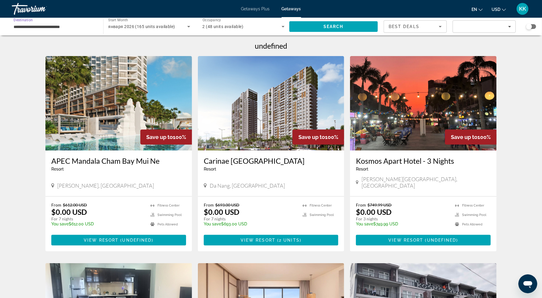
click at [35, 30] on input "**********" at bounding box center [55, 26] width 82 height 7
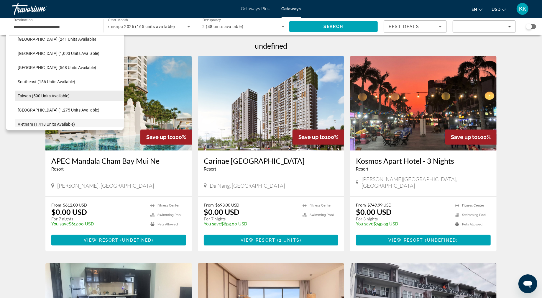
scroll to position [254, 0]
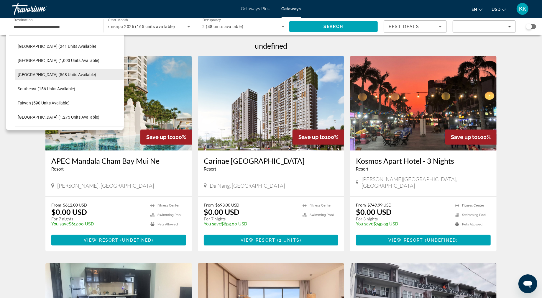
click at [79, 77] on span "[GEOGRAPHIC_DATA] (568 units available)" at bounding box center [57, 74] width 78 height 5
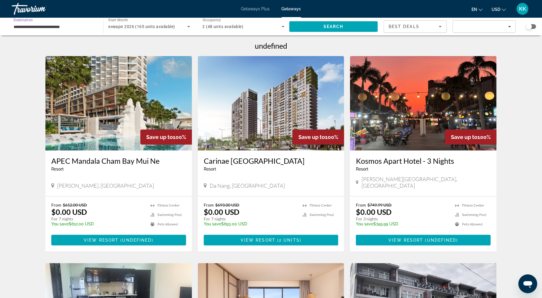
type input "**********"
click at [410, 50] on div "undefined" at bounding box center [270, 45] width 451 height 9
click at [324, 29] on span "Search" at bounding box center [334, 26] width 20 height 5
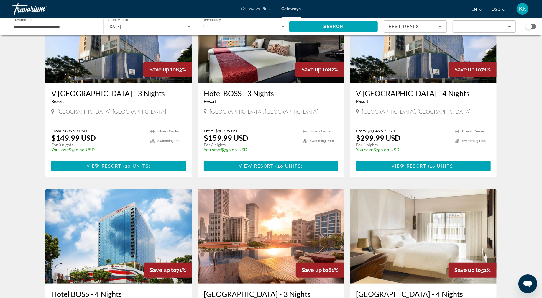
scroll to position [67, 0]
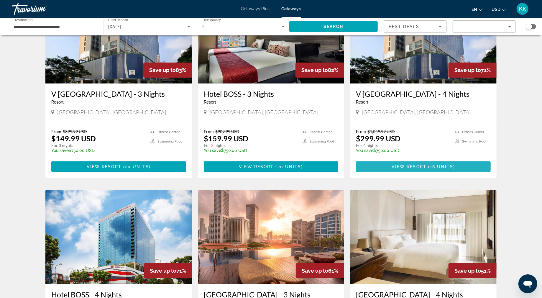
click at [427, 169] on span "View Resort" at bounding box center [409, 166] width 35 height 5
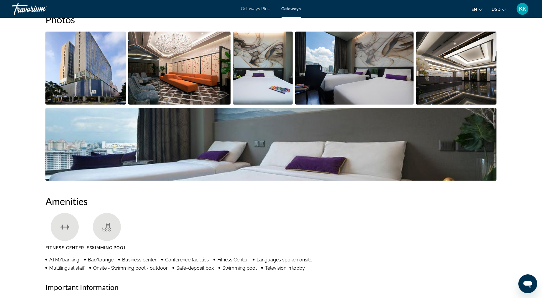
scroll to position [321, 0]
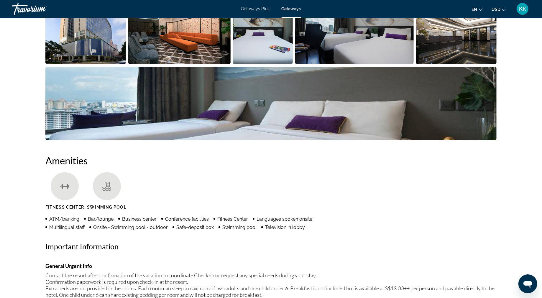
click at [83, 64] on img "Open full-screen image slider" at bounding box center [85, 27] width 81 height 73
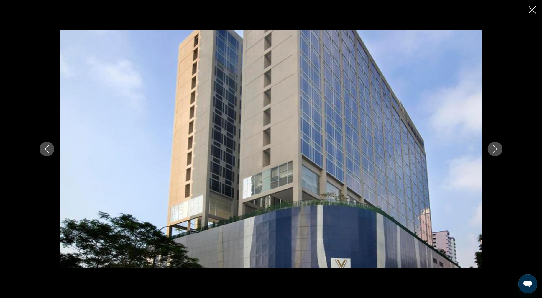
click at [503, 150] on button "Next image" at bounding box center [495, 149] width 15 height 15
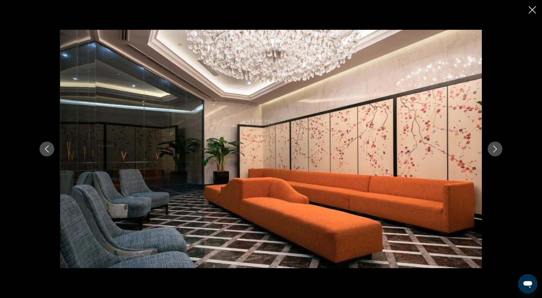
click at [503, 150] on button "Next image" at bounding box center [495, 149] width 15 height 15
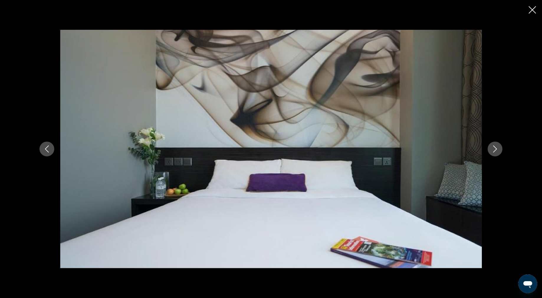
click at [497, 152] on icon "Next image" at bounding box center [496, 148] width 4 height 7
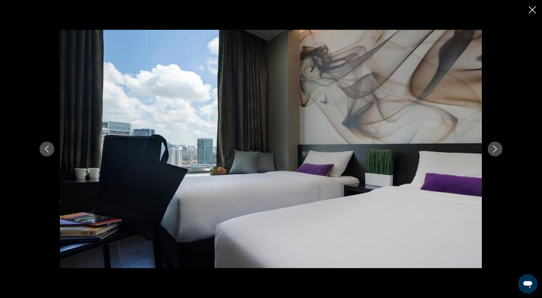
click at [497, 152] on icon "Next image" at bounding box center [496, 148] width 4 height 7
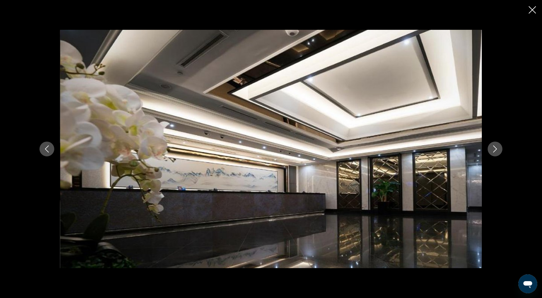
click at [497, 152] on icon "Next image" at bounding box center [496, 148] width 4 height 7
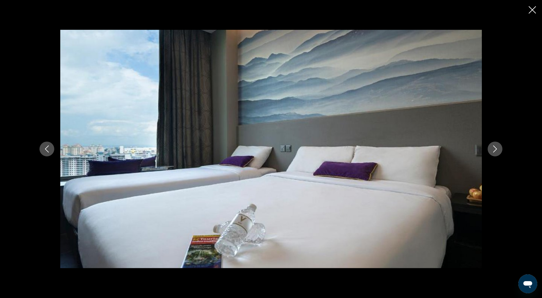
click at [525, 13] on div "prev next" at bounding box center [271, 149] width 542 height 298
click at [536, 16] on div "prev next" at bounding box center [271, 149] width 542 height 298
click at [531, 14] on icon "Close slideshow" at bounding box center [532, 9] width 7 height 7
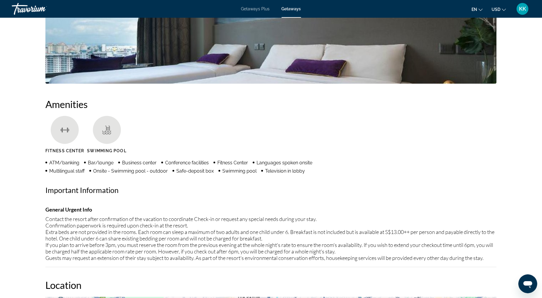
scroll to position [372, 0]
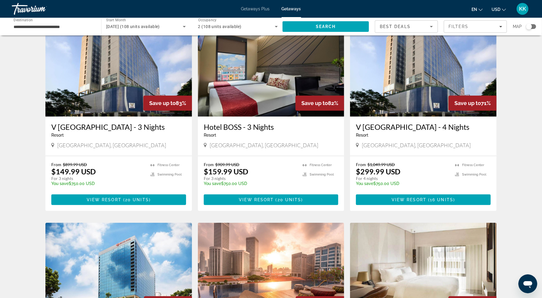
scroll to position [37, 0]
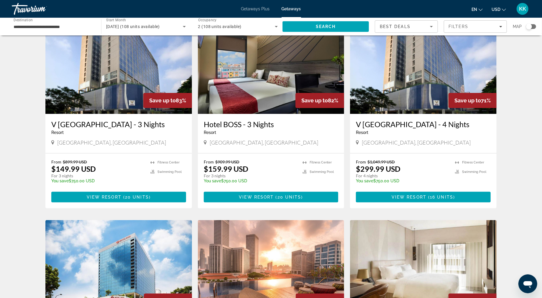
click at [81, 114] on img "Main content" at bounding box center [118, 66] width 147 height 94
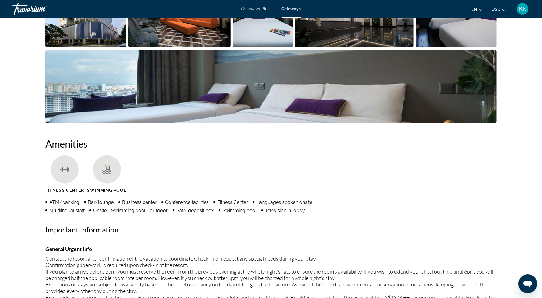
scroll to position [334, 0]
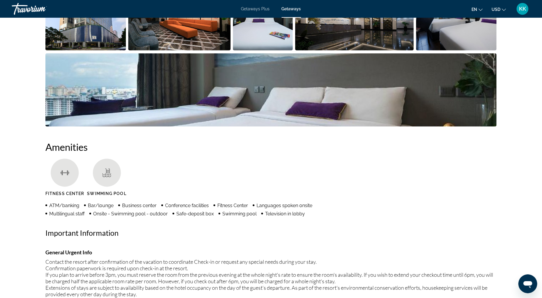
click at [416, 50] on img "Open full-screen image slider" at bounding box center [456, 13] width 81 height 73
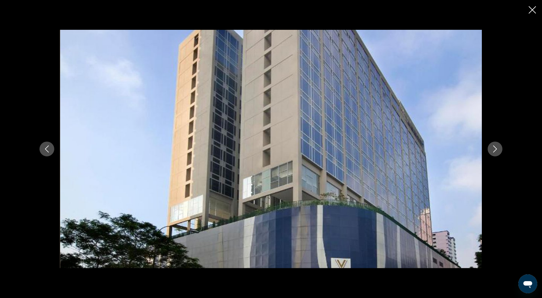
click at [499, 148] on icon "Next image" at bounding box center [495, 148] width 7 height 7
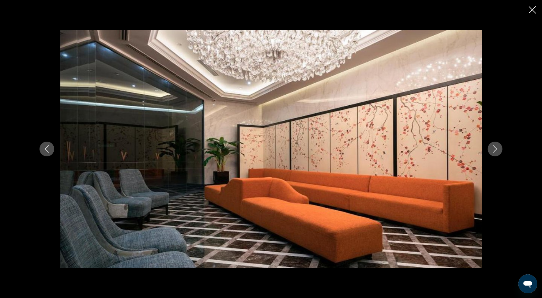
click at [499, 146] on icon "Next image" at bounding box center [495, 148] width 7 height 7
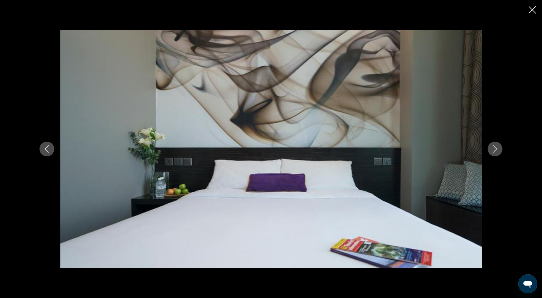
click at [499, 146] on icon "Next image" at bounding box center [495, 148] width 7 height 7
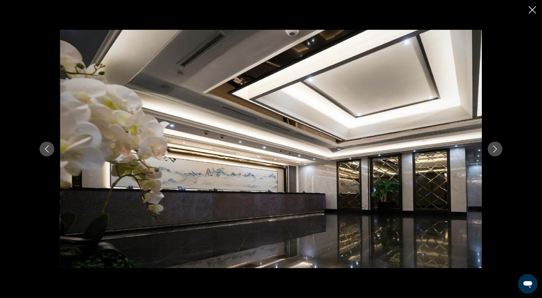
click at [499, 146] on icon "Next image" at bounding box center [495, 148] width 7 height 7
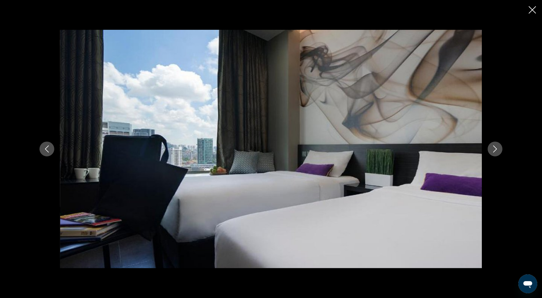
click at [499, 146] on icon "Next image" at bounding box center [495, 148] width 7 height 7
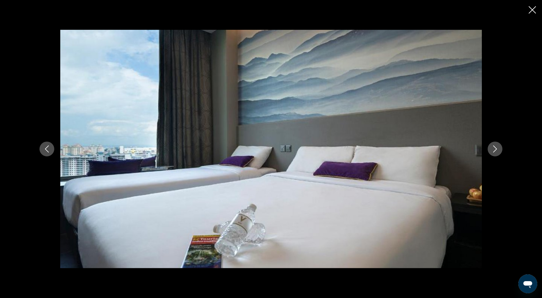
click at [499, 146] on icon "Next image" at bounding box center [495, 148] width 7 height 7
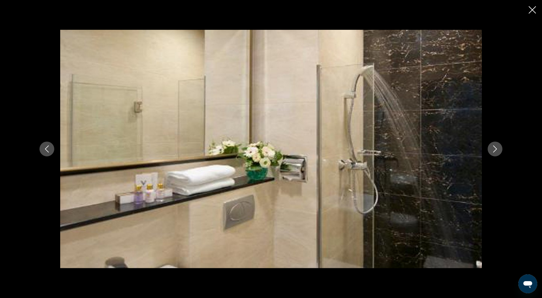
click at [499, 146] on icon "Next image" at bounding box center [495, 148] width 7 height 7
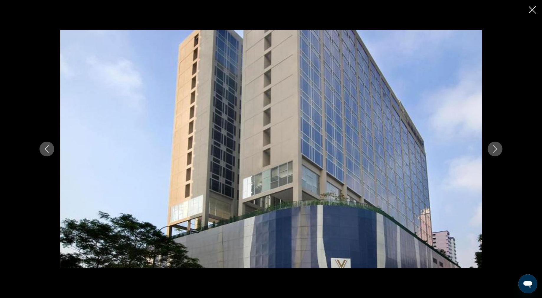
click at [499, 146] on icon "Next image" at bounding box center [495, 148] width 7 height 7
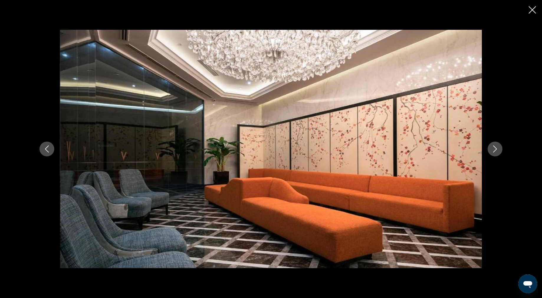
click at [499, 146] on icon "Next image" at bounding box center [495, 148] width 7 height 7
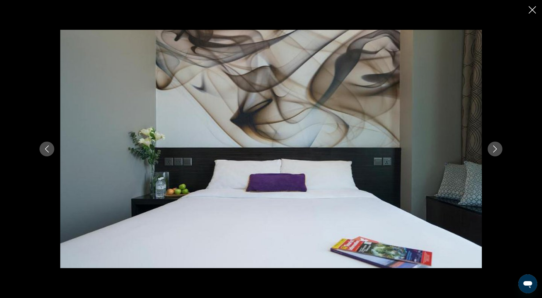
click at [499, 146] on icon "Next image" at bounding box center [495, 148] width 7 height 7
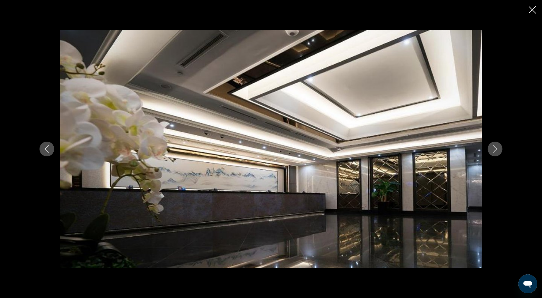
click at [499, 146] on icon "Next image" at bounding box center [495, 148] width 7 height 7
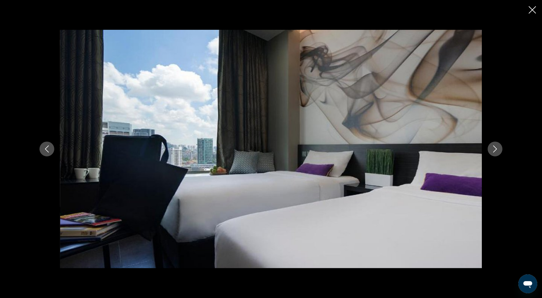
click at [499, 146] on icon "Next image" at bounding box center [495, 148] width 7 height 7
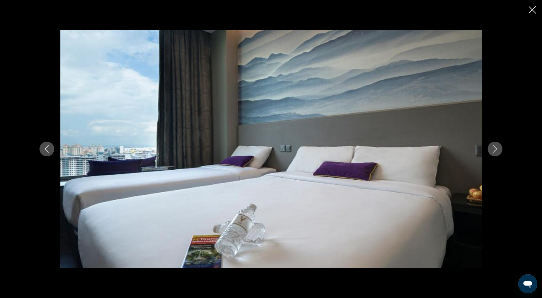
click at [499, 146] on icon "Next image" at bounding box center [495, 148] width 7 height 7
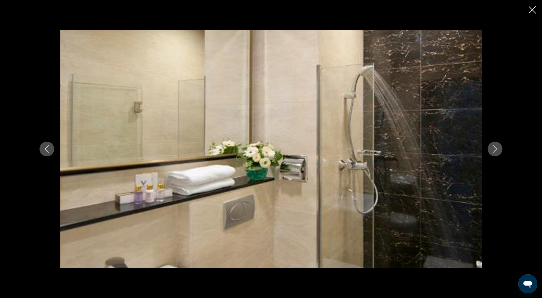
drag, startPoint x: 526, startPoint y: 146, endPoint x: 525, endPoint y: 150, distance: 3.9
click at [499, 150] on icon "Next image" at bounding box center [495, 148] width 7 height 7
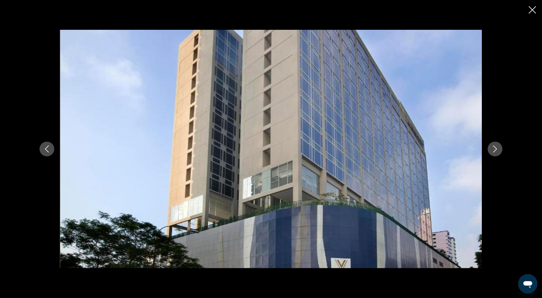
click at [531, 12] on icon "Close slideshow" at bounding box center [532, 9] width 7 height 7
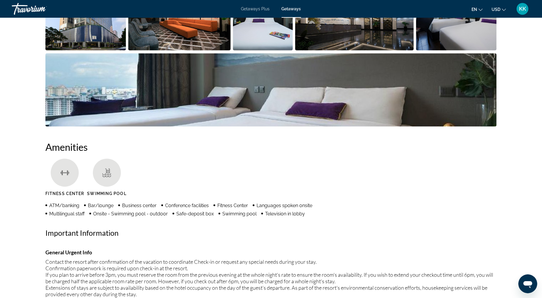
drag, startPoint x: 542, startPoint y: 88, endPoint x: 548, endPoint y: 125, distance: 36.8
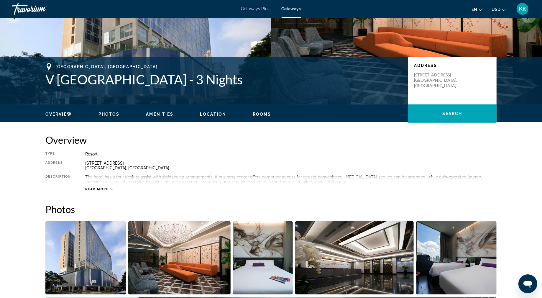
scroll to position [86, 0]
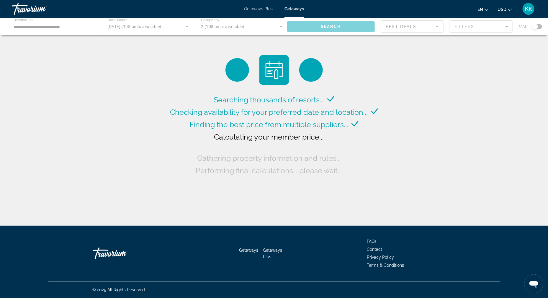
click at [54, 33] on div "Main content" at bounding box center [274, 27] width 548 height 18
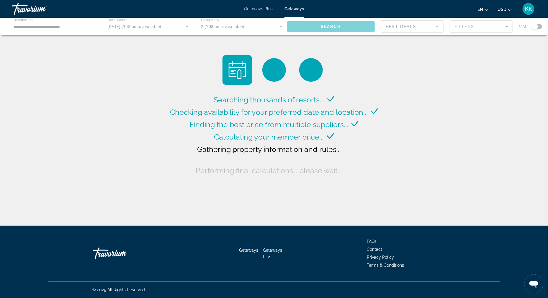
click at [54, 33] on div "Main content" at bounding box center [274, 27] width 548 height 18
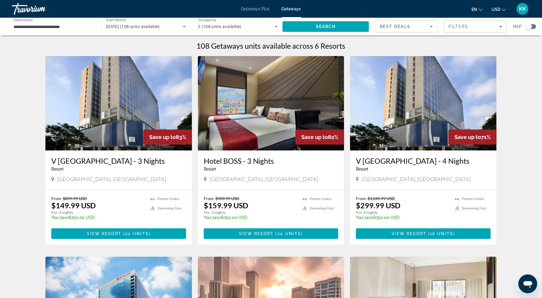
click at [33, 30] on input "**********" at bounding box center [54, 26] width 80 height 7
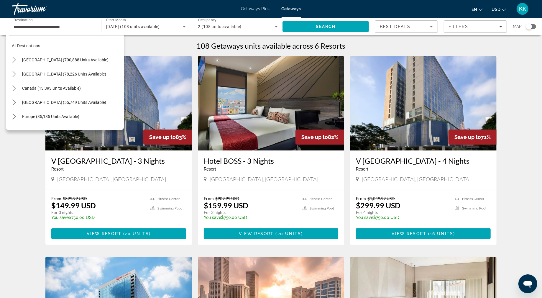
click at [184, 191] on app-weeks-search-item "Save up to 83% V [GEOGRAPHIC_DATA] - 3 Nights Resort - This is an adults only r…" at bounding box center [118, 150] width 153 height 189
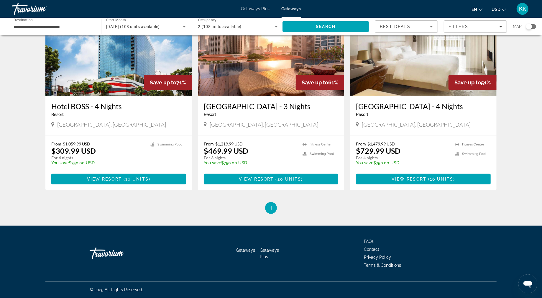
scroll to position [257, 0]
click at [32, 30] on input "**********" at bounding box center [54, 26] width 80 height 7
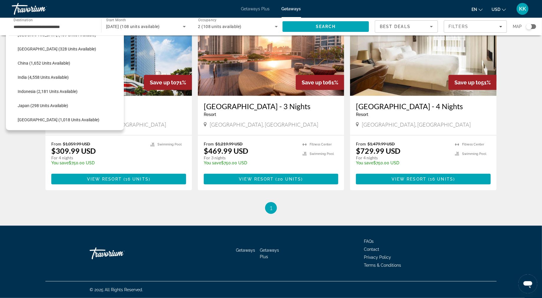
scroll to position [169, 0]
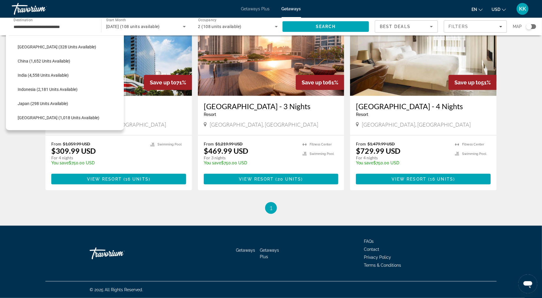
click at [144, 14] on div "Getaways Plus Getaways en English Español Français Italiano Português русский U…" at bounding box center [271, 8] width 542 height 15
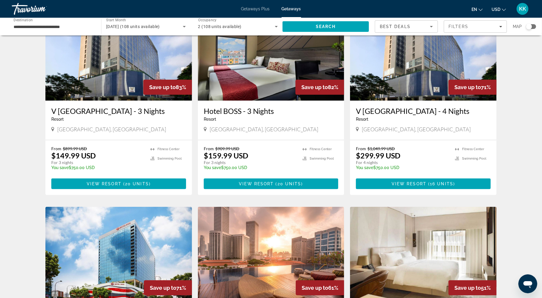
scroll to position [44, 0]
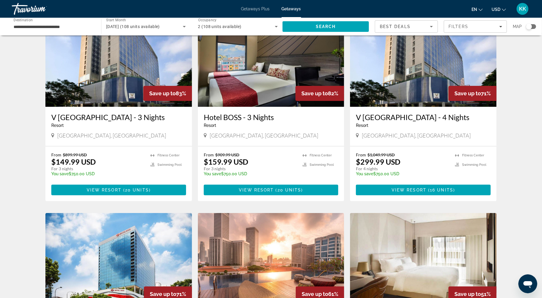
click at [71, 30] on input "**********" at bounding box center [54, 26] width 80 height 7
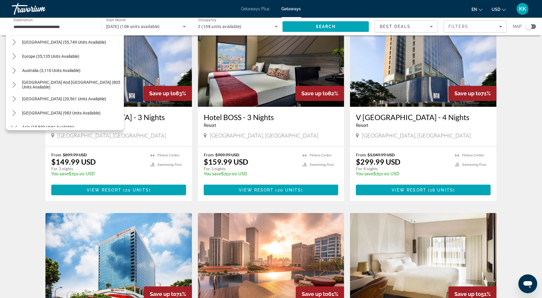
scroll to position [57, 0]
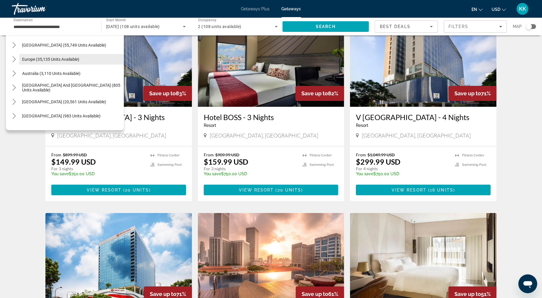
click at [85, 66] on span "Select destination: Europe (35,135 units available)" at bounding box center [71, 59] width 105 height 14
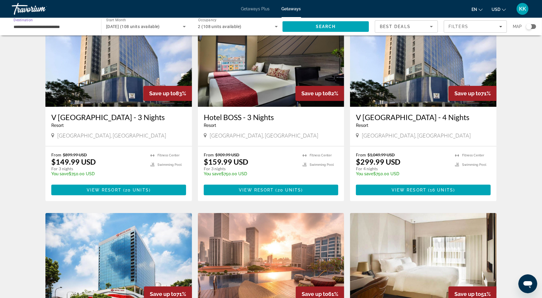
click at [83, 30] on input "**********" at bounding box center [54, 26] width 80 height 7
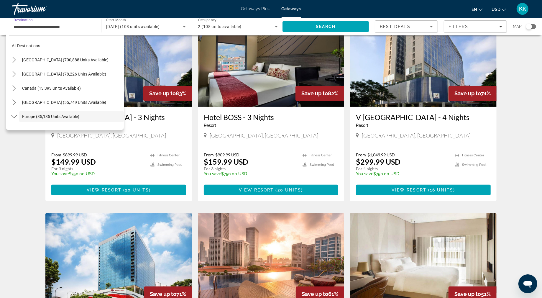
scroll to position [24, 0]
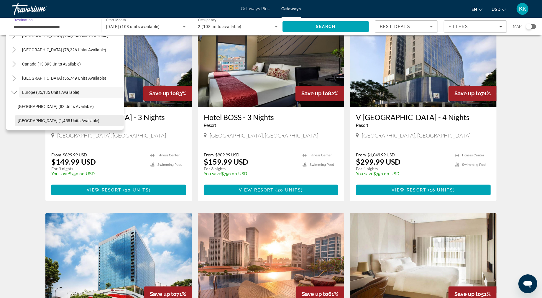
click at [52, 123] on span "[GEOGRAPHIC_DATA] (1,458 units available)" at bounding box center [59, 120] width 82 height 5
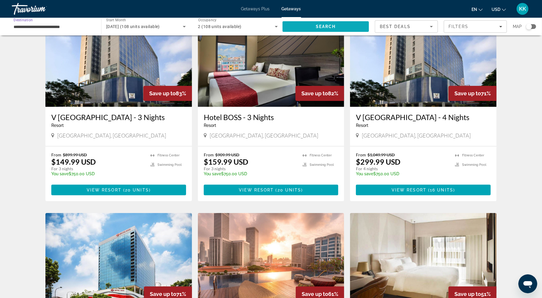
click at [327, 29] on span "Search" at bounding box center [326, 26] width 20 height 5
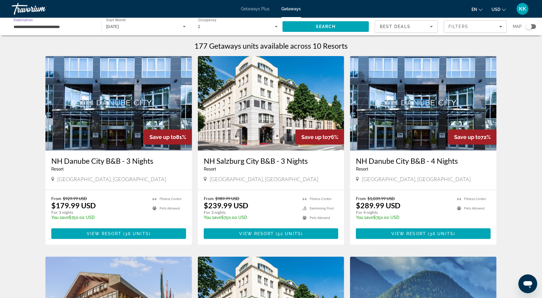
click at [63, 30] on input "**********" at bounding box center [54, 26] width 80 height 7
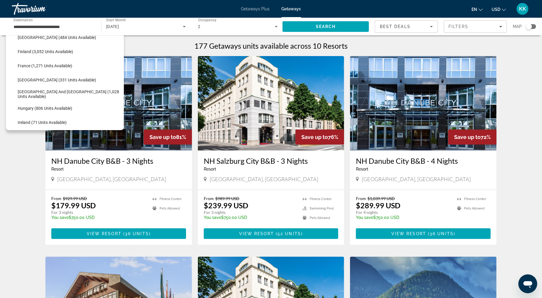
scroll to position [155, 0]
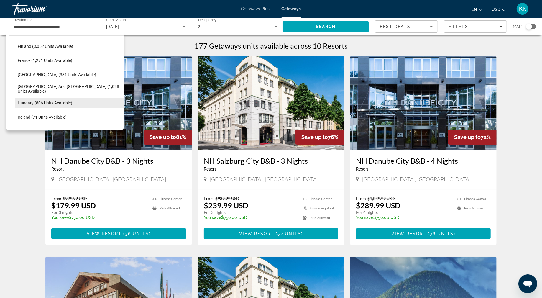
click at [63, 105] on span "Hungary (806 units available)" at bounding box center [45, 103] width 55 height 5
type input "**********"
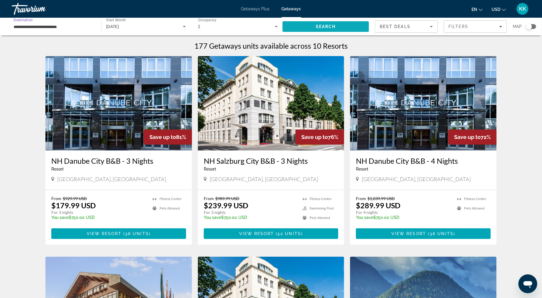
click at [330, 29] on span "Search" at bounding box center [326, 26] width 86 height 14
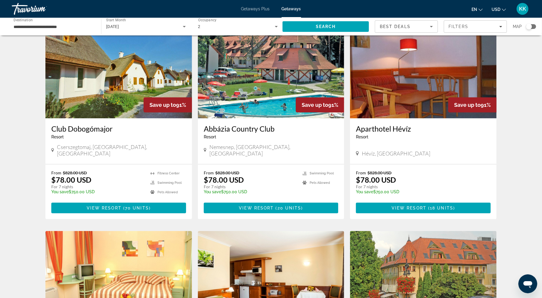
scroll to position [24, 0]
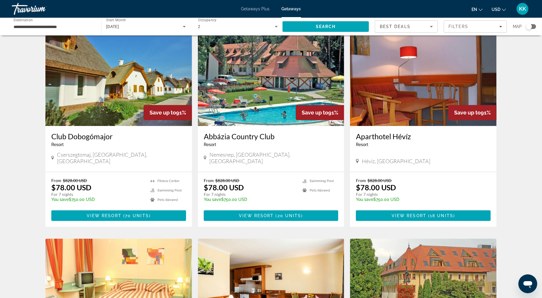
click at [297, 124] on img "Main content" at bounding box center [271, 79] width 147 height 94
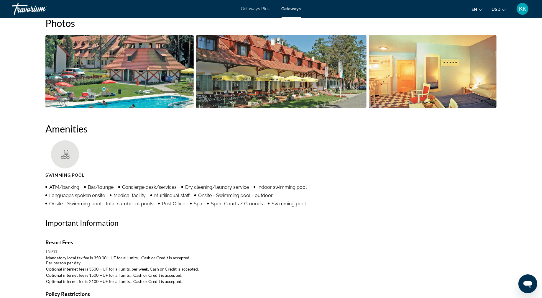
scroll to position [289, 0]
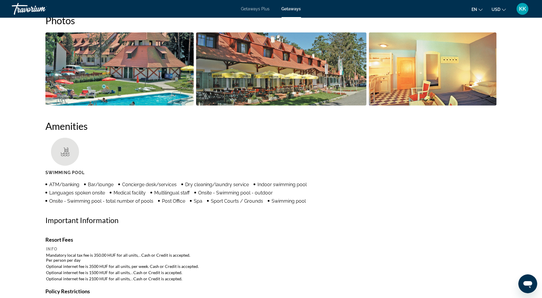
click at [122, 106] on img "Open full-screen image slider" at bounding box center [119, 68] width 148 height 73
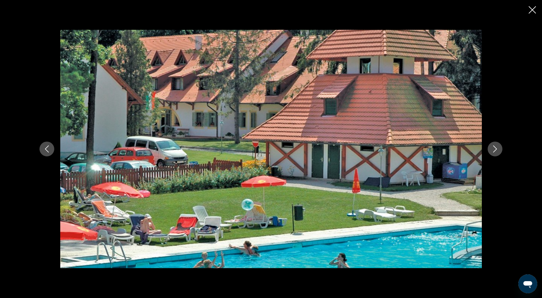
click at [503, 152] on button "Next image" at bounding box center [495, 149] width 15 height 15
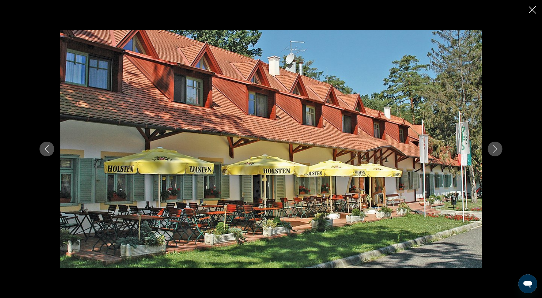
click at [503, 152] on button "Next image" at bounding box center [495, 149] width 15 height 15
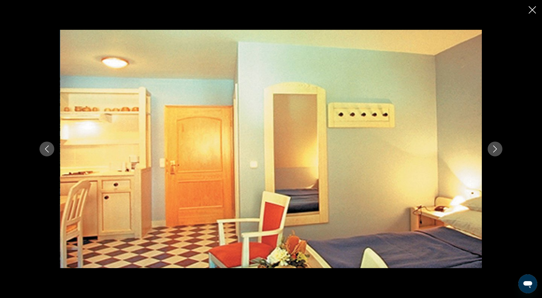
click at [503, 152] on button "Next image" at bounding box center [495, 149] width 15 height 15
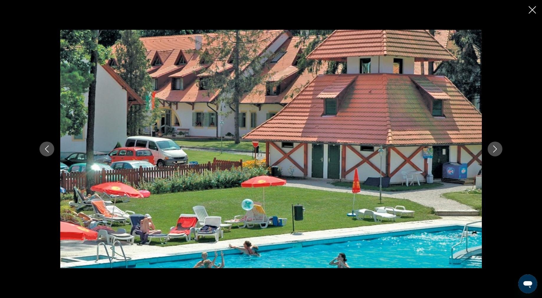
click at [533, 13] on icon "Close slideshow" at bounding box center [532, 9] width 7 height 7
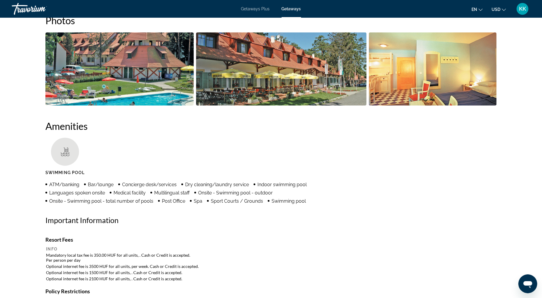
scroll to position [0, 0]
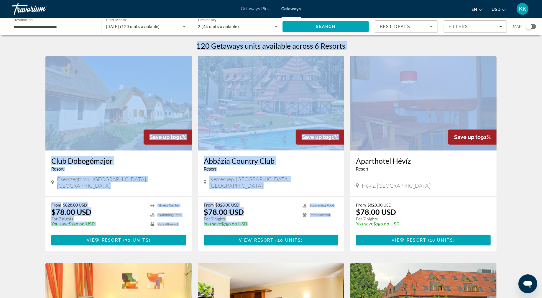
drag, startPoint x: 542, startPoint y: 108, endPoint x: 536, endPoint y: 37, distance: 71.6
click at [537, 41] on div "**********" at bounding box center [271, 284] width 542 height 487
click at [88, 44] on div "**********" at bounding box center [271, 243] width 542 height 487
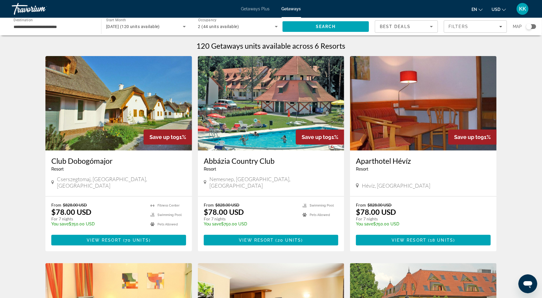
click at [85, 30] on input "**********" at bounding box center [54, 26] width 80 height 7
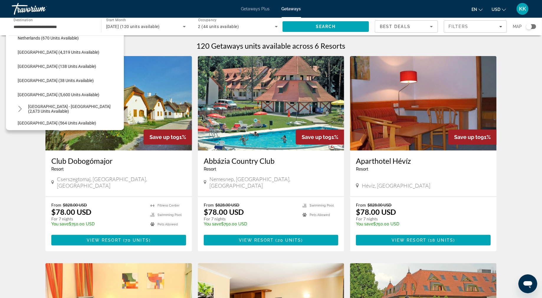
scroll to position [278, 0]
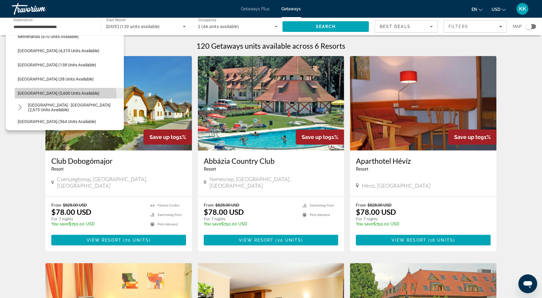
click at [55, 100] on span "Select destination: Spain (5,600 units available)" at bounding box center [69, 93] width 109 height 14
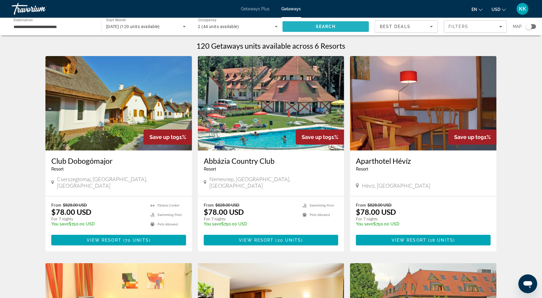
click at [320, 34] on span "Search" at bounding box center [326, 26] width 86 height 14
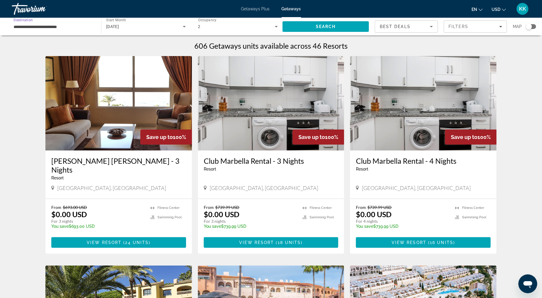
click at [51, 30] on input "**********" at bounding box center [54, 26] width 80 height 7
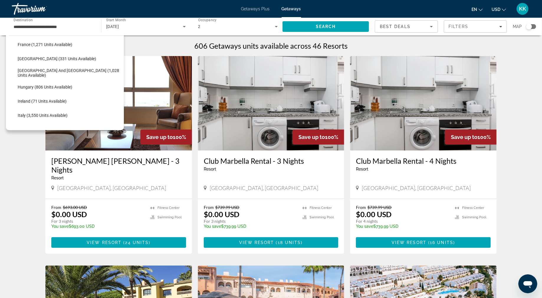
scroll to position [167, 0]
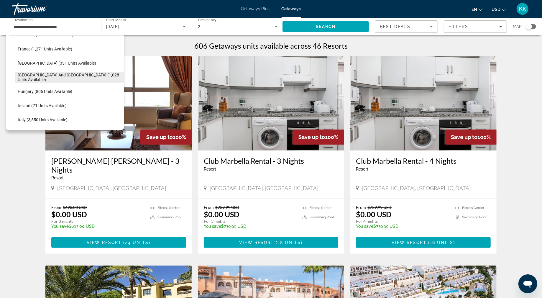
click at [56, 82] on span "[GEOGRAPHIC_DATA] and [GEOGRAPHIC_DATA] (1,028 units available)" at bounding box center [69, 77] width 103 height 9
type input "**********"
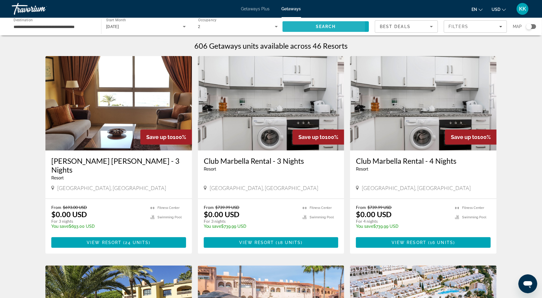
click at [295, 31] on span "Search" at bounding box center [326, 26] width 86 height 14
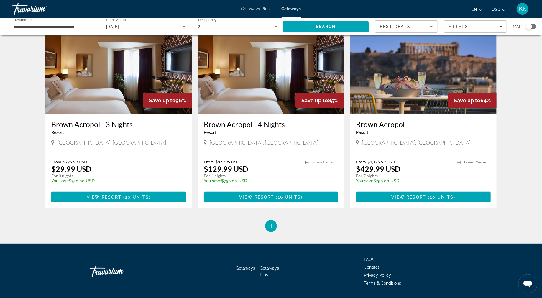
scroll to position [27, 0]
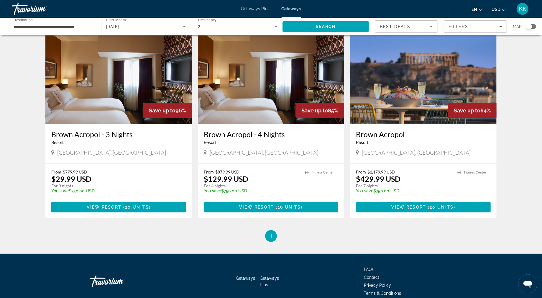
click at [441, 124] on img "Main content" at bounding box center [423, 77] width 147 height 94
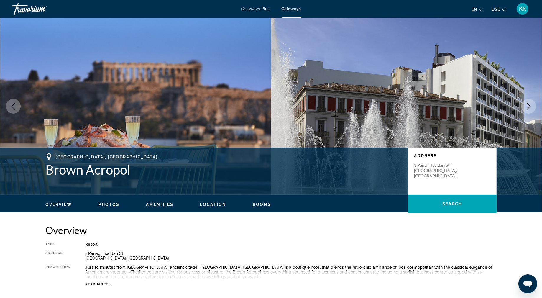
click at [241, 148] on img "Main content" at bounding box center [135, 106] width 271 height 177
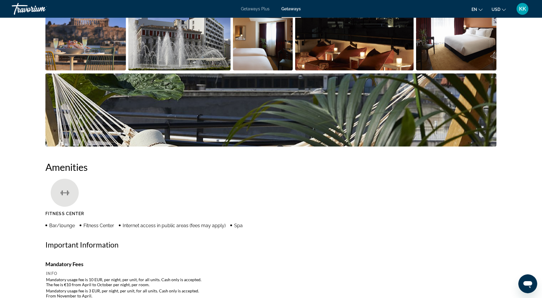
scroll to position [353, 0]
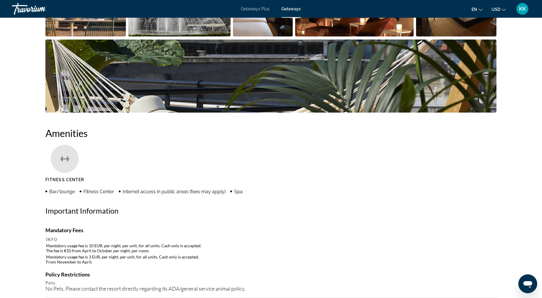
click at [100, 37] on img "Open full-screen image slider" at bounding box center [85, -1] width 81 height 73
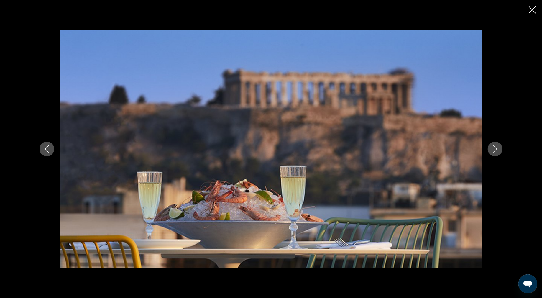
click at [503, 150] on button "Next image" at bounding box center [495, 149] width 15 height 15
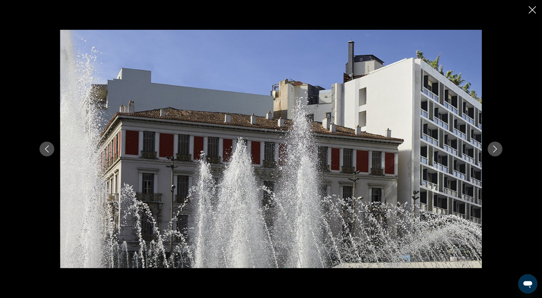
click at [503, 150] on button "Next image" at bounding box center [495, 149] width 15 height 15
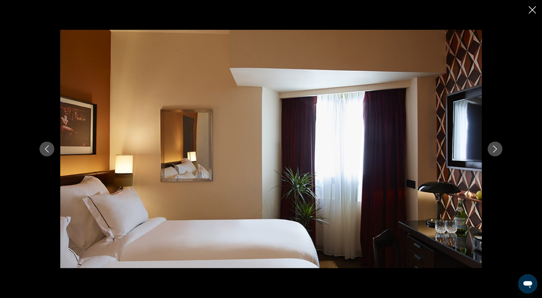
click at [503, 150] on button "Next image" at bounding box center [495, 149] width 15 height 15
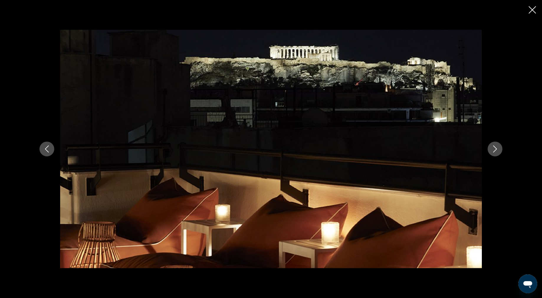
click at [503, 150] on button "Next image" at bounding box center [495, 149] width 15 height 15
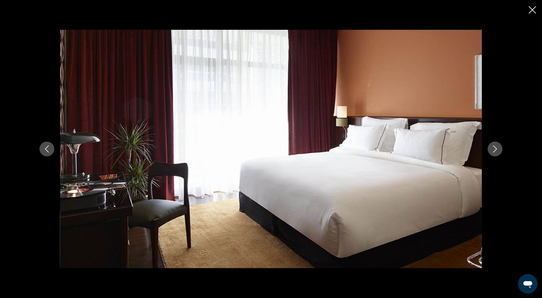
click at [503, 150] on button "Next image" at bounding box center [495, 149] width 15 height 15
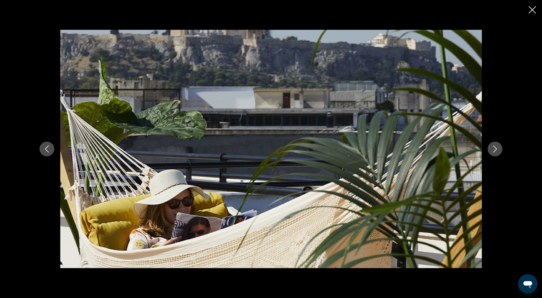
click at [503, 150] on button "Next image" at bounding box center [495, 149] width 15 height 15
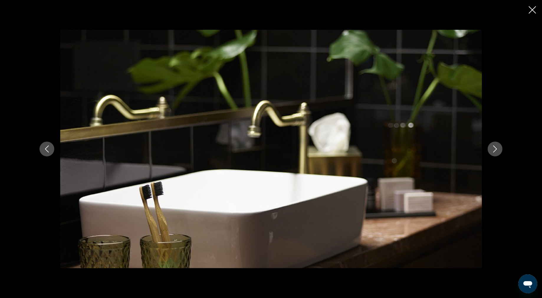
click at [503, 150] on button "Next image" at bounding box center [495, 149] width 15 height 15
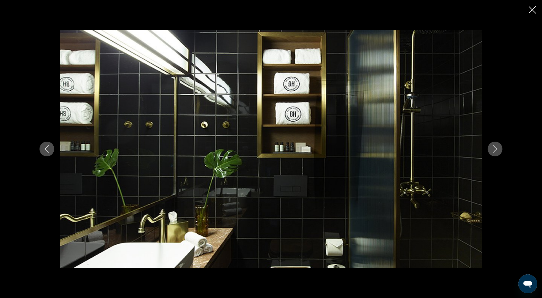
click at [503, 150] on button "Next image" at bounding box center [495, 149] width 15 height 15
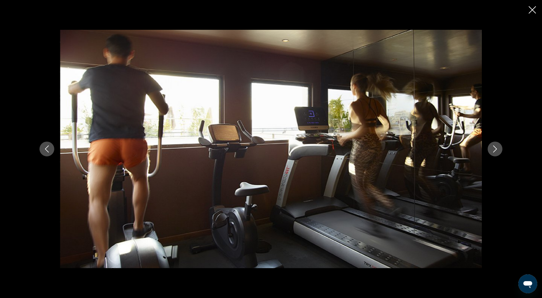
click at [503, 150] on button "Next image" at bounding box center [495, 149] width 15 height 15
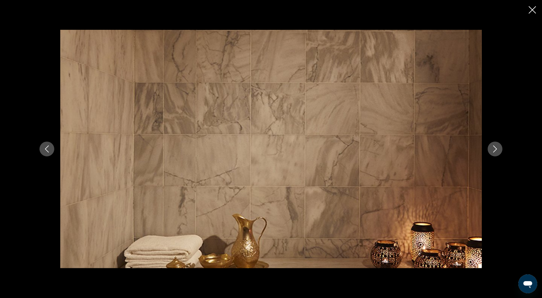
click at [503, 150] on button "Next image" at bounding box center [495, 149] width 15 height 15
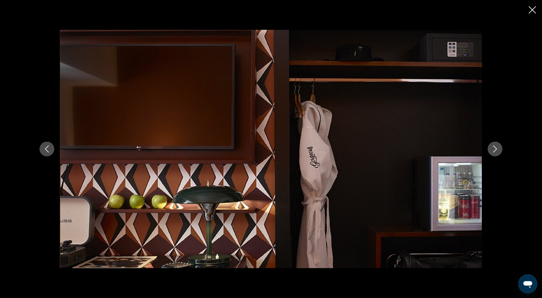
click at [503, 150] on button "Next image" at bounding box center [495, 149] width 15 height 15
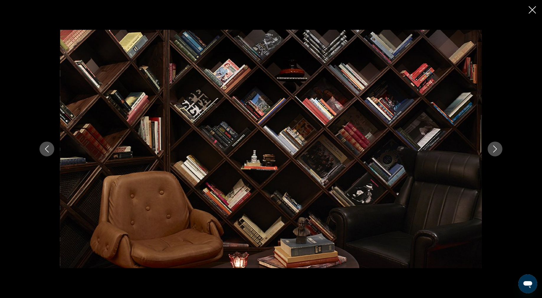
click at [503, 150] on button "Next image" at bounding box center [495, 149] width 15 height 15
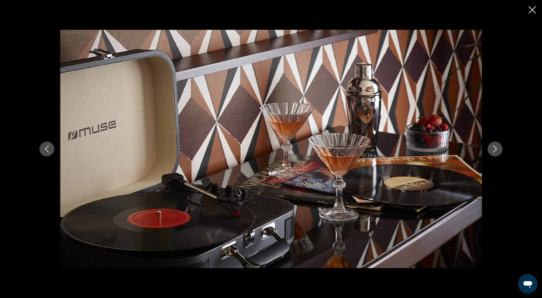
click at [503, 150] on button "Next image" at bounding box center [495, 149] width 15 height 15
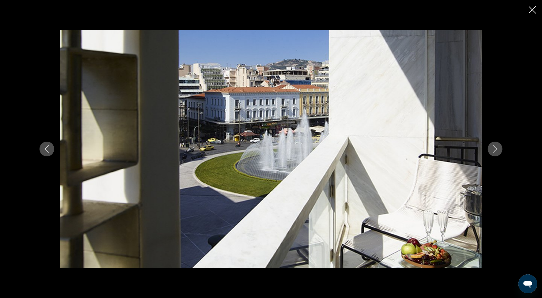
click at [503, 150] on button "Next image" at bounding box center [495, 149] width 15 height 15
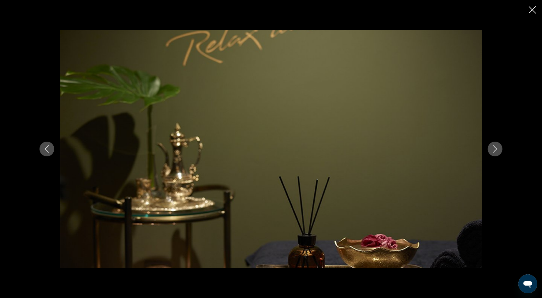
click at [503, 150] on button "Next image" at bounding box center [495, 149] width 15 height 15
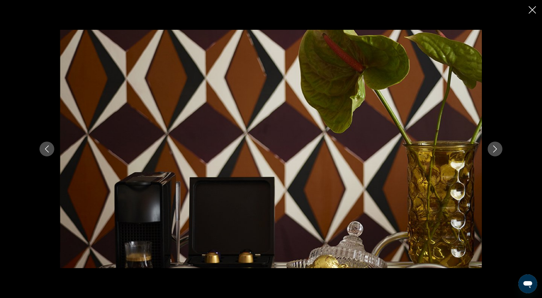
click at [503, 150] on button "Next image" at bounding box center [495, 149] width 15 height 15
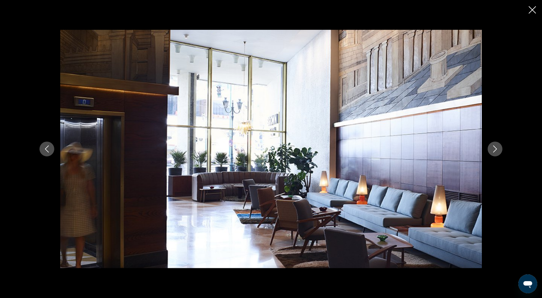
click at [503, 150] on button "Next image" at bounding box center [495, 149] width 15 height 15
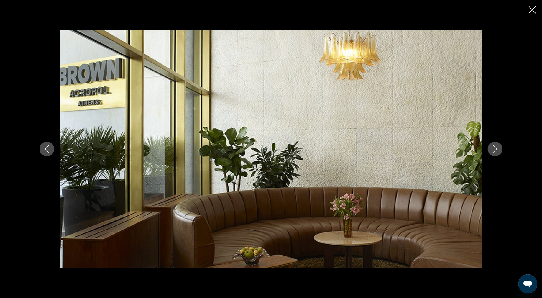
click at [503, 150] on button "Next image" at bounding box center [495, 149] width 15 height 15
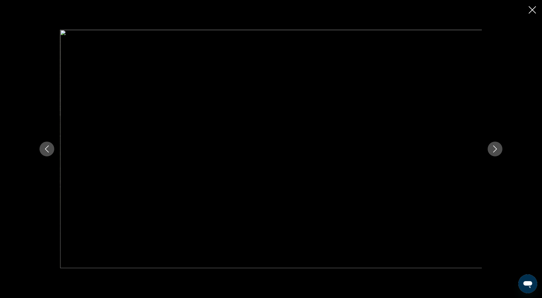
click at [503, 150] on button "Next image" at bounding box center [495, 149] width 15 height 15
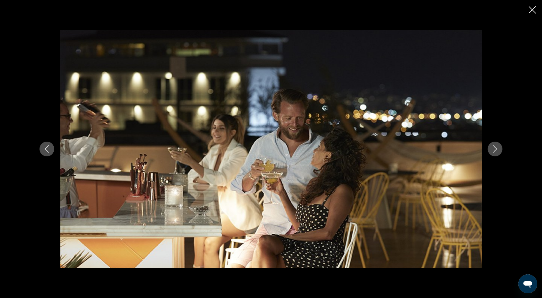
click at [503, 150] on button "Next image" at bounding box center [495, 149] width 15 height 15
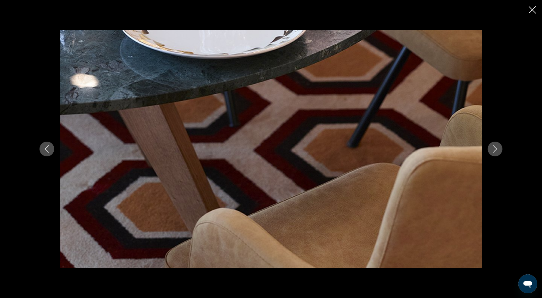
click at [503, 150] on button "Next image" at bounding box center [495, 149] width 15 height 15
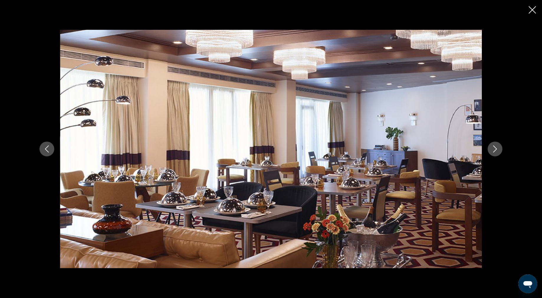
click at [503, 150] on button "Next image" at bounding box center [495, 149] width 15 height 15
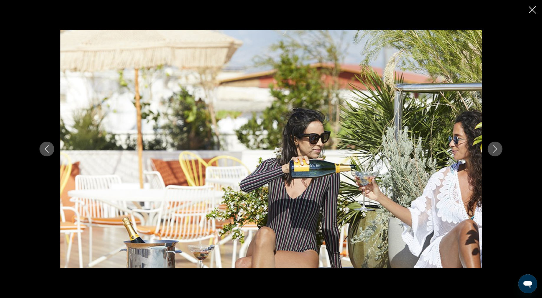
click at [503, 150] on button "Next image" at bounding box center [495, 149] width 15 height 15
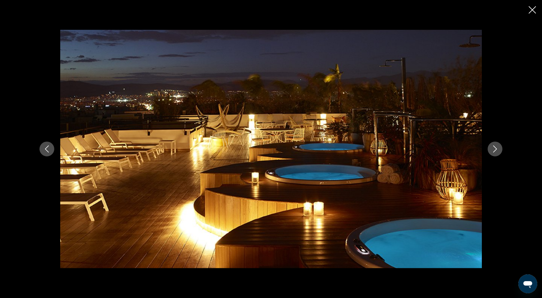
click at [503, 150] on button "Next image" at bounding box center [495, 149] width 15 height 15
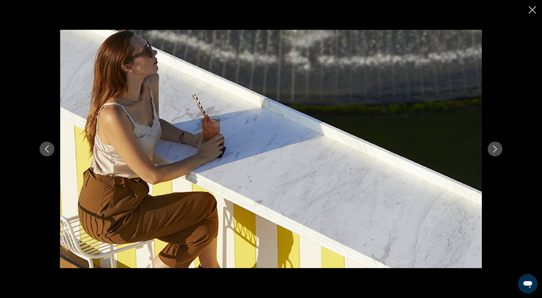
click at [43, 149] on icon "Previous image" at bounding box center [46, 148] width 7 height 7
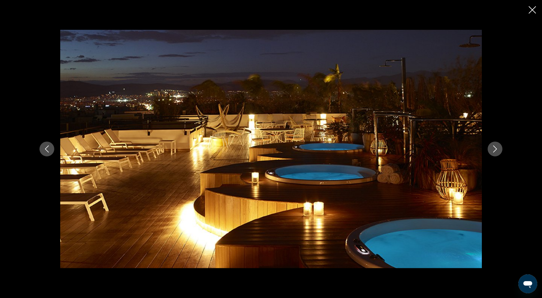
click at [503, 144] on button "Next image" at bounding box center [495, 149] width 15 height 15
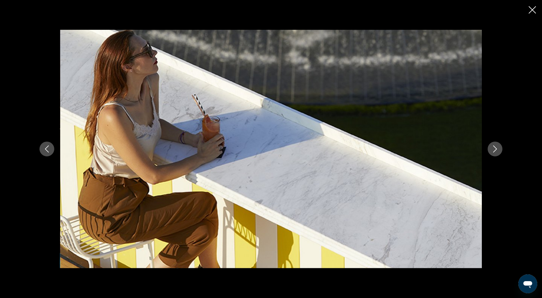
click at [503, 144] on button "Next image" at bounding box center [495, 149] width 15 height 15
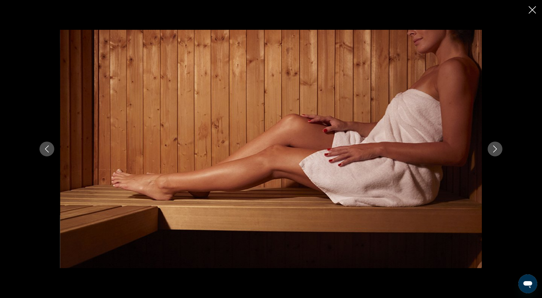
click at [503, 144] on button "Next image" at bounding box center [495, 149] width 15 height 15
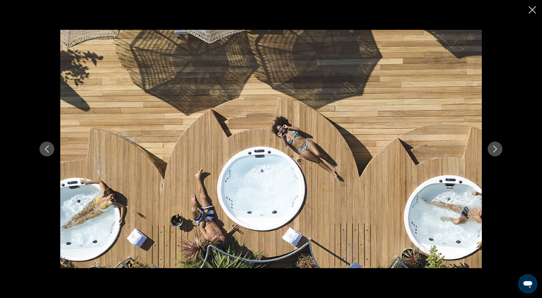
click at [503, 144] on button "Next image" at bounding box center [495, 149] width 15 height 15
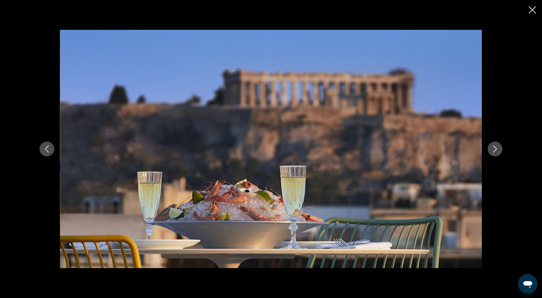
click at [503, 144] on button "Next image" at bounding box center [495, 149] width 15 height 15
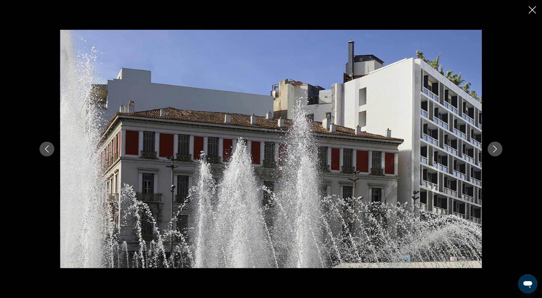
click at [503, 144] on button "Next image" at bounding box center [495, 149] width 15 height 15
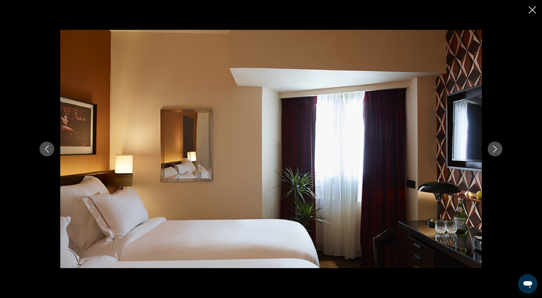
click at [531, 14] on icon "Close slideshow" at bounding box center [532, 9] width 7 height 7
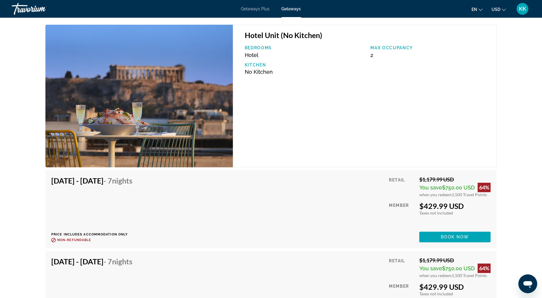
scroll to position [908, 0]
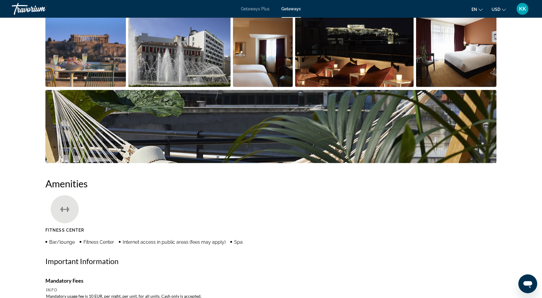
scroll to position [295, 0]
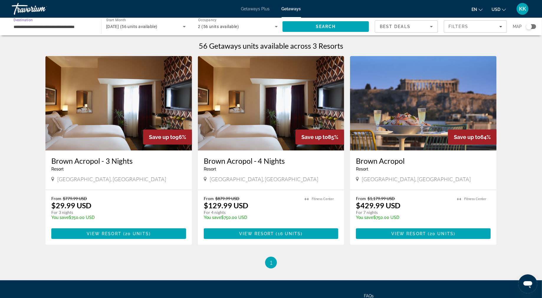
click at [55, 30] on input "**********" at bounding box center [54, 26] width 80 height 7
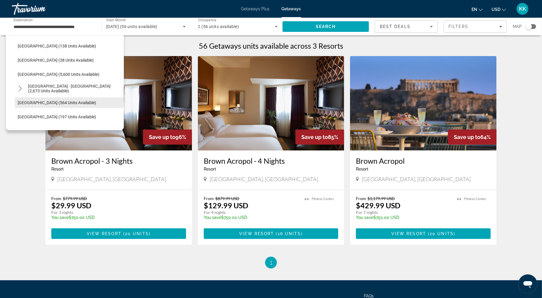
scroll to position [296, 0]
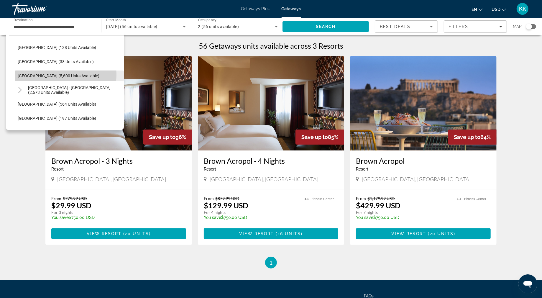
click at [63, 78] on span "[GEOGRAPHIC_DATA] (5,600 units available)" at bounding box center [59, 75] width 82 height 5
type input "**********"
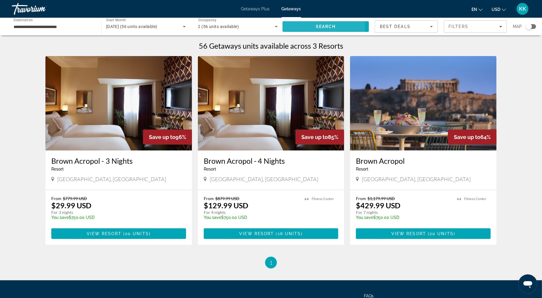
click at [316, 29] on span "Search" at bounding box center [326, 26] width 20 height 5
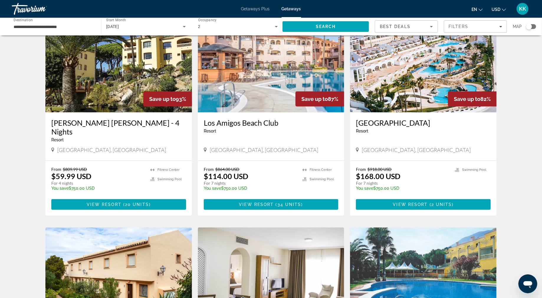
scroll to position [248, 0]
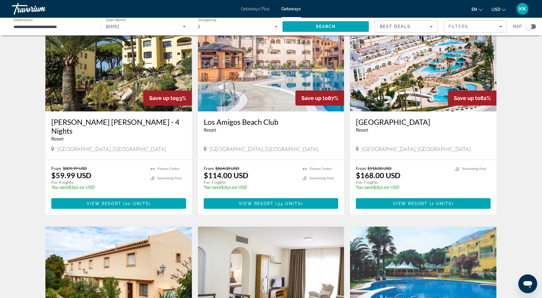
click at [451, 112] on img "Main content" at bounding box center [423, 64] width 147 height 94
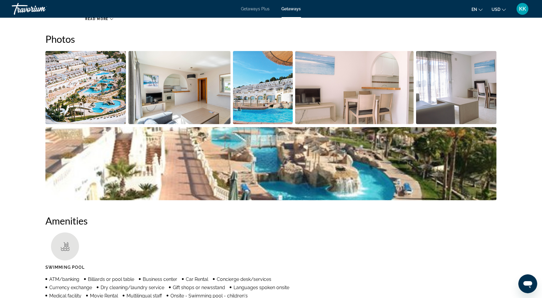
scroll to position [298, 0]
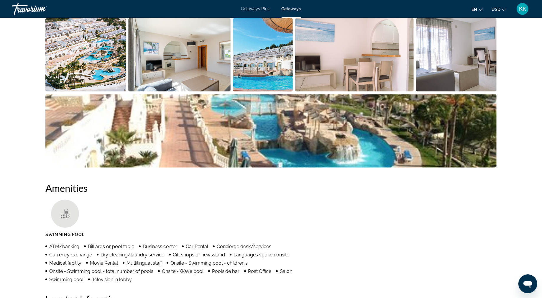
click at [107, 91] on img "Open full-screen image slider" at bounding box center [85, 54] width 81 height 73
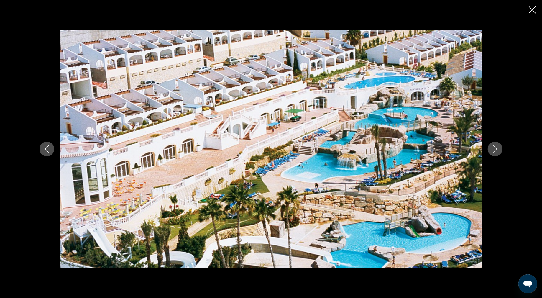
click at [503, 154] on button "Next image" at bounding box center [495, 149] width 15 height 15
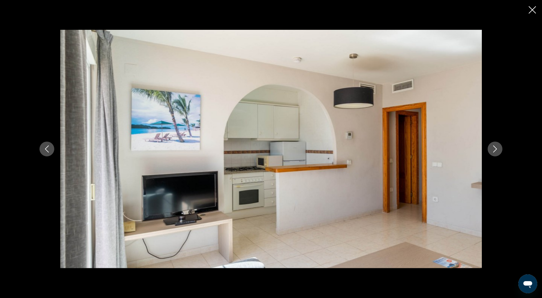
click at [503, 154] on button "Next image" at bounding box center [495, 149] width 15 height 15
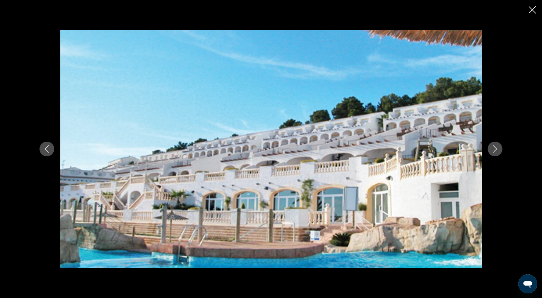
click at [503, 154] on button "Next image" at bounding box center [495, 149] width 15 height 15
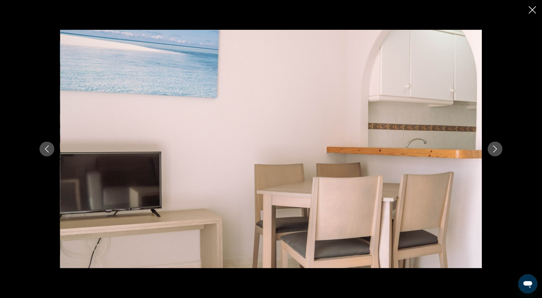
click at [503, 154] on button "Next image" at bounding box center [495, 149] width 15 height 15
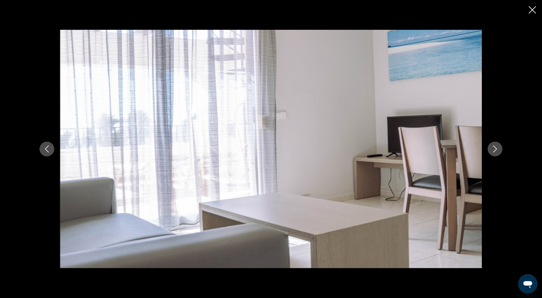
click at [503, 154] on button "Next image" at bounding box center [495, 149] width 15 height 15
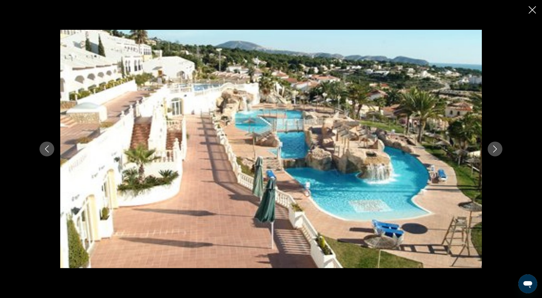
click at [503, 154] on button "Next image" at bounding box center [495, 149] width 15 height 15
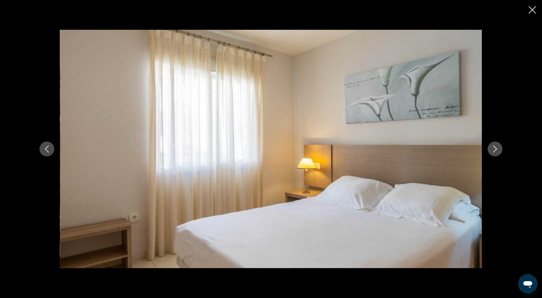
click at [499, 151] on icon "Next image" at bounding box center [495, 148] width 7 height 7
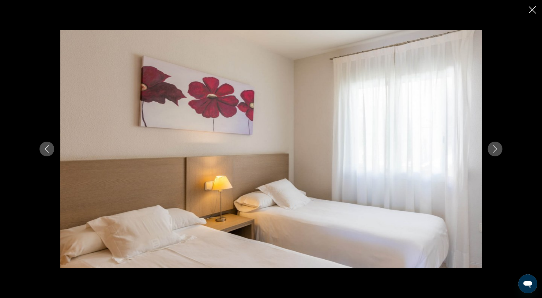
click at [499, 151] on icon "Next image" at bounding box center [495, 148] width 7 height 7
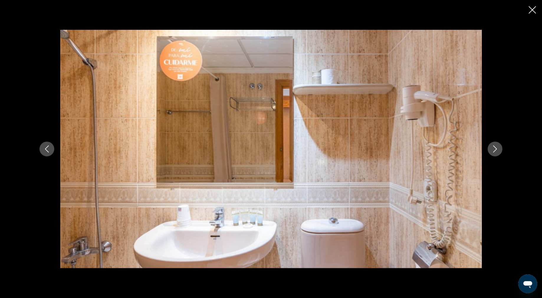
click at [499, 151] on icon "Next image" at bounding box center [495, 148] width 7 height 7
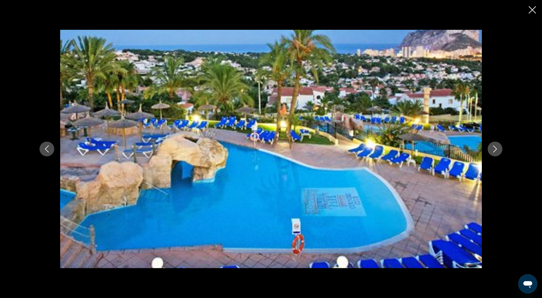
click at [499, 151] on icon "Next image" at bounding box center [495, 148] width 7 height 7
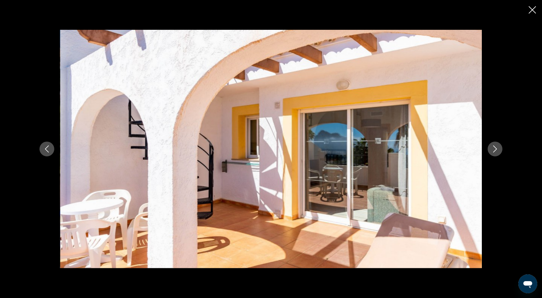
click at [499, 151] on icon "Next image" at bounding box center [495, 148] width 7 height 7
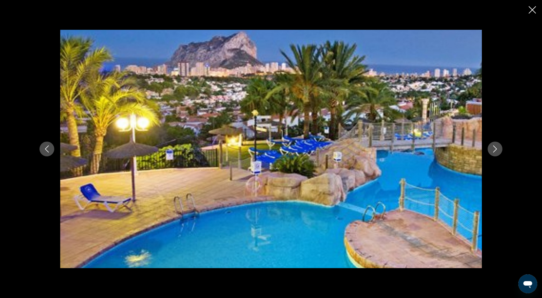
click at [529, 14] on icon "Close slideshow" at bounding box center [532, 9] width 7 height 7
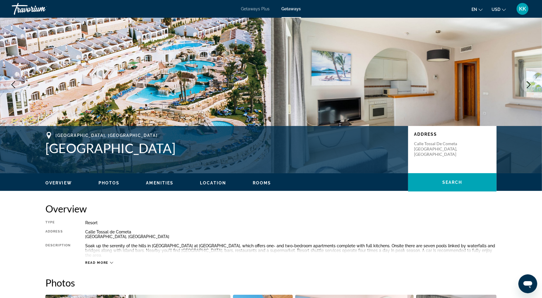
scroll to position [9, 0]
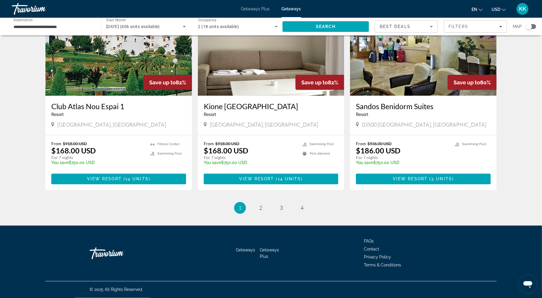
scroll to position [836, 0]
click at [262, 213] on link "page 2" at bounding box center [261, 208] width 10 height 10
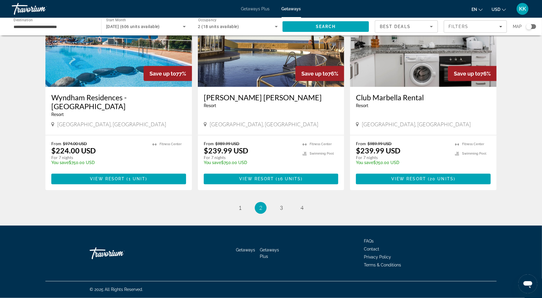
scroll to position [906, 0]
click at [282, 205] on span "3" at bounding box center [281, 208] width 3 height 6
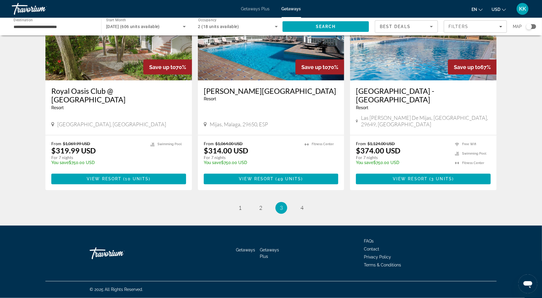
scroll to position [895, 0]
click at [304, 211] on span "4" at bounding box center [302, 208] width 3 height 6
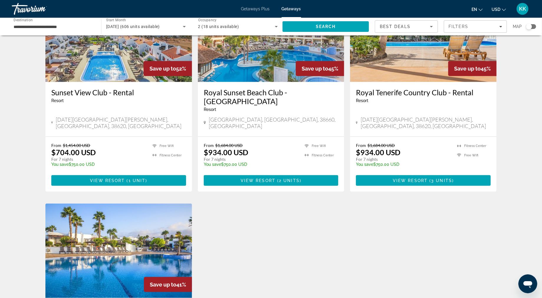
scroll to position [510, 0]
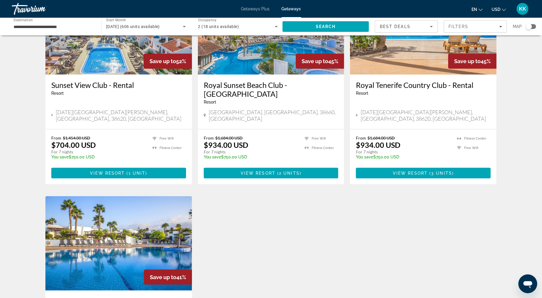
click at [257, 75] on img "Main content" at bounding box center [271, 27] width 147 height 94
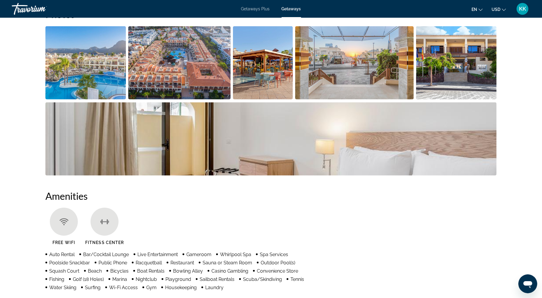
scroll to position [360, 0]
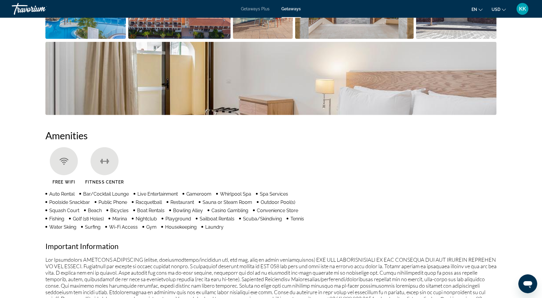
click at [81, 39] on img "Open full-screen image slider" at bounding box center [85, 2] width 81 height 73
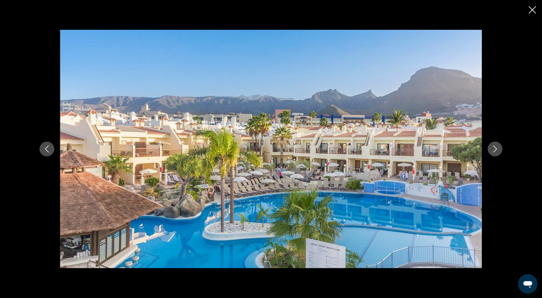
click at [503, 154] on button "Next image" at bounding box center [495, 149] width 15 height 15
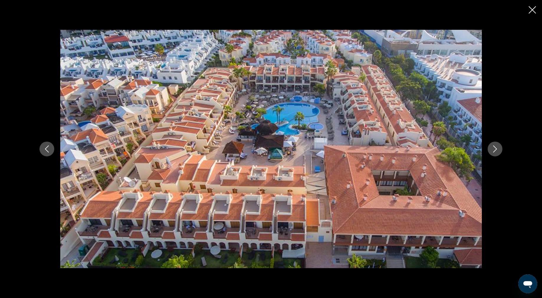
click at [503, 154] on button "Next image" at bounding box center [495, 149] width 15 height 15
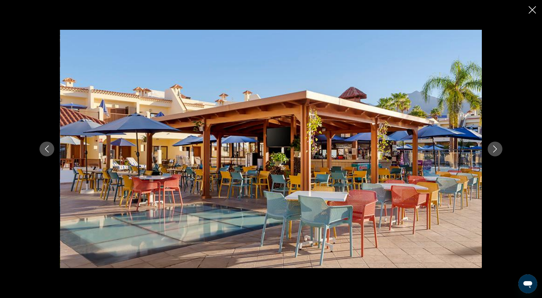
click at [503, 154] on button "Next image" at bounding box center [495, 149] width 15 height 15
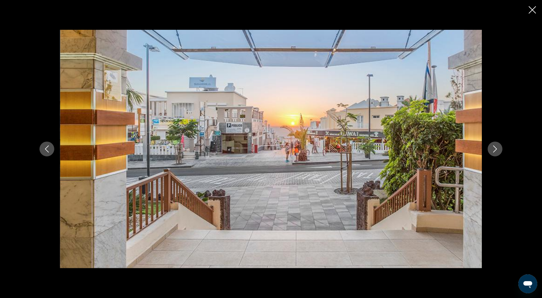
click at [503, 154] on button "Next image" at bounding box center [495, 149] width 15 height 15
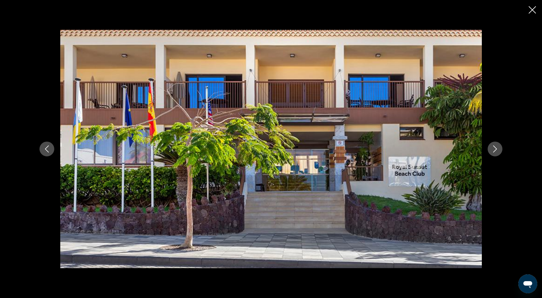
click at [503, 154] on button "Next image" at bounding box center [495, 149] width 15 height 15
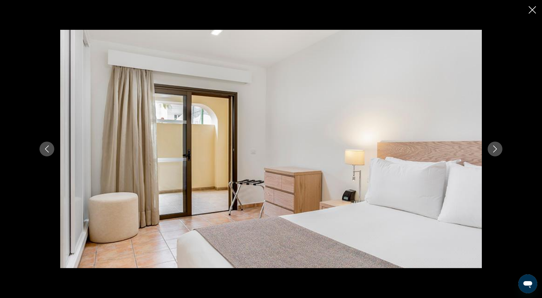
click at [503, 154] on button "Next image" at bounding box center [495, 149] width 15 height 15
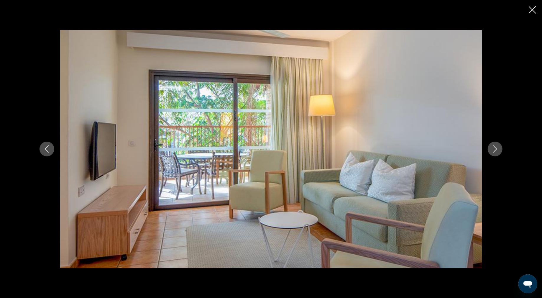
click at [503, 154] on button "Next image" at bounding box center [495, 149] width 15 height 15
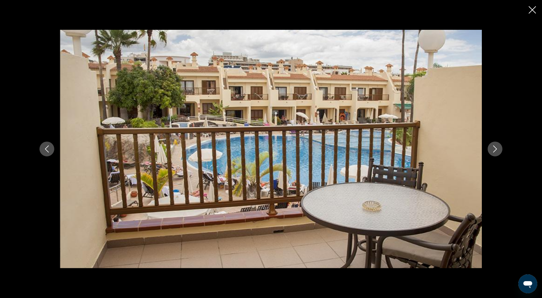
click at [503, 154] on button "Next image" at bounding box center [495, 149] width 15 height 15
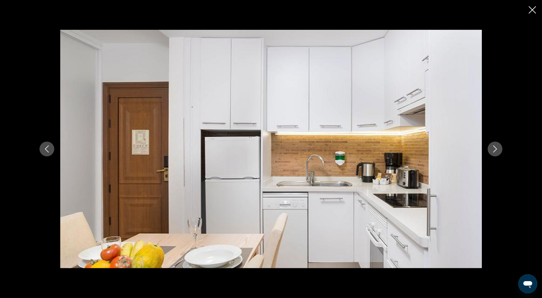
click at [503, 154] on button "Next image" at bounding box center [495, 149] width 15 height 15
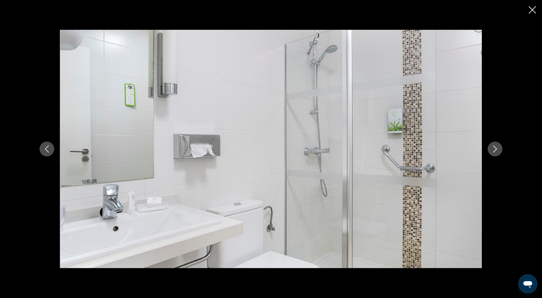
click at [503, 154] on button "Next image" at bounding box center [495, 149] width 15 height 15
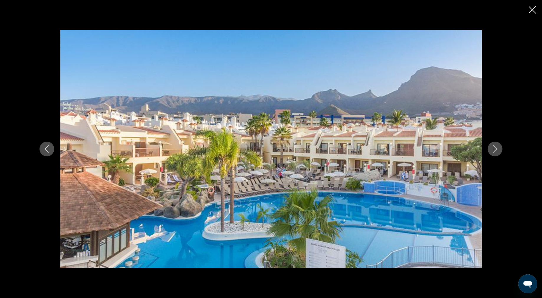
click at [503, 154] on button "Next image" at bounding box center [495, 149] width 15 height 15
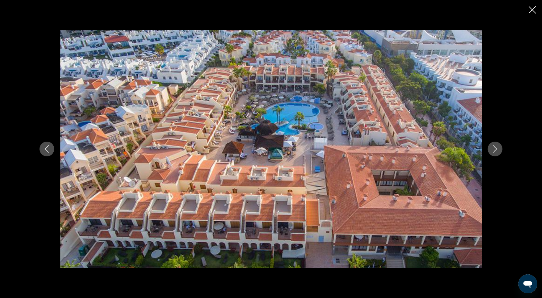
click at [503, 154] on button "Next image" at bounding box center [495, 149] width 15 height 15
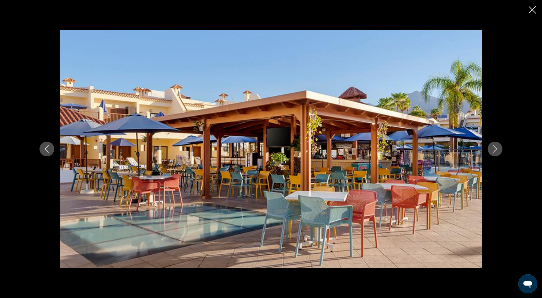
click at [503, 154] on button "Next image" at bounding box center [495, 149] width 15 height 15
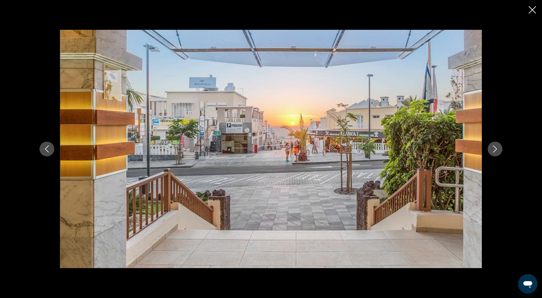
click at [503, 154] on button "Next image" at bounding box center [495, 149] width 15 height 15
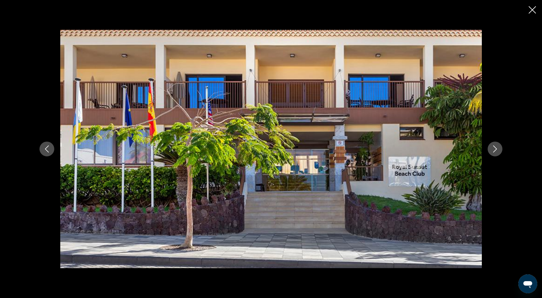
click at [503, 154] on button "Next image" at bounding box center [495, 149] width 15 height 15
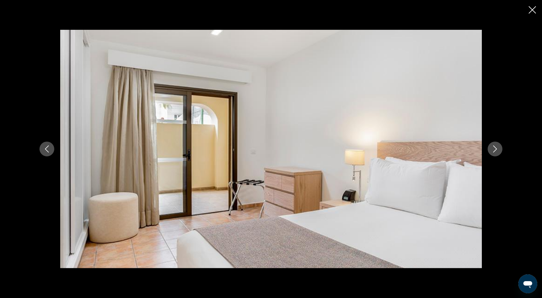
click at [503, 154] on button "Next image" at bounding box center [495, 149] width 15 height 15
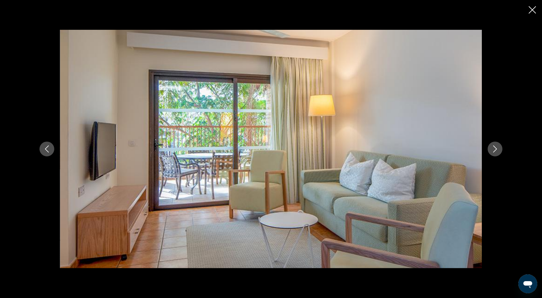
click at [503, 154] on button "Next image" at bounding box center [495, 149] width 15 height 15
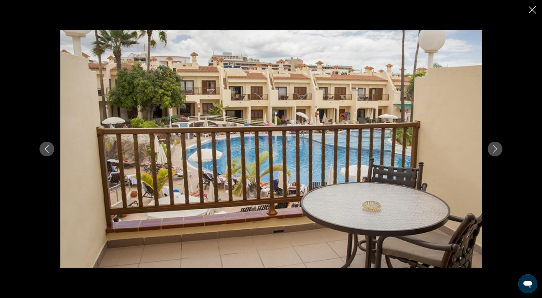
click at [503, 154] on button "Next image" at bounding box center [495, 149] width 15 height 15
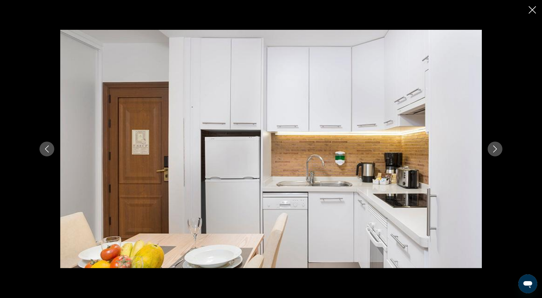
click at [503, 154] on button "Next image" at bounding box center [495, 149] width 15 height 15
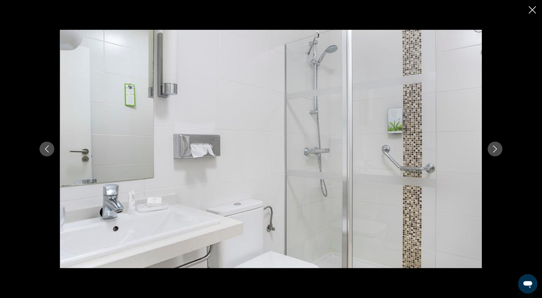
click at [503, 154] on button "Next image" at bounding box center [495, 149] width 15 height 15
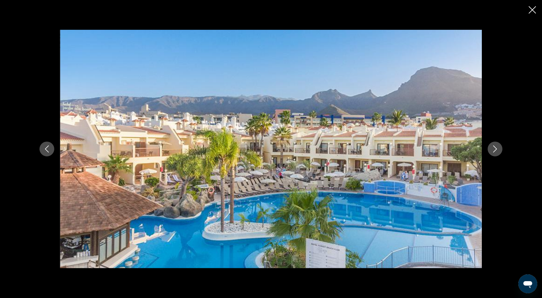
click at [503, 154] on button "Next image" at bounding box center [495, 149] width 15 height 15
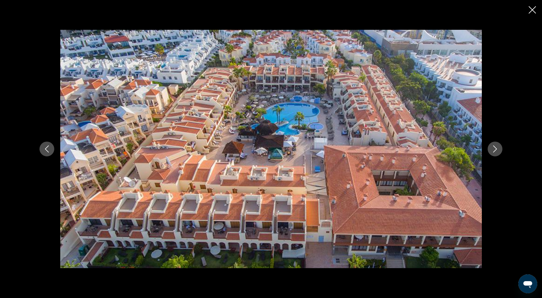
click at [503, 154] on button "Next image" at bounding box center [495, 149] width 15 height 15
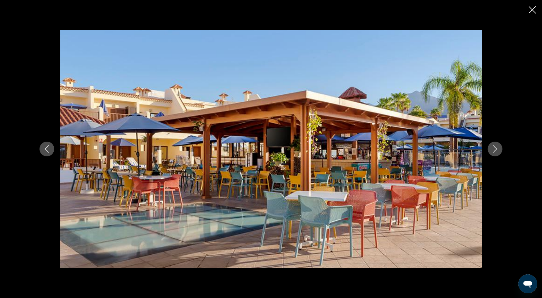
click at [503, 154] on button "Next image" at bounding box center [495, 149] width 15 height 15
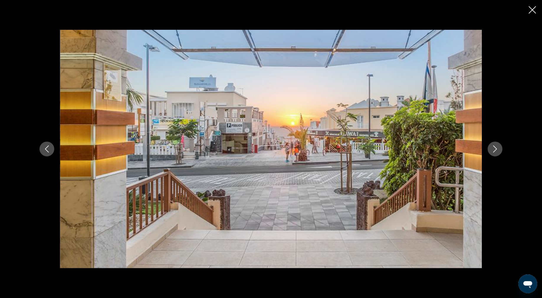
click at [503, 154] on button "Next image" at bounding box center [495, 149] width 15 height 15
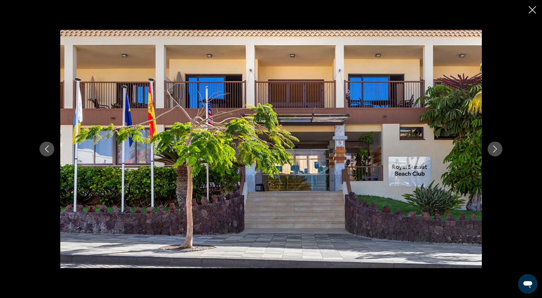
click at [503, 154] on button "Next image" at bounding box center [495, 149] width 15 height 15
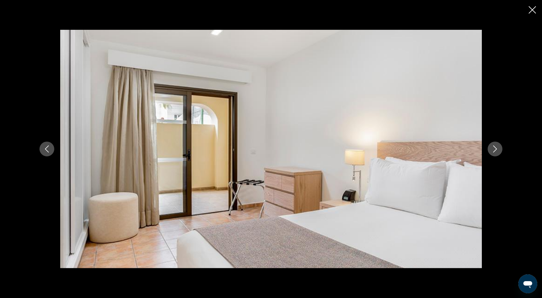
click at [503, 154] on button "Next image" at bounding box center [495, 149] width 15 height 15
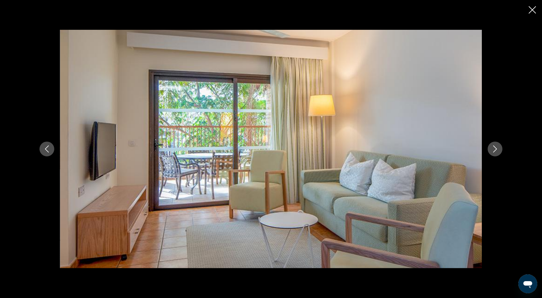
click at [503, 154] on button "Next image" at bounding box center [495, 149] width 15 height 15
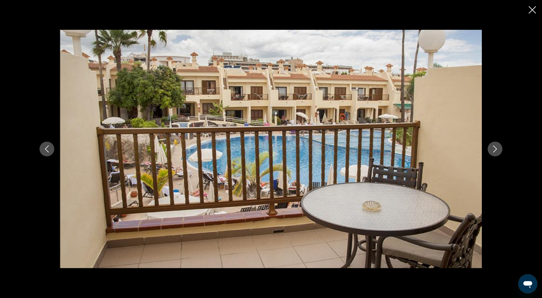
click at [503, 154] on button "Next image" at bounding box center [495, 149] width 15 height 15
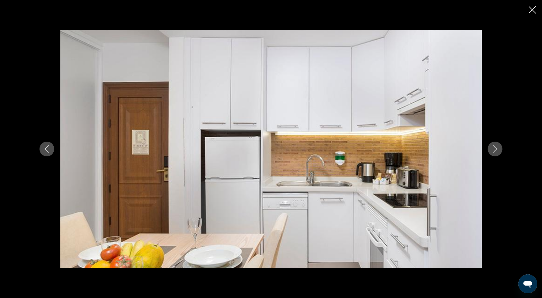
click at [503, 154] on button "Next image" at bounding box center [495, 149] width 15 height 15
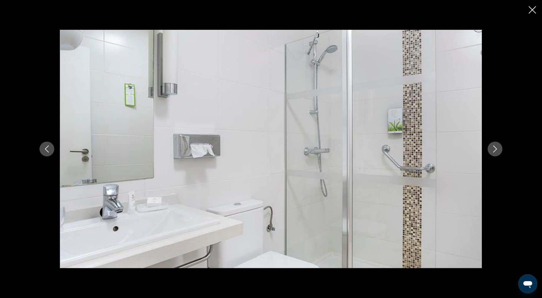
click at [503, 153] on button "Next image" at bounding box center [495, 149] width 15 height 15
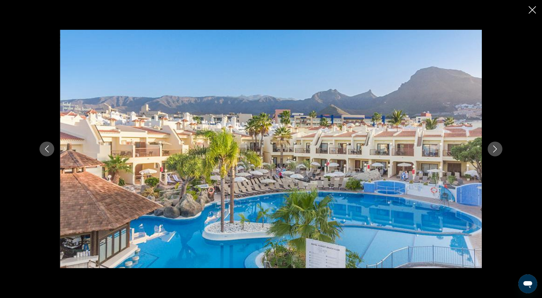
click at [503, 153] on button "Next image" at bounding box center [495, 149] width 15 height 15
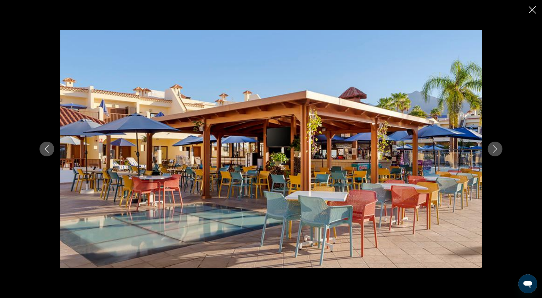
click at [503, 153] on button "Next image" at bounding box center [495, 149] width 15 height 15
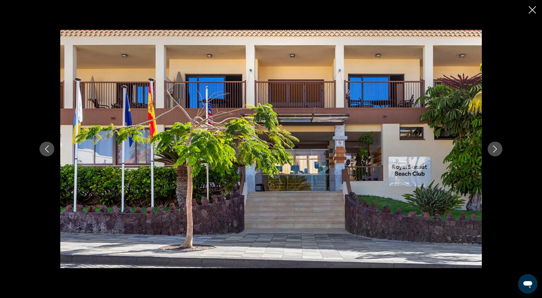
click at [503, 153] on button "Next image" at bounding box center [495, 149] width 15 height 15
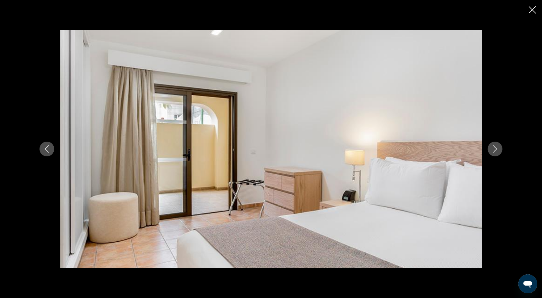
click at [503, 153] on button "Next image" at bounding box center [495, 149] width 15 height 15
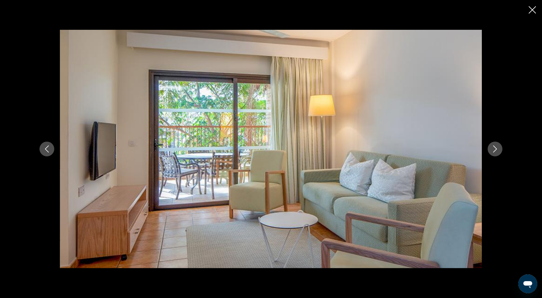
click at [503, 153] on button "Next image" at bounding box center [495, 149] width 15 height 15
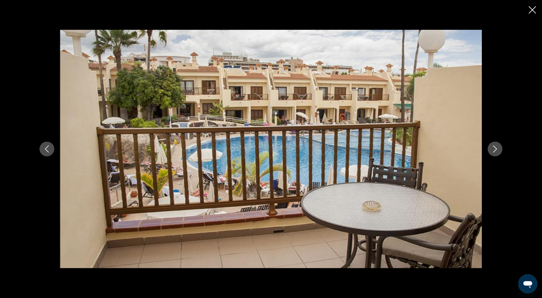
click at [503, 153] on button "Next image" at bounding box center [495, 149] width 15 height 15
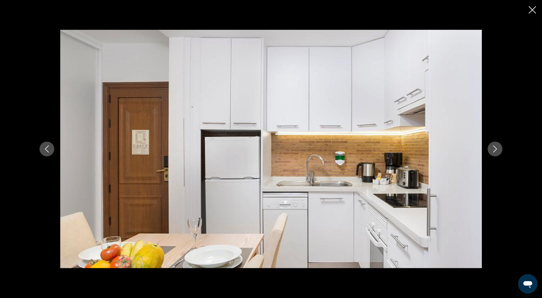
click at [503, 153] on button "Next image" at bounding box center [495, 149] width 15 height 15
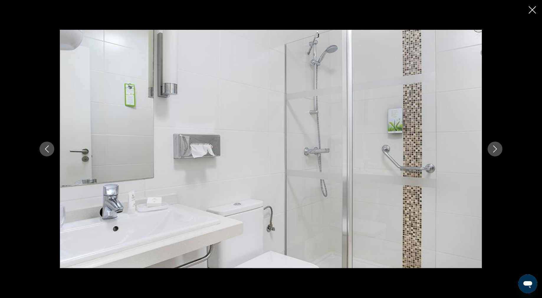
click at [503, 153] on button "Next image" at bounding box center [495, 149] width 15 height 15
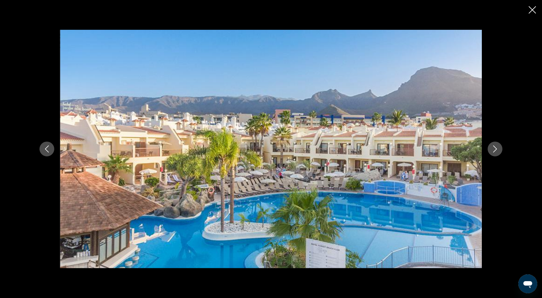
click at [503, 153] on button "Next image" at bounding box center [495, 149] width 15 height 15
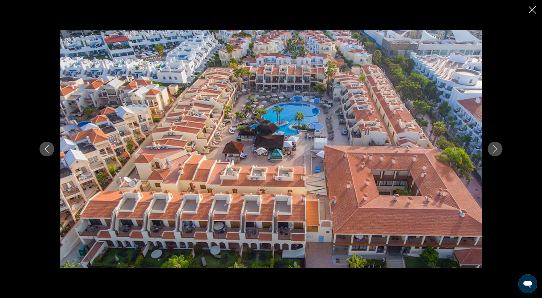
click at [503, 153] on button "Next image" at bounding box center [495, 149] width 15 height 15
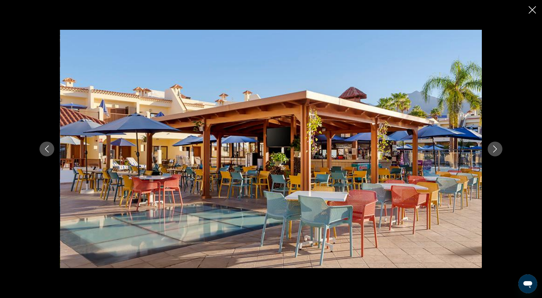
click at [503, 153] on button "Next image" at bounding box center [495, 149] width 15 height 15
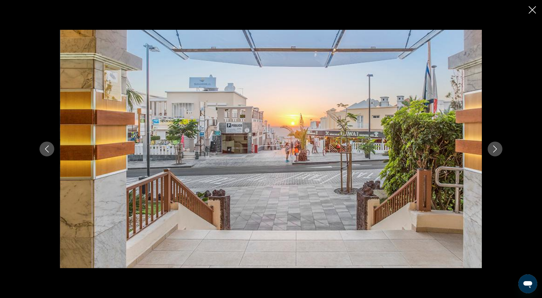
click at [533, 14] on icon "Close slideshow" at bounding box center [532, 9] width 7 height 7
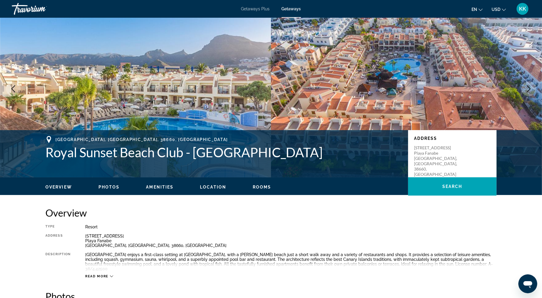
scroll to position [0, 0]
